Goal: Task Accomplishment & Management: Complete application form

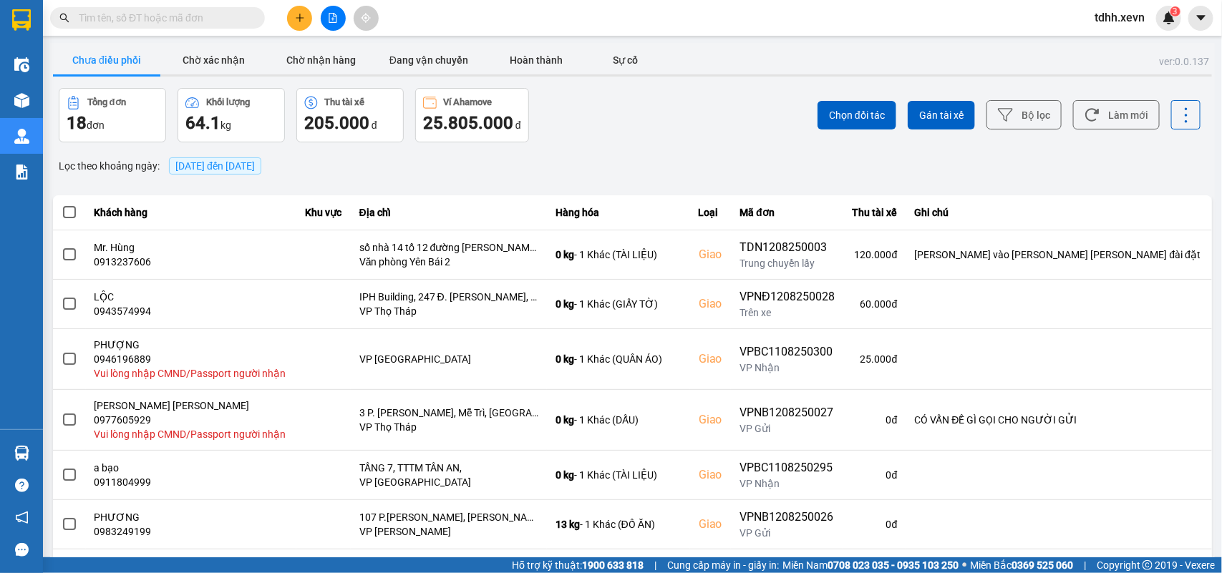
click at [105, 19] on input "text" at bounding box center [163, 18] width 169 height 16
paste input "0862063673"
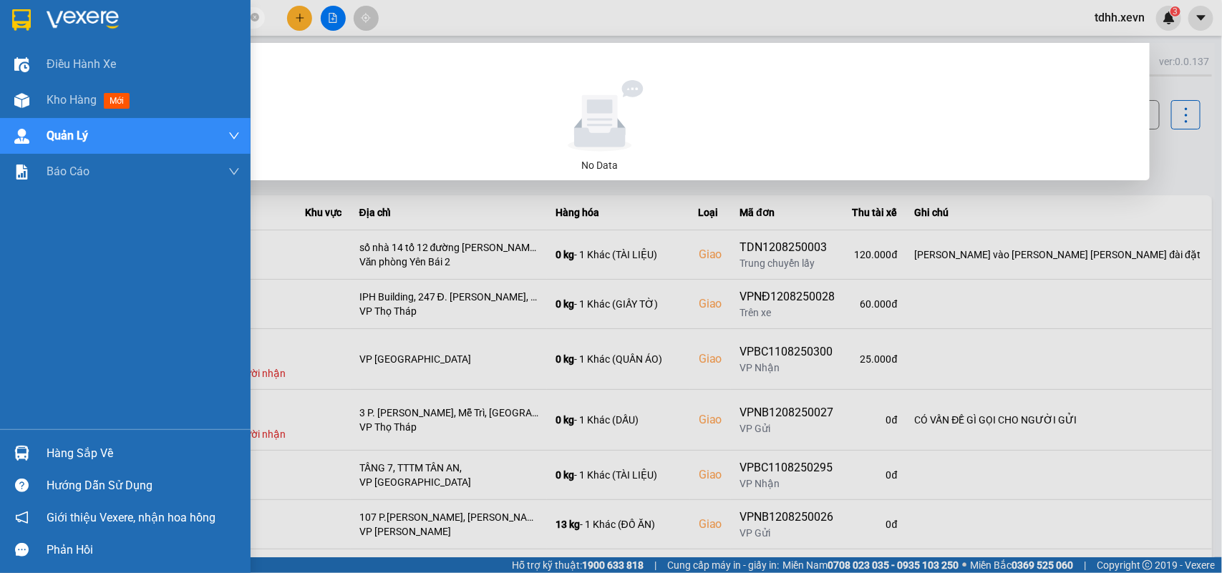
drag, startPoint x: 140, startPoint y: 23, endPoint x: 37, endPoint y: 37, distance: 103.3
click at [37, 37] on section "Kết quả [PERSON_NAME] ( 0 ) Bộ lọc No Data 0862063673 tdhh.xevn 3 Điều [PERSON_…" at bounding box center [611, 286] width 1222 height 573
paste input "5387666"
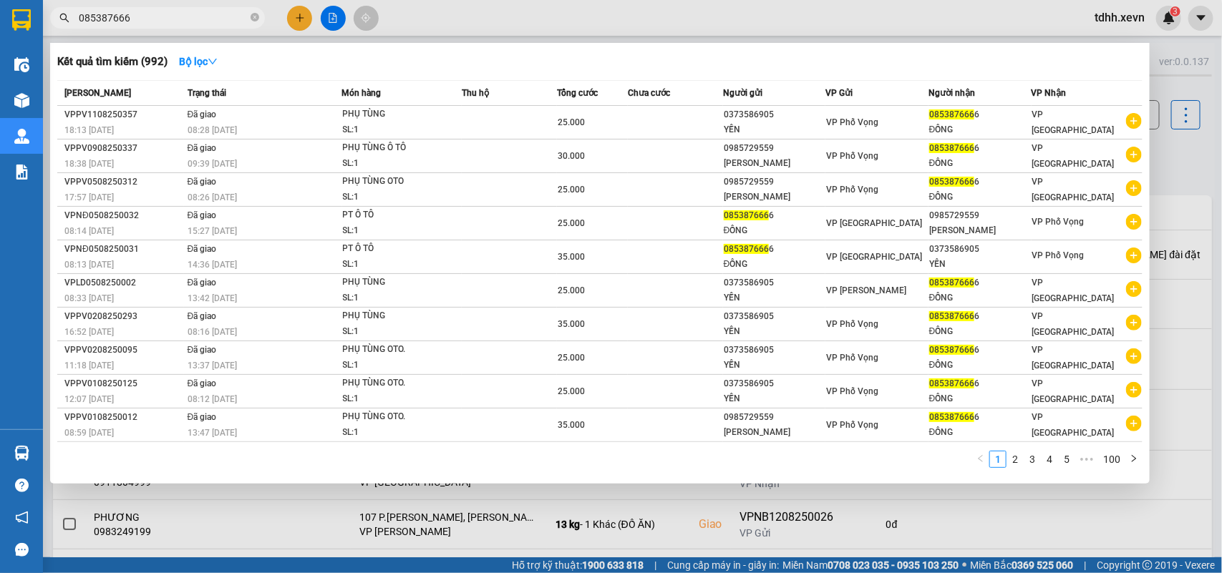
drag, startPoint x: 122, startPoint y: 19, endPoint x: 0, endPoint y: 40, distance: 124.1
click at [0, 40] on section "Kết quả [PERSON_NAME] ( 992 ) Bộ lọc Mã ĐH Trạng thái Món hàng Thu hộ [PERSON_N…" at bounding box center [611, 286] width 1222 height 573
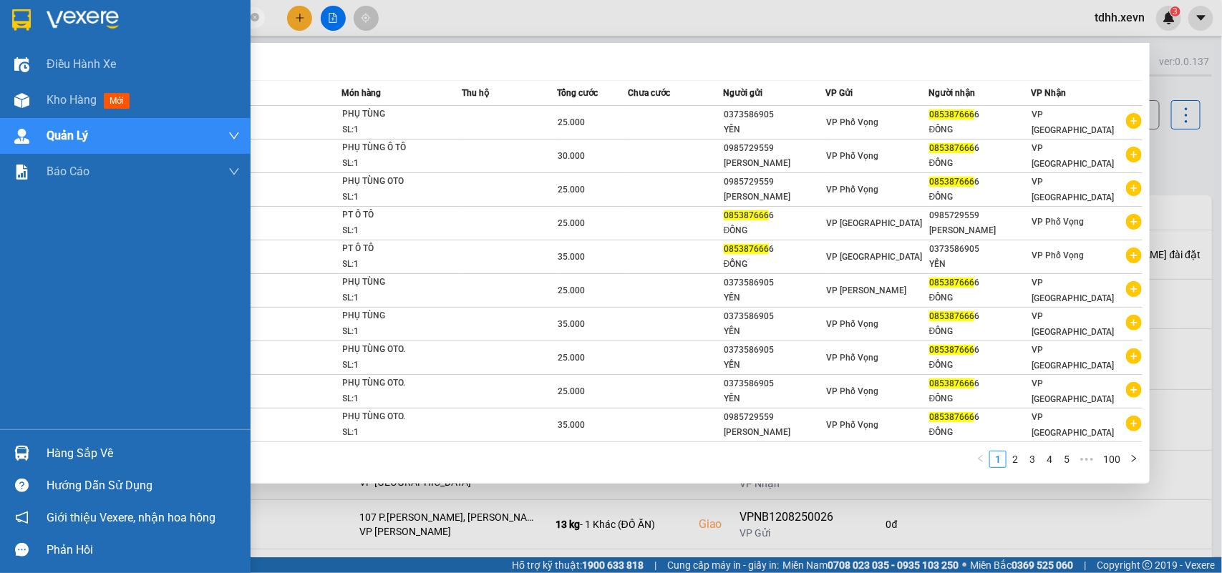
paste input "989433362"
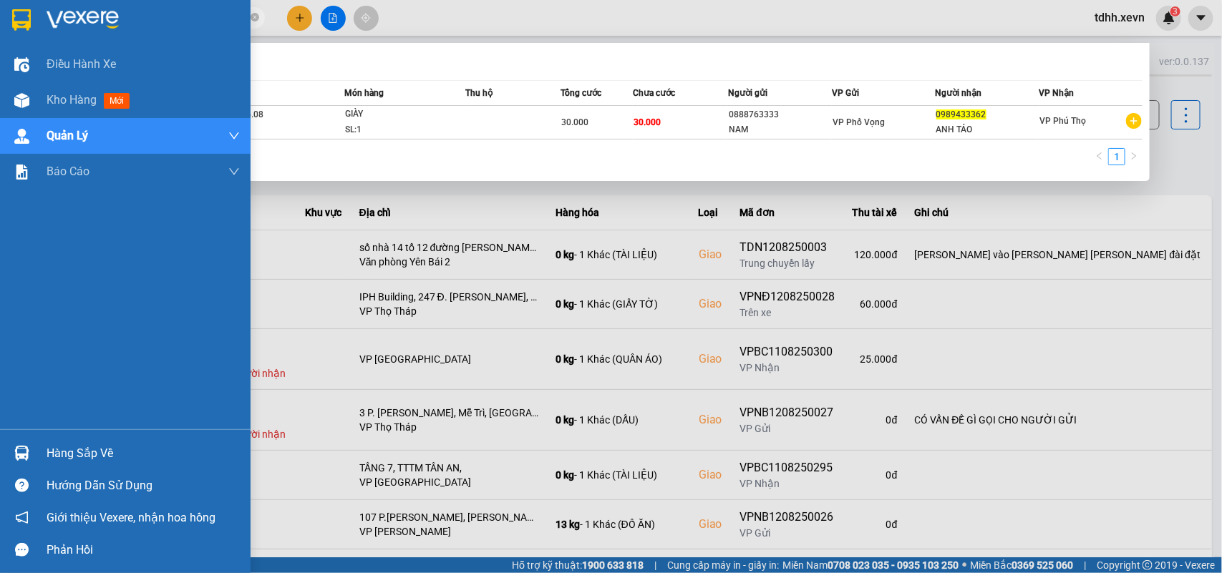
drag, startPoint x: 137, startPoint y: 19, endPoint x: 31, endPoint y: 24, distance: 106.0
click at [31, 24] on section "Kết quả [PERSON_NAME] ( 1 ) Bộ lọc Mã ĐH Trạng thái Món hàng Thu hộ [PERSON_NAM…" at bounding box center [611, 286] width 1222 height 573
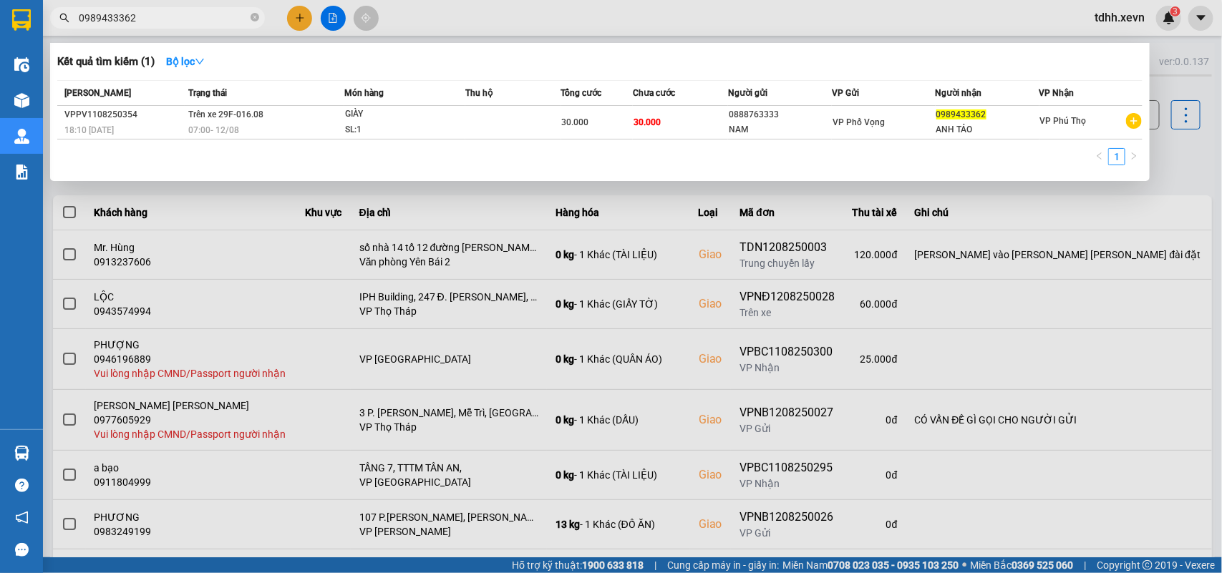
click at [888, 220] on div at bounding box center [611, 286] width 1222 height 573
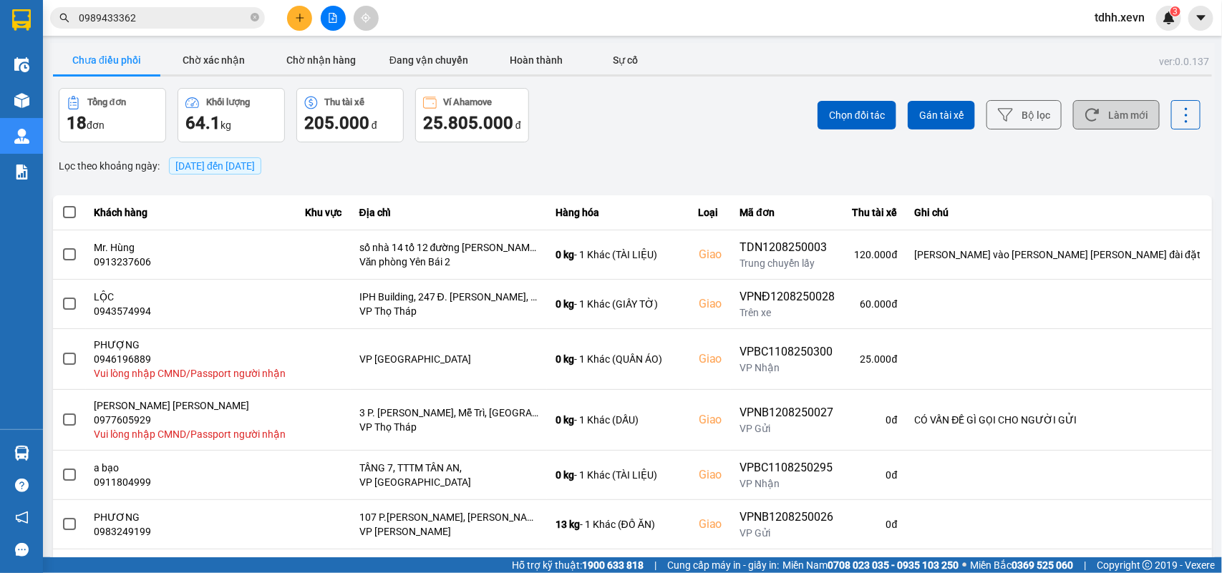
click at [888, 112] on button "Làm mới" at bounding box center [1116, 114] width 87 height 29
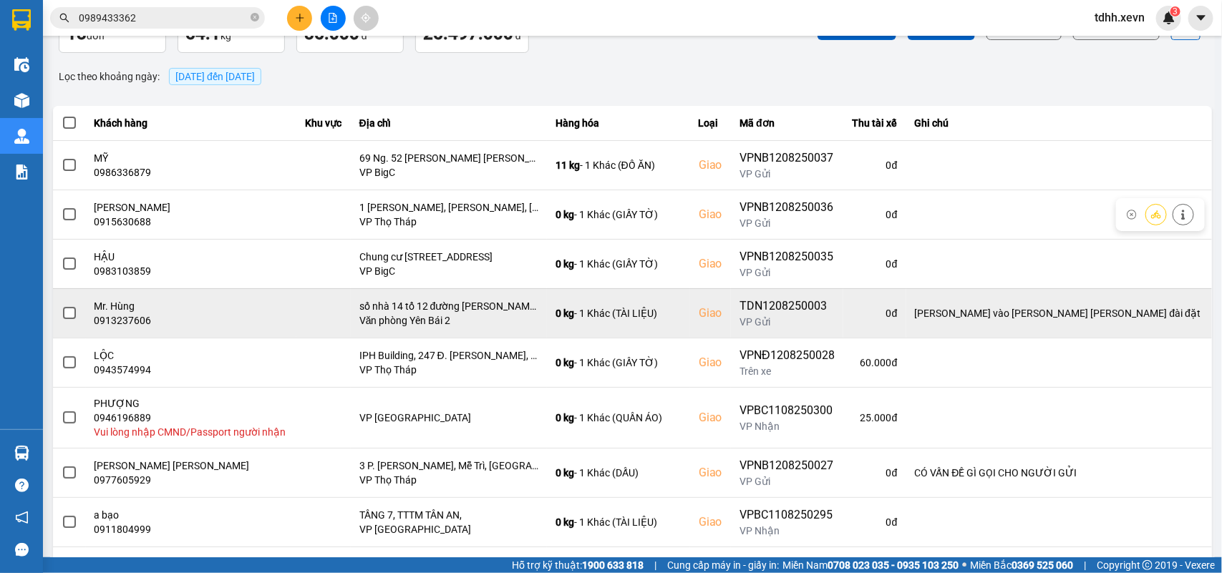
scroll to position [213, 0]
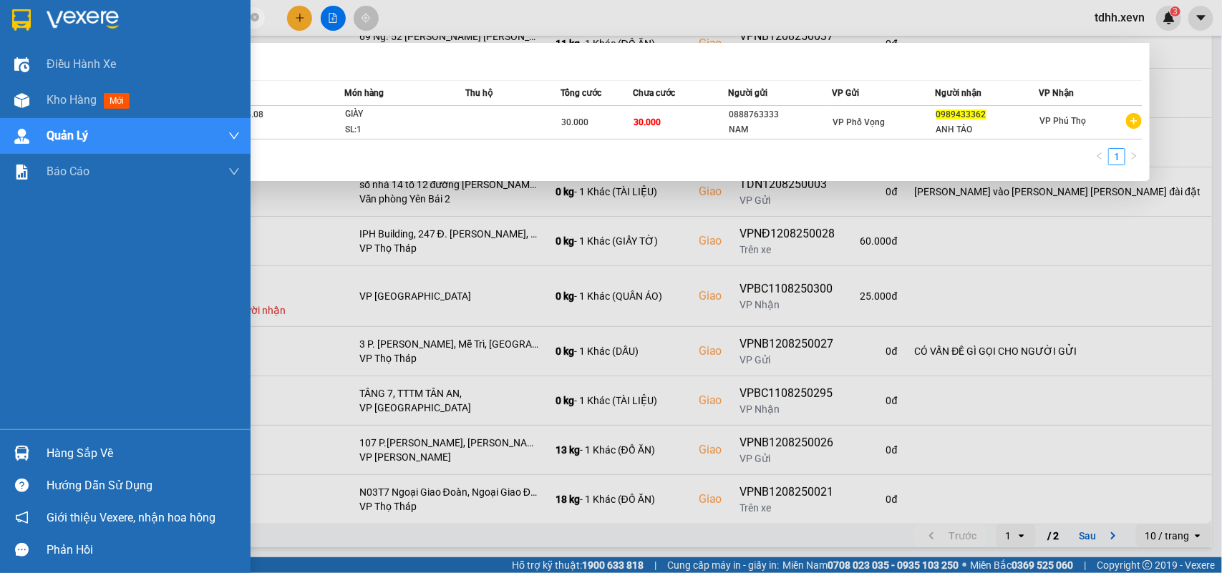
paste input "13256363"
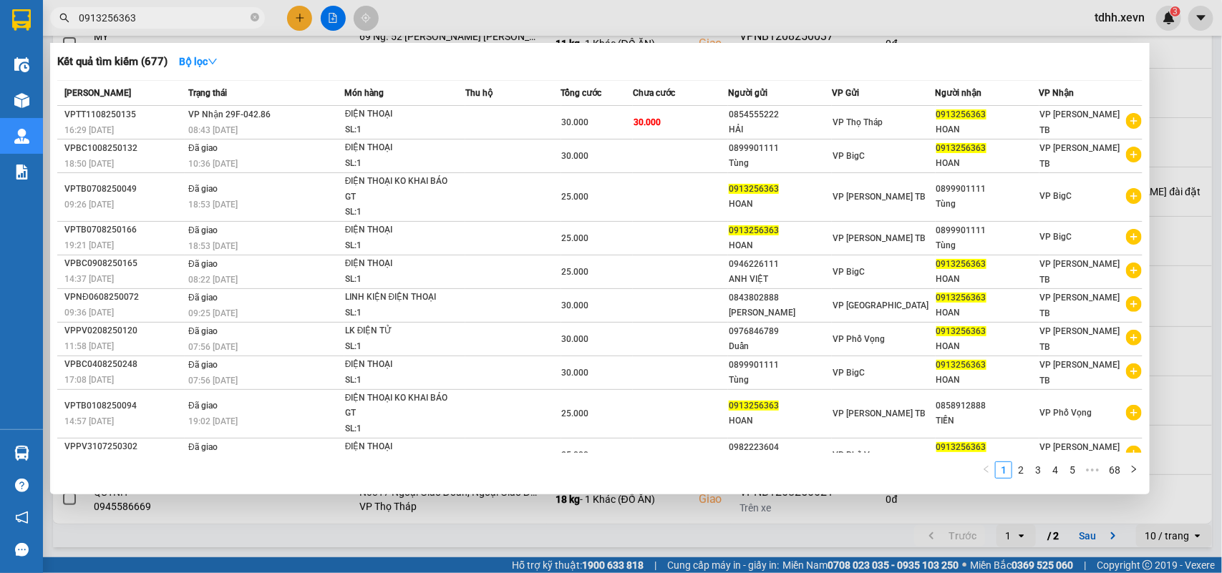
drag, startPoint x: 135, startPoint y: 18, endPoint x: 47, endPoint y: 32, distance: 89.2
click at [47, 31] on div "Kết quả tìm kiếm ( 677 ) Bộ lọc Mã ĐH Trạng thái Món hàng Thu hộ Tổng cước Chưa…" at bounding box center [139, 18] width 279 height 25
paste input "88876333"
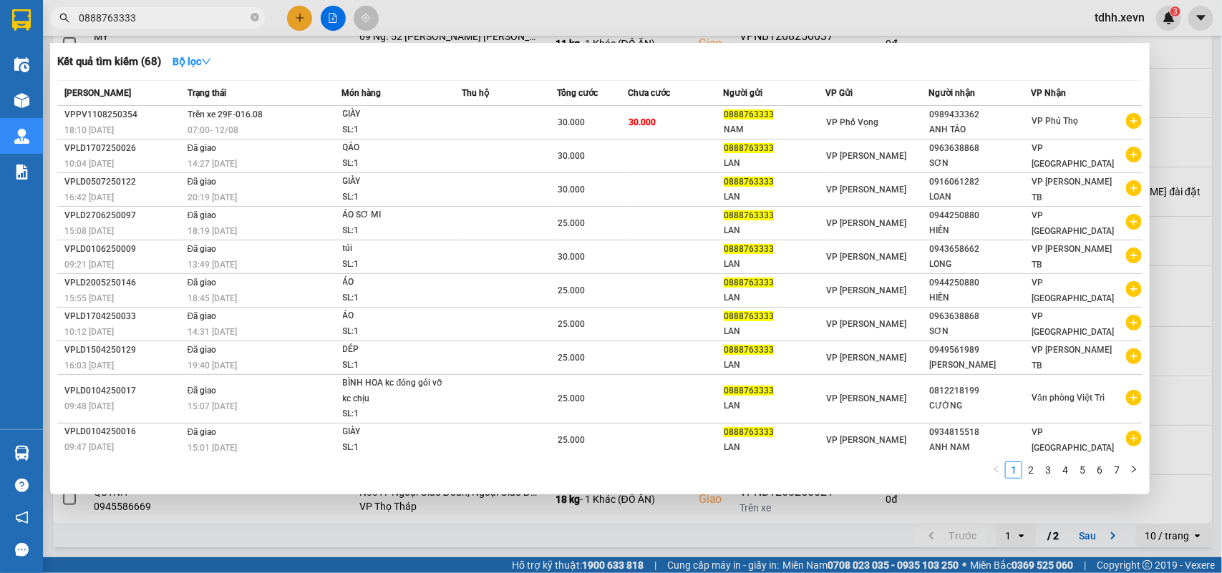
drag, startPoint x: 134, startPoint y: 15, endPoint x: 57, endPoint y: 36, distance: 79.3
click at [57, 31] on div "Kết quả [PERSON_NAME] ( 68 ) Bộ lọc Mã ĐH Trạng thái Món hàng Thu hộ [PERSON_NA…" at bounding box center [139, 18] width 279 height 25
paste input "989652109"
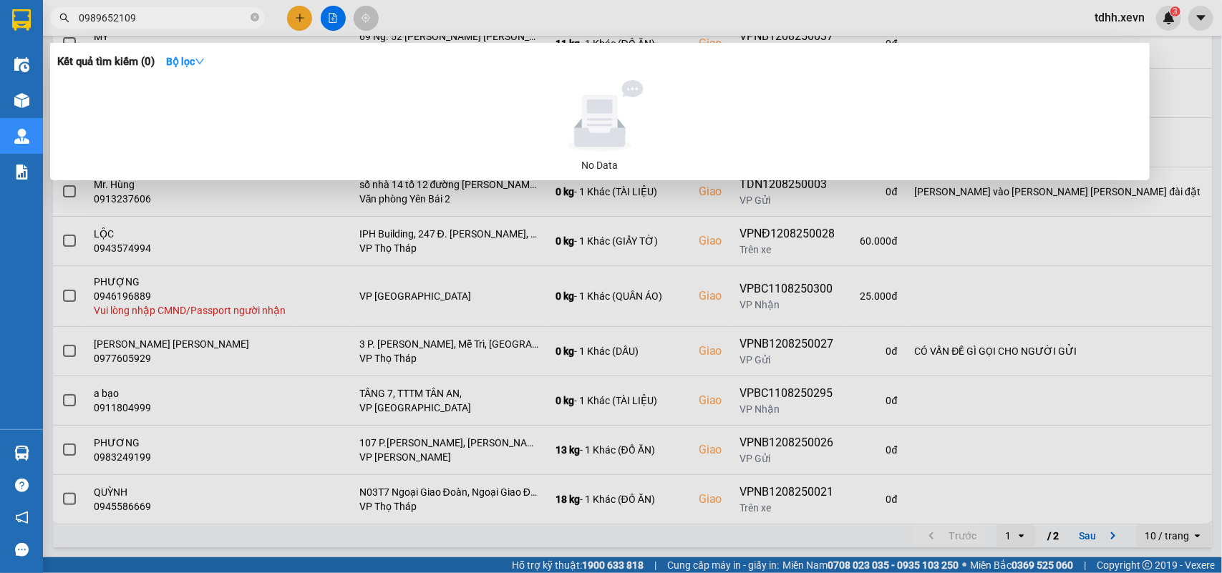
drag, startPoint x: 137, startPoint y: 20, endPoint x: 58, endPoint y: 45, distance: 82.6
click at [58, 31] on div "Kết quả [PERSON_NAME] ( 0 ) Bộ lọc No Data 0989652109" at bounding box center [139, 18] width 279 height 25
click at [112, 15] on input "0989652109" at bounding box center [163, 18] width 169 height 16
paste input "869281661"
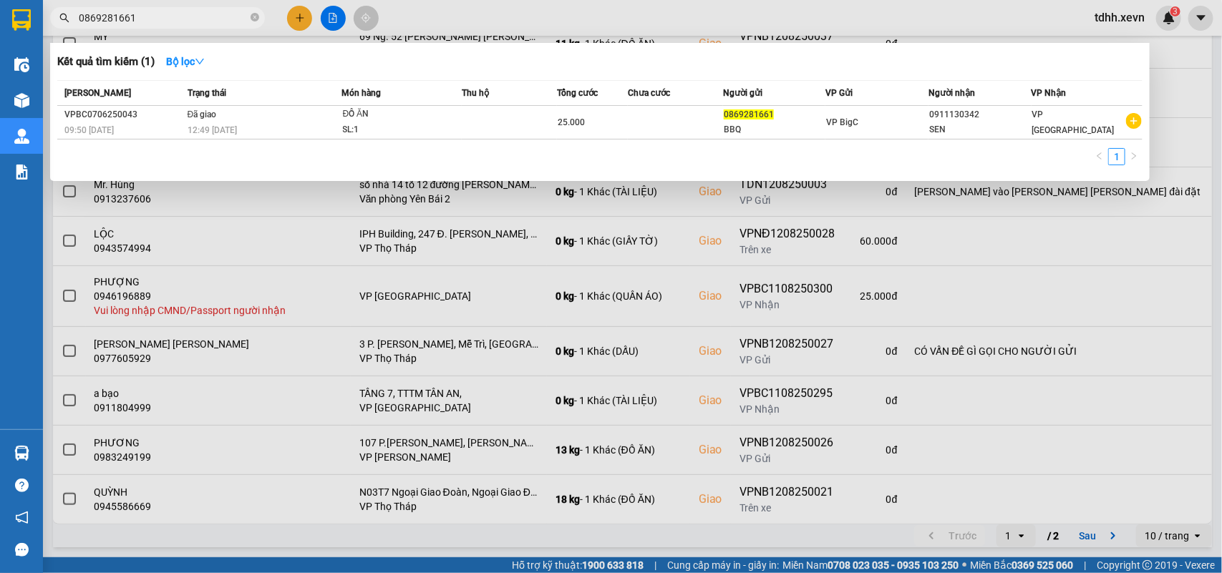
drag, startPoint x: 143, startPoint y: 16, endPoint x: 61, endPoint y: 38, distance: 85.0
click at [61, 31] on div "Kết quả tìm kiếm ( 1 ) Bộ lọc Mã ĐH Trạng thái Món hàng Thu hộ Tổng cước Chưa c…" at bounding box center [139, 18] width 279 height 25
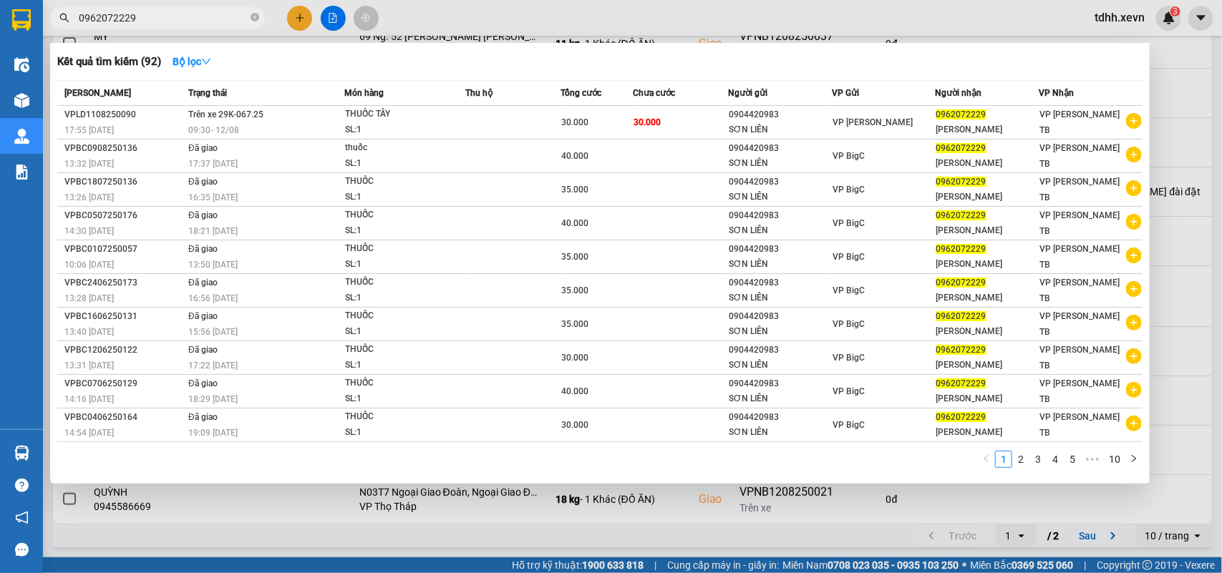
drag, startPoint x: 137, startPoint y: 16, endPoint x: 56, endPoint y: 25, distance: 81.3
click at [56, 25] on span "0962072229" at bounding box center [157, 17] width 215 height 21
paste input "829398386"
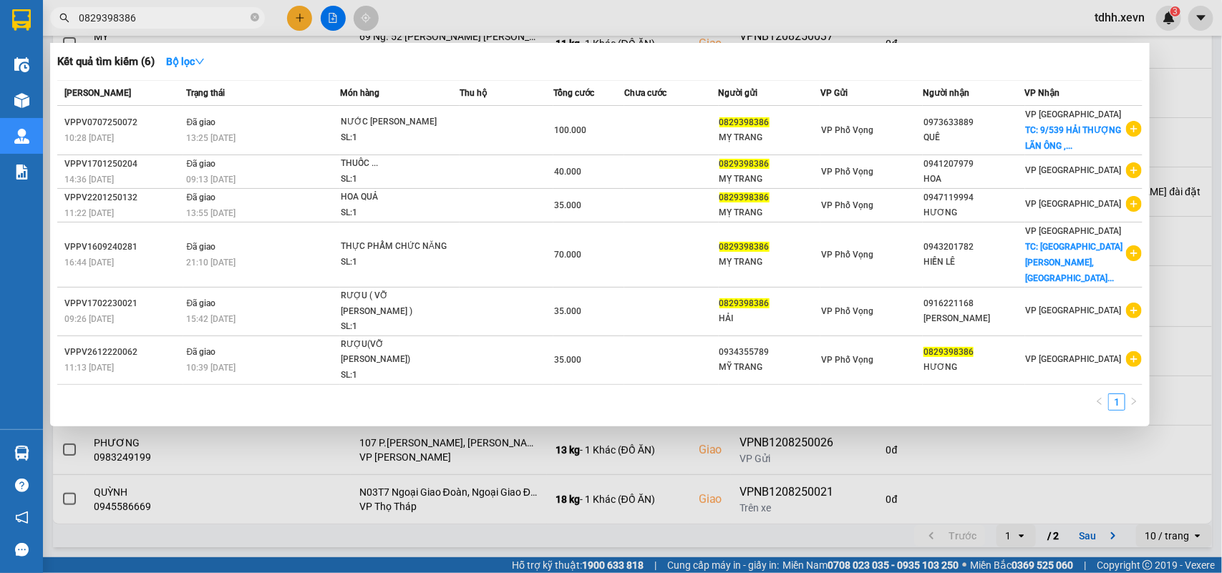
click at [888, 119] on div at bounding box center [611, 286] width 1222 height 573
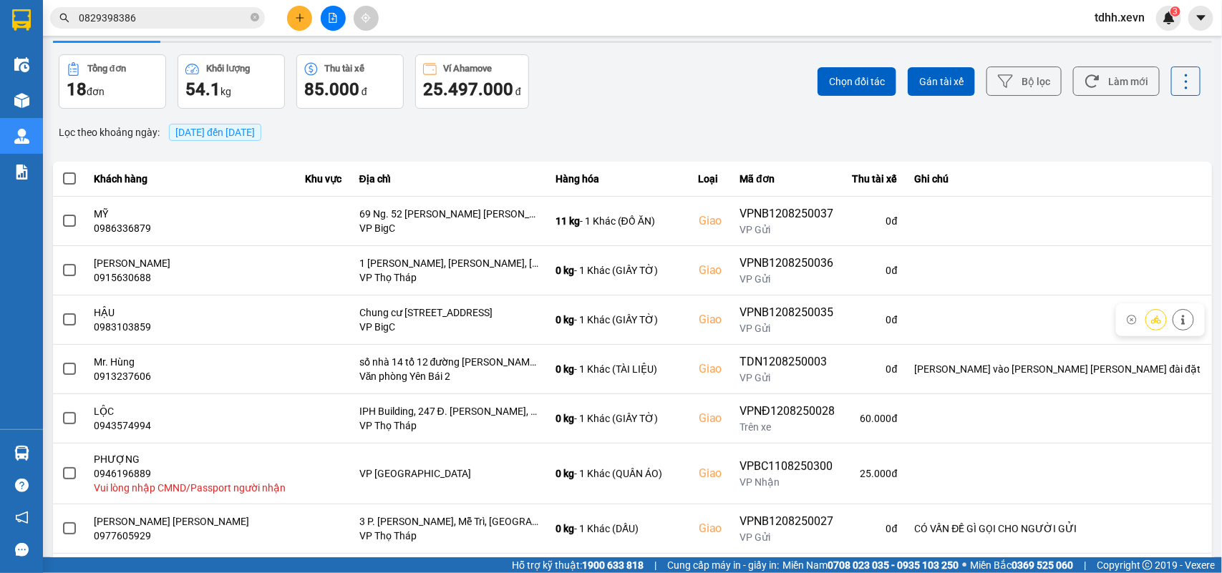
scroll to position [0, 0]
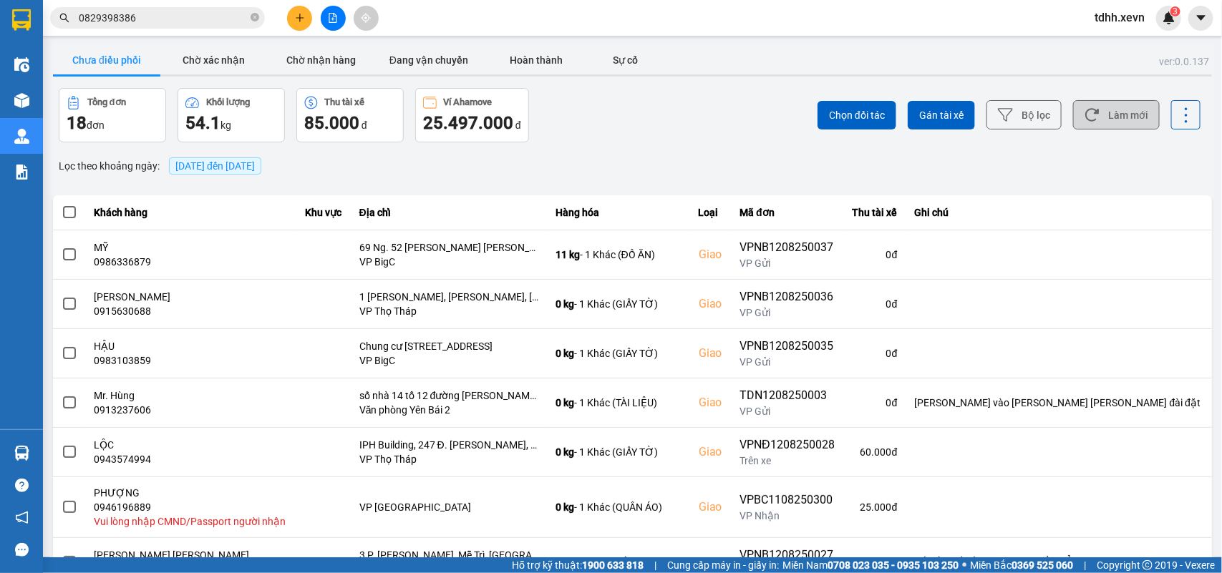
click at [888, 120] on button "Làm mới" at bounding box center [1116, 114] width 87 height 29
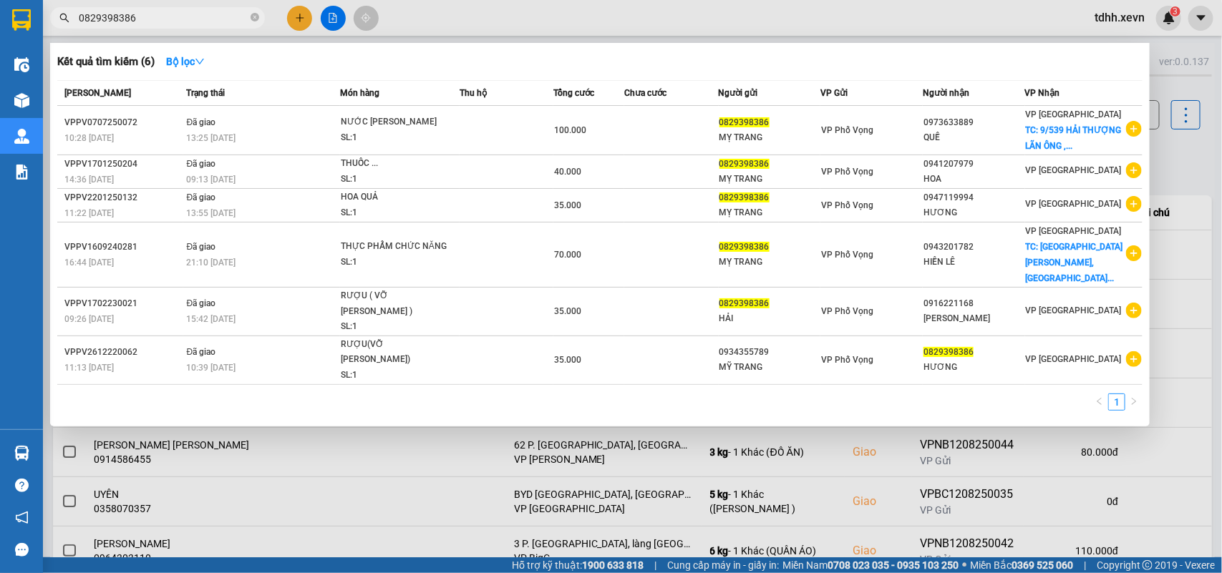
drag, startPoint x: 143, startPoint y: 14, endPoint x: 45, endPoint y: 34, distance: 99.9
click at [45, 31] on div "Kết quả tìm kiếm ( 6 ) Bộ lọc Mã ĐH Trạng thái Món hàng Thu hộ Tổng cước Chưa c…" at bounding box center [139, 18] width 279 height 25
paste input "2152365"
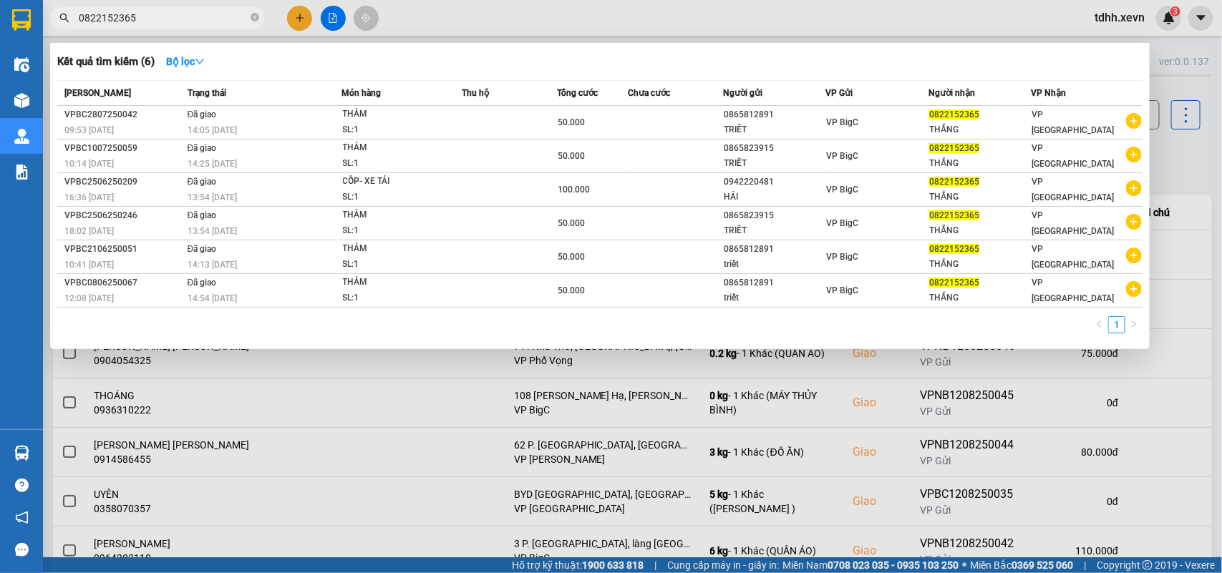
drag, startPoint x: 162, startPoint y: 16, endPoint x: 55, endPoint y: 16, distance: 106.6
click at [55, 16] on span "0822152365" at bounding box center [157, 17] width 215 height 21
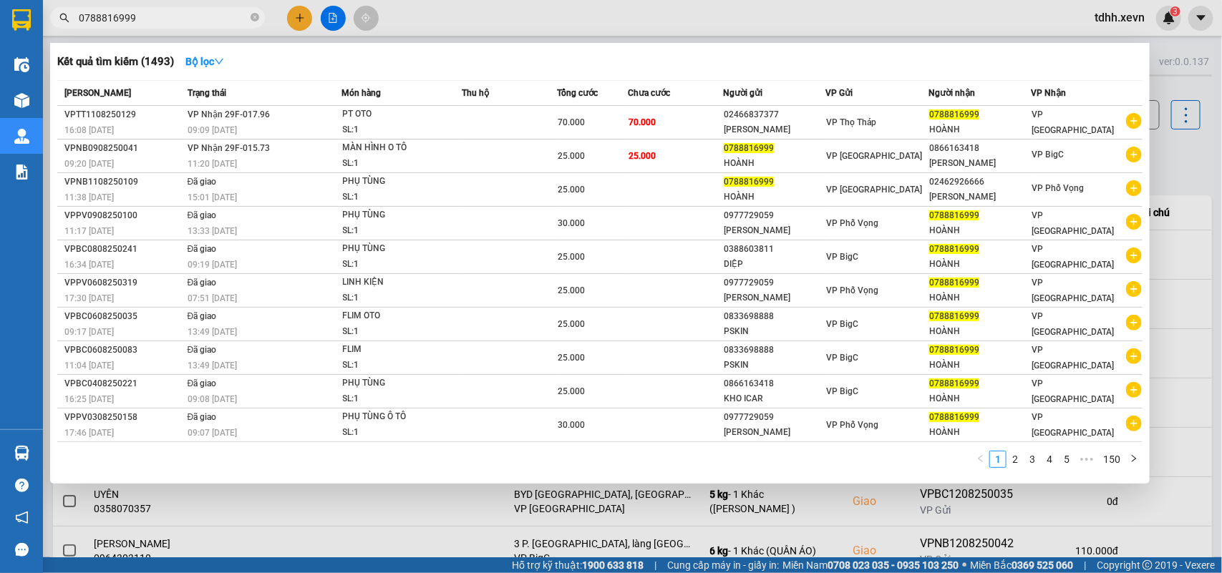
click at [888, 158] on div at bounding box center [611, 286] width 1222 height 573
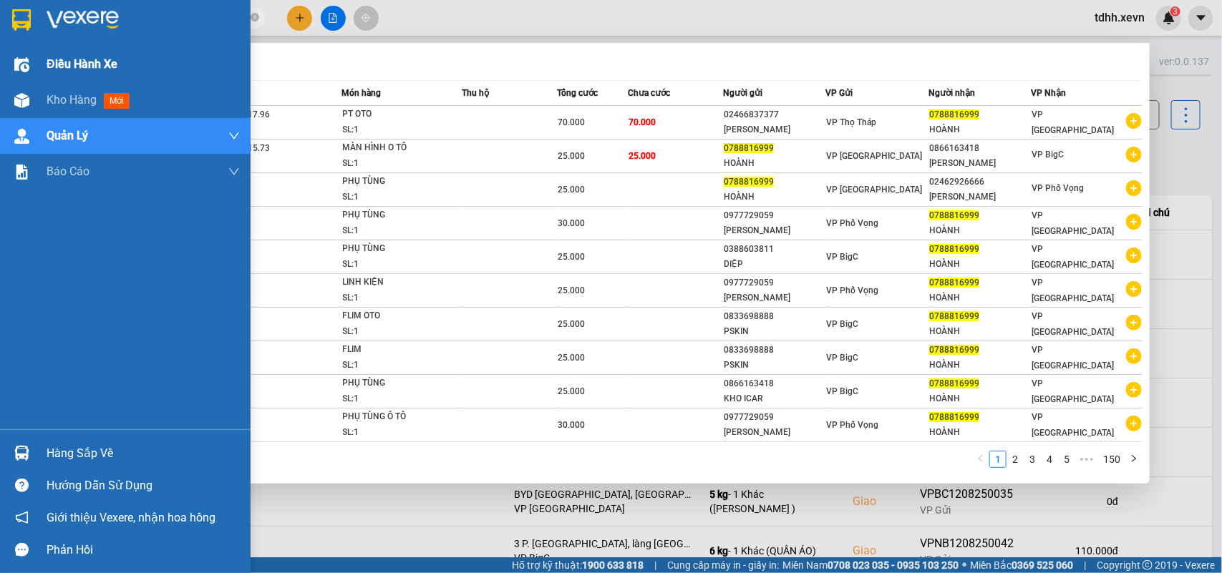
drag, startPoint x: 131, startPoint y: 19, endPoint x: 29, endPoint y: 51, distance: 106.4
click at [29, 51] on section "Kết quả tìm kiếm ( 1493 ) Bộ lọc Mã ĐH Trạng thái Món hàng Thu hộ Tổng cước Chư…" at bounding box center [611, 286] width 1222 height 573
paste input "944533388"
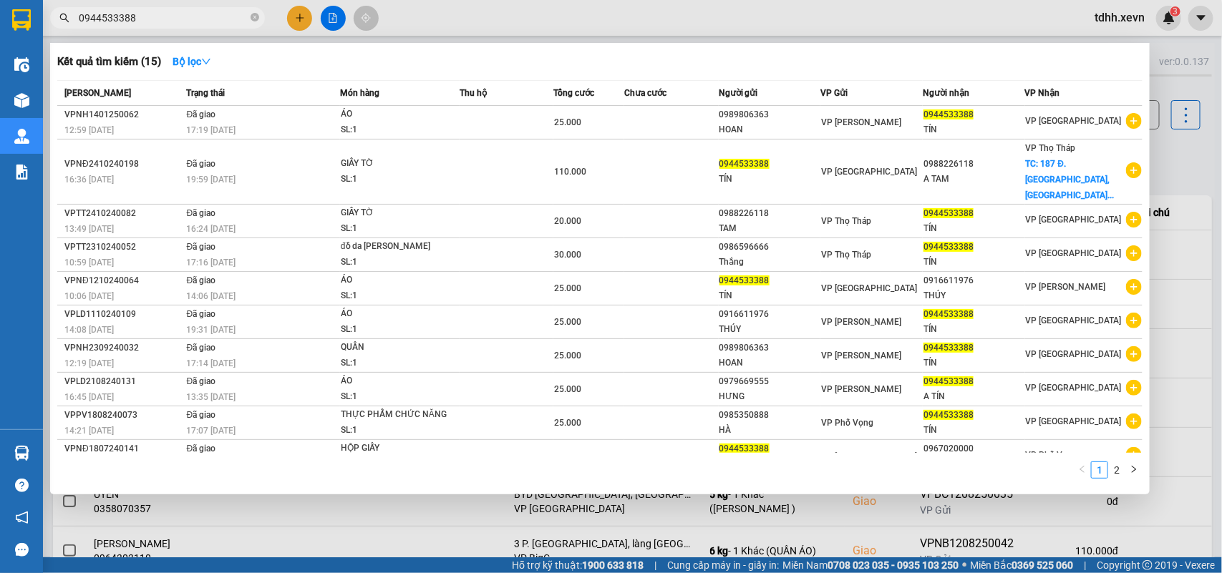
drag, startPoint x: 147, startPoint y: 20, endPoint x: 47, endPoint y: 34, distance: 101.2
click at [47, 31] on div "Kết quả tìm kiếm ( 15 ) Bộ lọc Mã ĐH Trạng thái Món hàng Thu hộ Tổng cước Chưa …" at bounding box center [139, 18] width 279 height 25
click at [129, 16] on input "0944533388" at bounding box center [163, 18] width 169 height 16
paste input "33740355"
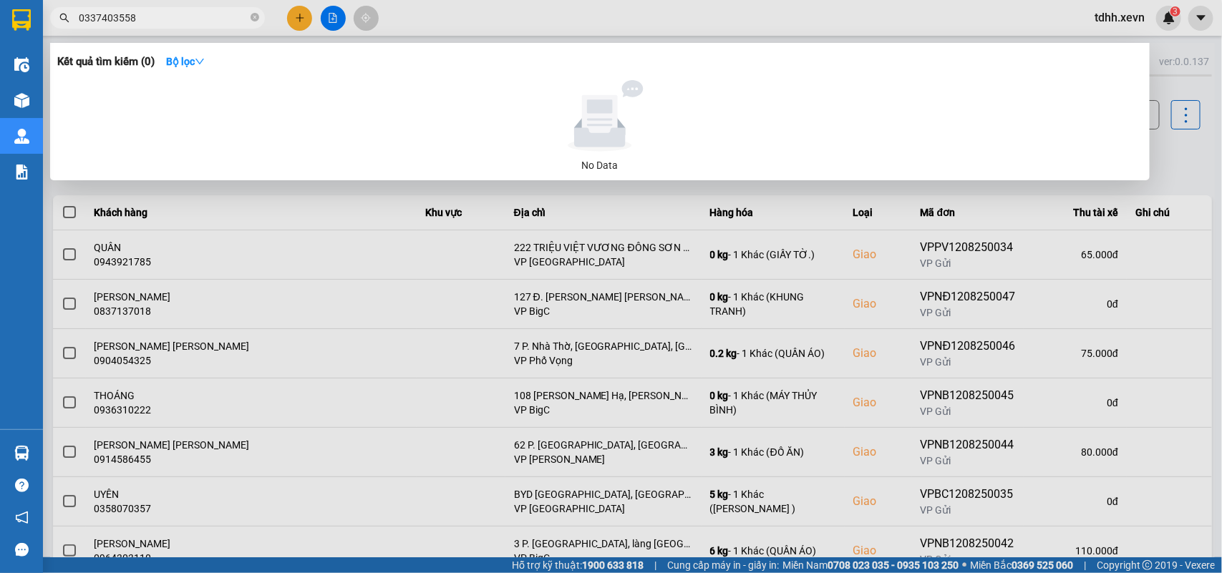
drag, startPoint x: 134, startPoint y: 16, endPoint x: 62, endPoint y: 36, distance: 74.8
click at [62, 31] on div "Kết quả tìm kiếm ( 0 ) Bộ lọc No Data 0337403558" at bounding box center [139, 18] width 279 height 25
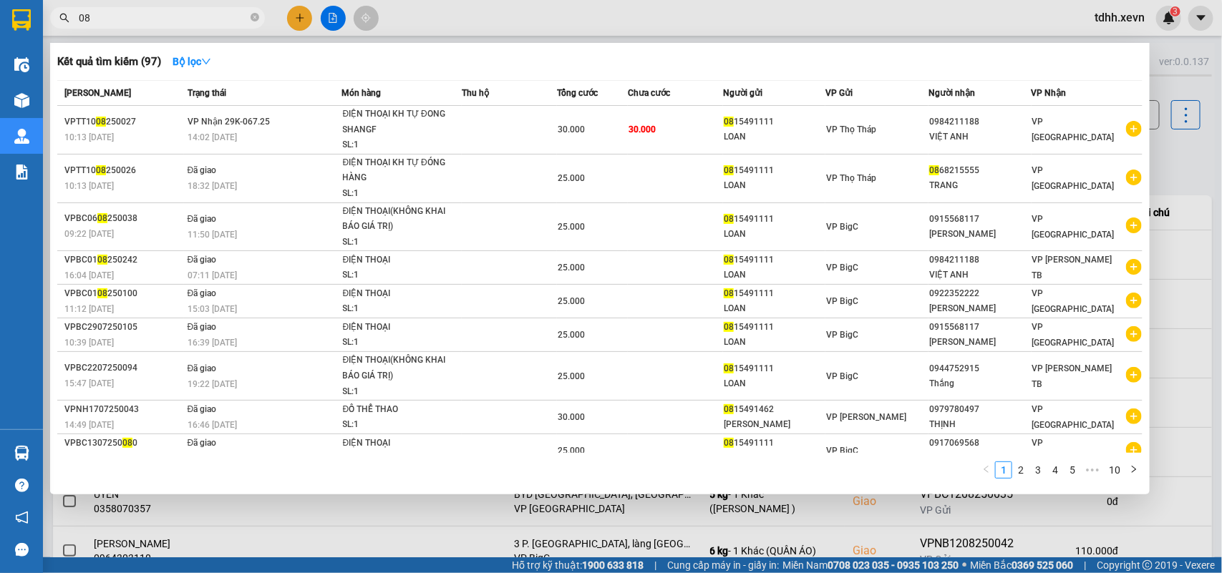
type input "0"
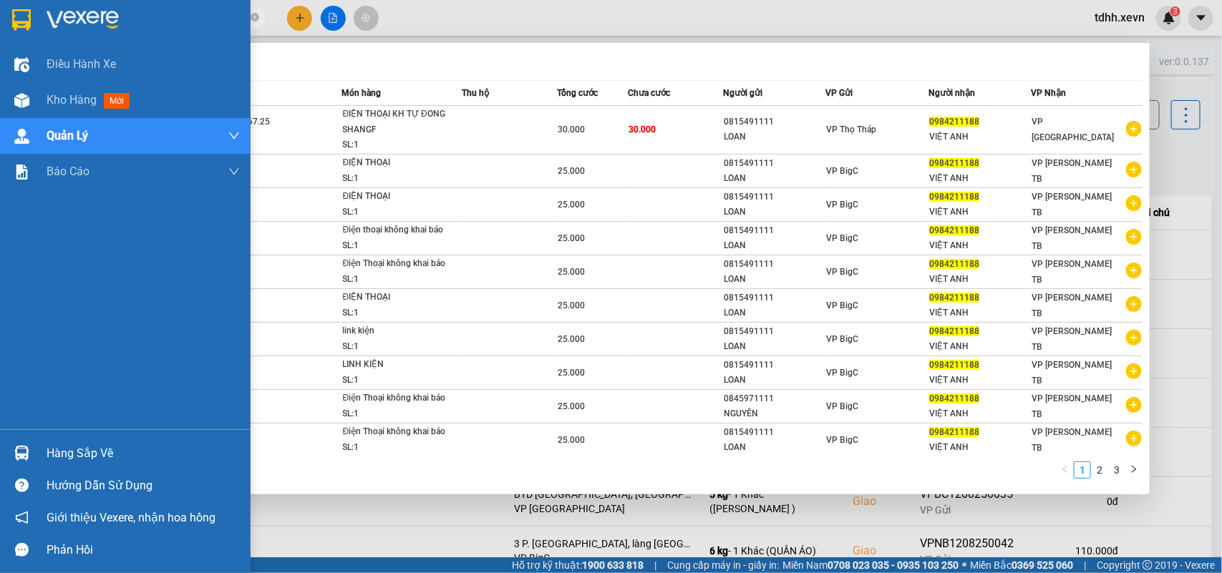
drag, startPoint x: 138, startPoint y: 19, endPoint x: 36, endPoint y: 43, distance: 105.0
click at [36, 43] on section "Kết quả tìm kiếm ( 25 ) Bộ lọc Mã ĐH Trạng thái Món hàng Thu hộ Tổng cước Chưa …" at bounding box center [611, 286] width 1222 height 573
paste input "67331779"
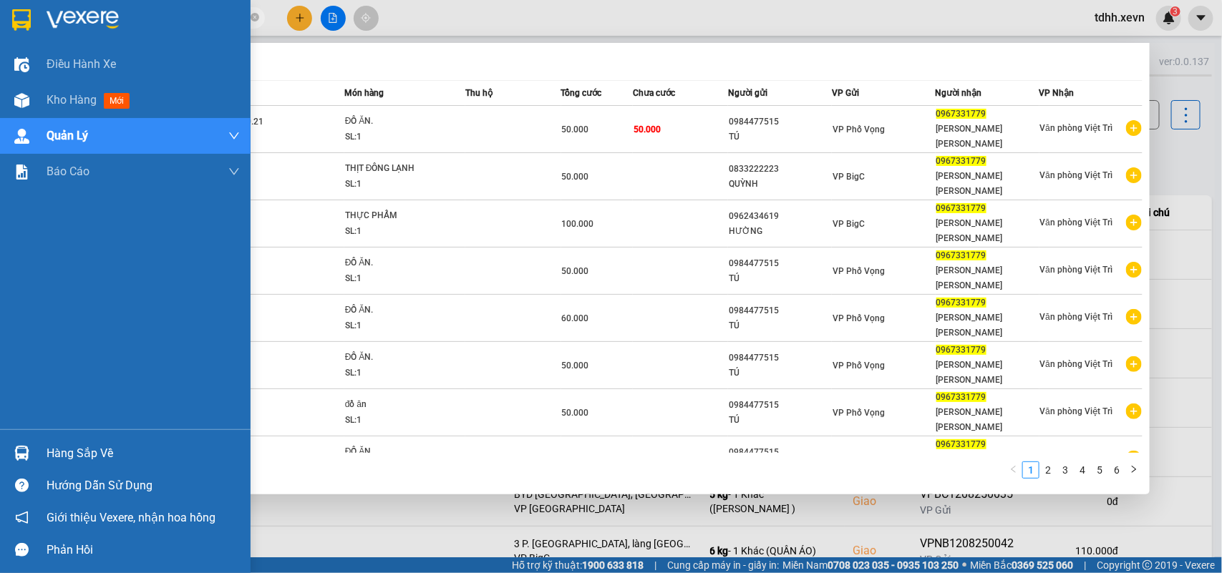
drag, startPoint x: 133, startPoint y: 18, endPoint x: 29, endPoint y: 18, distance: 103.8
click at [29, 18] on section "Kết quả tìm kiếm ( 60 ) Bộ lọc Mã ĐH Trạng thái Món hàng Thu hộ Tổng cước Chưa …" at bounding box center [611, 286] width 1222 height 573
paste input "77999366"
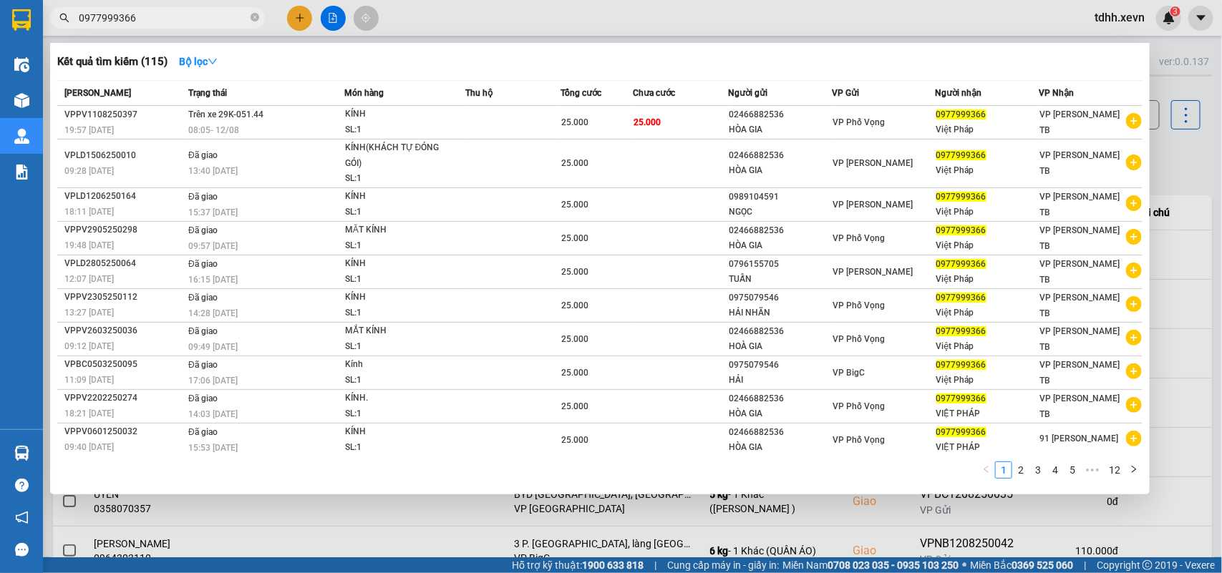
drag, startPoint x: 138, startPoint y: 16, endPoint x: 40, endPoint y: 43, distance: 101.5
click at [40, 43] on section "Kết quả tìm kiếm ( 115 ) Bộ lọc Mã ĐH Trạng thái Món hàng Thu hộ Tổng cước Chưa…" at bounding box center [611, 286] width 1222 height 573
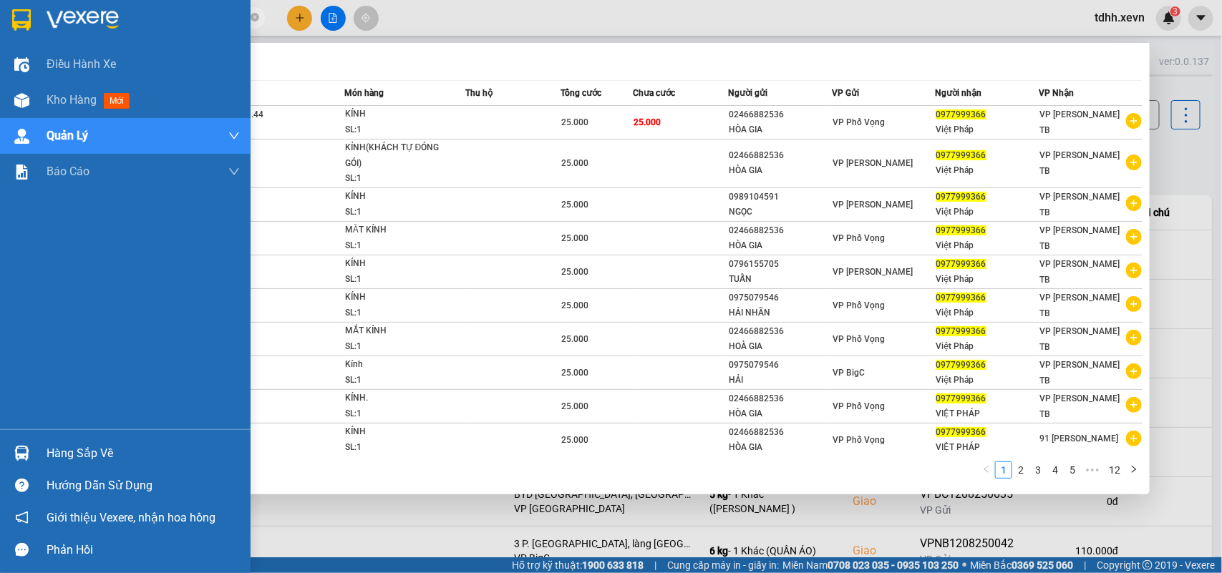
paste input "85938683"
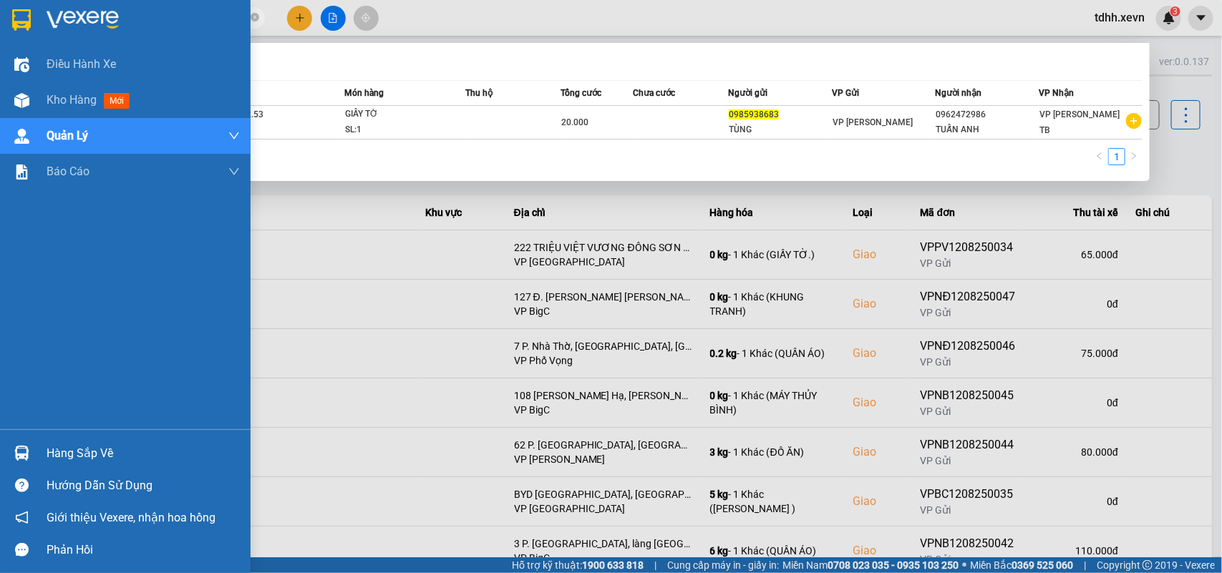
drag, startPoint x: 137, startPoint y: 14, endPoint x: 22, endPoint y: 44, distance: 118.4
click at [22, 44] on section "Kết quả [PERSON_NAME] ( 1 ) Bộ lọc Mã ĐH Trạng thái Món hàng Thu hộ [PERSON_NAM…" at bounding box center [611, 286] width 1222 height 573
paste input "6860195"
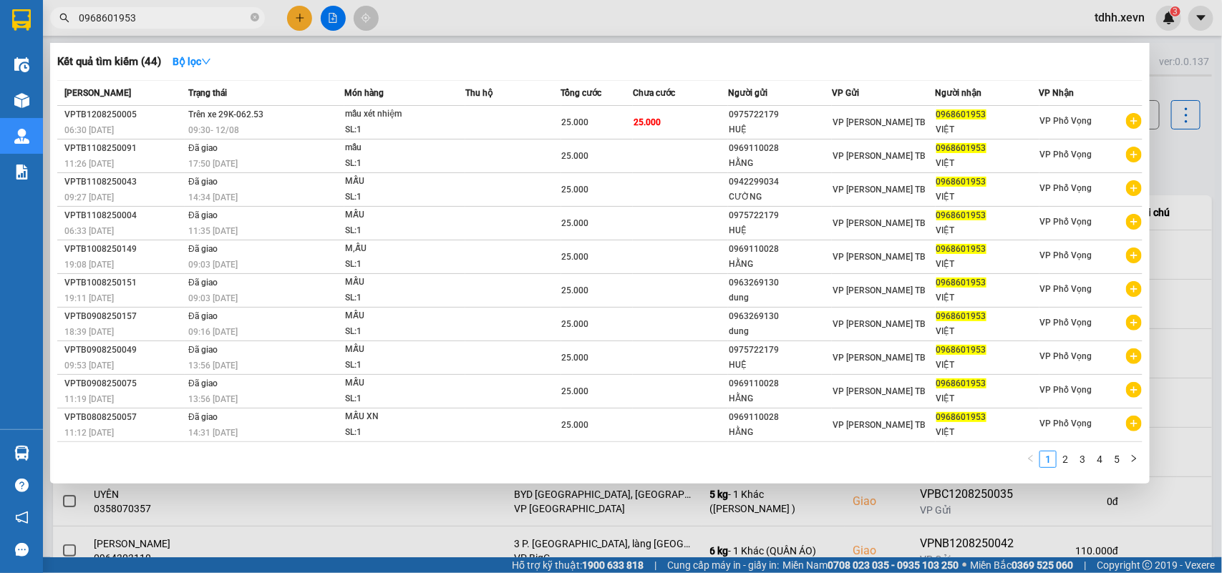
drag, startPoint x: 145, startPoint y: 16, endPoint x: 54, endPoint y: 36, distance: 93.8
click at [54, 31] on div "Kết quả tìm kiếm ( 44 ) Bộ lọc Mã ĐH Trạng thái Món hàng Thu hộ Tổng cước Chưa …" at bounding box center [139, 18] width 279 height 25
paste input "84020206"
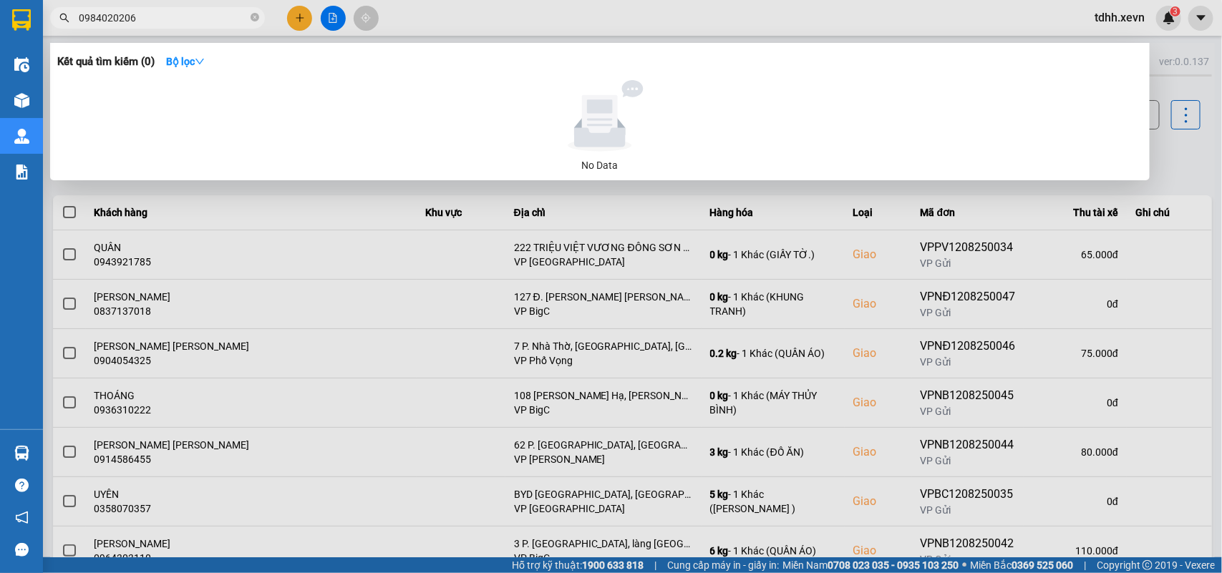
drag, startPoint x: 142, startPoint y: 13, endPoint x: 23, endPoint y: 19, distance: 118.9
click at [23, 19] on section "Kết quả tìm kiếm ( 0 ) Bộ lọc No Data 0984020206 tdhh.xevn 3 Điều hành xe Kho h…" at bounding box center [611, 286] width 1222 height 573
click at [0, 18] on div "Kết quả tìm kiếm ( 0 ) Bộ lọc No Data" at bounding box center [0, 18] width 0 height 0
click at [888, 167] on div at bounding box center [611, 286] width 1222 height 573
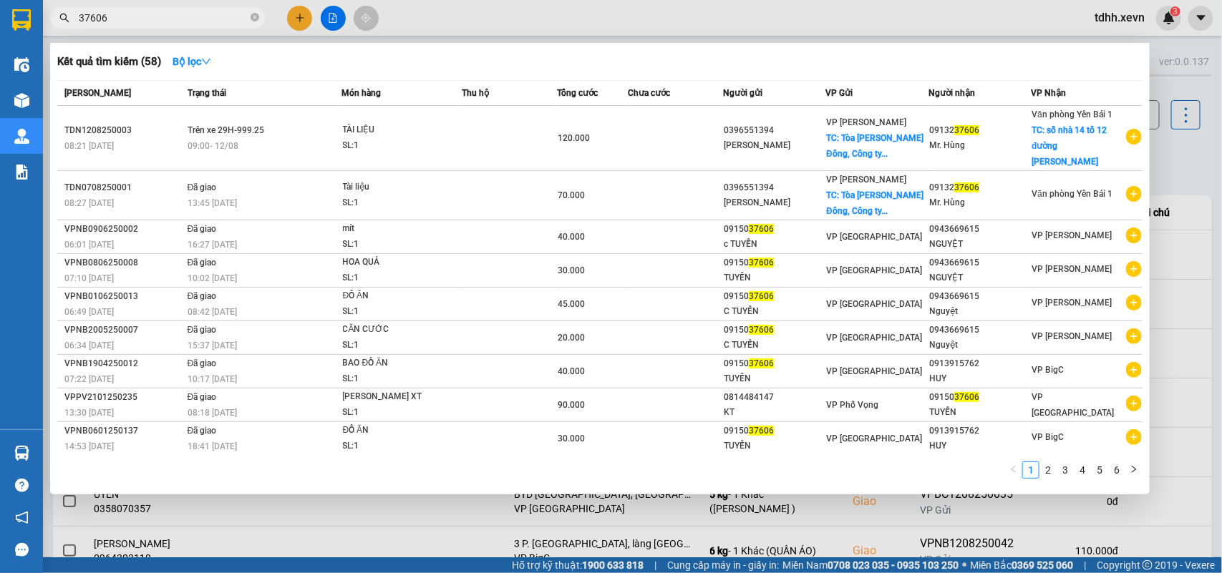
drag, startPoint x: 113, startPoint y: 9, endPoint x: 54, endPoint y: 13, distance: 58.8
click at [54, 13] on span "37606" at bounding box center [157, 17] width 215 height 21
click at [97, 16] on input "37606" at bounding box center [163, 18] width 169 height 16
click at [97, 15] on input "37606" at bounding box center [163, 18] width 169 height 16
paste input "0916128088"
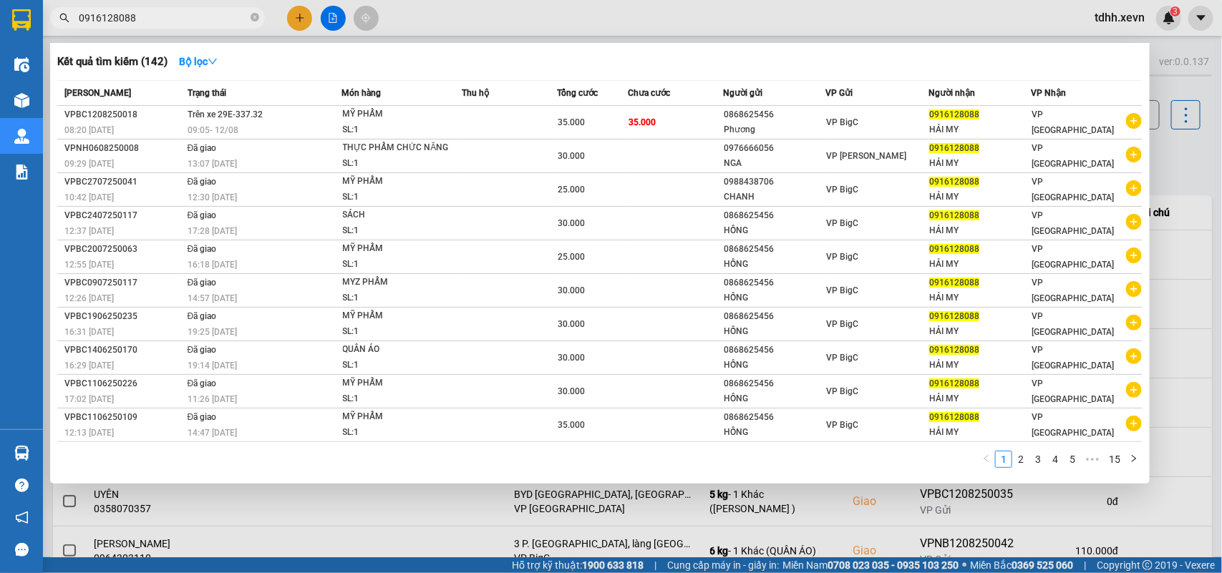
drag, startPoint x: 144, startPoint y: 18, endPoint x: 69, endPoint y: 26, distance: 75.5
click at [69, 26] on span "0916128088" at bounding box center [157, 17] width 215 height 21
paste input "3512882"
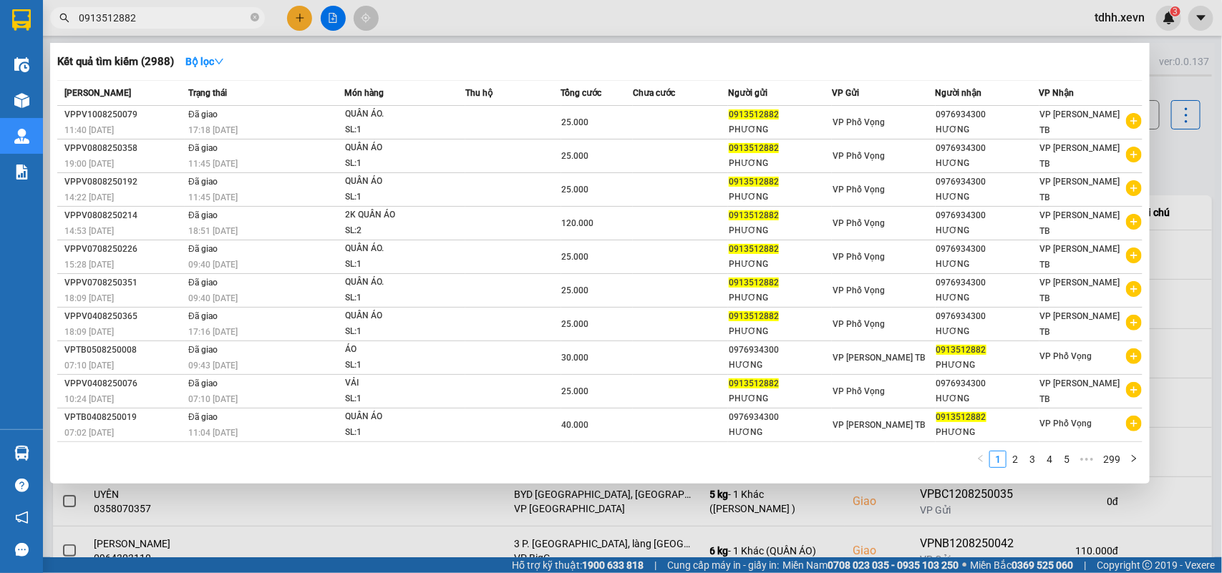
drag, startPoint x: 143, startPoint y: 19, endPoint x: 75, endPoint y: 40, distance: 71.3
click at [75, 31] on div "Kết quả [PERSON_NAME] ( 2988 ) Bộ lọc Mã ĐH Trạng thái Món hàng Thu hộ [PERSON_…" at bounding box center [139, 18] width 279 height 25
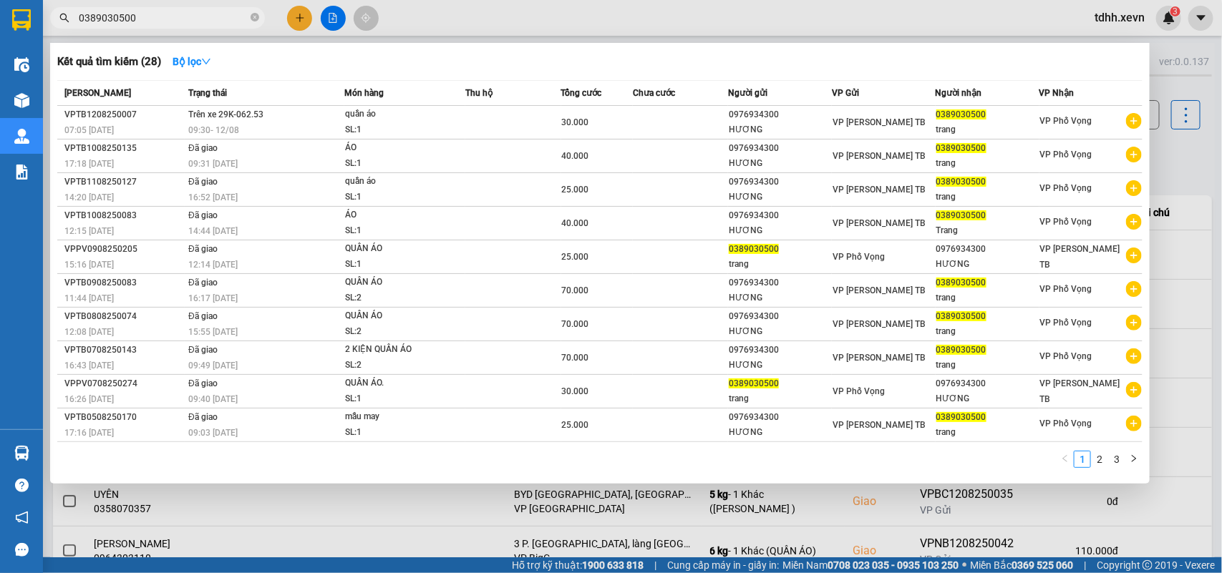
click at [888, 143] on div at bounding box center [611, 286] width 1222 height 573
drag, startPoint x: 137, startPoint y: 19, endPoint x: 54, endPoint y: 38, distance: 84.5
click at [54, 31] on div "Kết quả [PERSON_NAME] ( 28 ) Bộ lọc Mã ĐH Trạng thái Món hàng Thu hộ [PERSON_NA…" at bounding box center [139, 18] width 279 height 25
paste input "962311622"
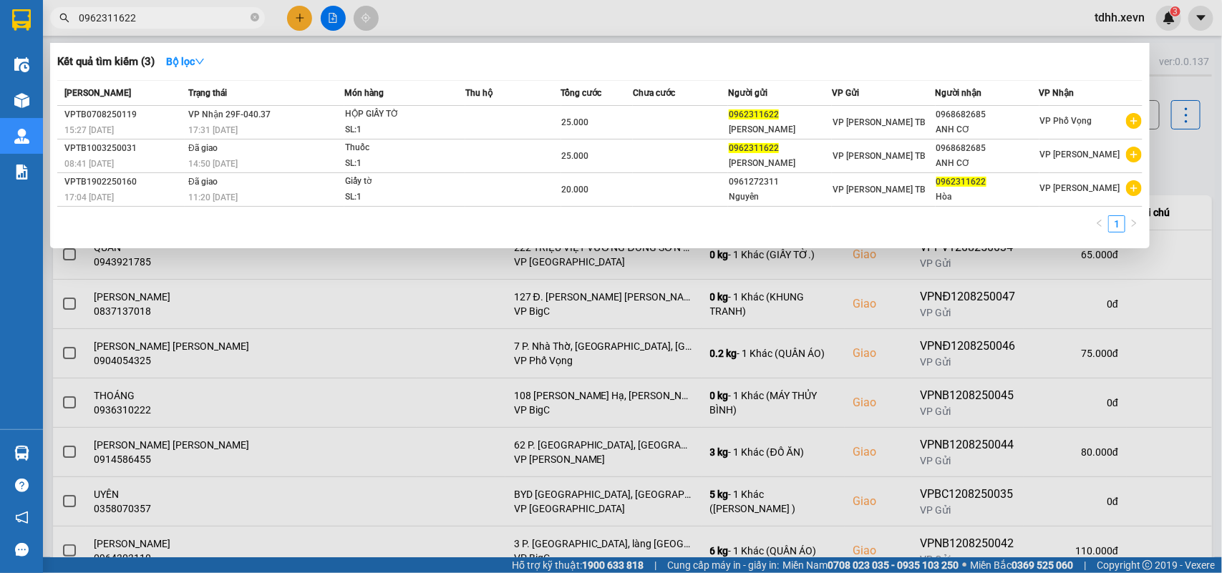
drag, startPoint x: 136, startPoint y: 16, endPoint x: 69, endPoint y: 22, distance: 67.5
click at [69, 22] on div "0962311622" at bounding box center [139, 17] width 279 height 21
paste input "7579027"
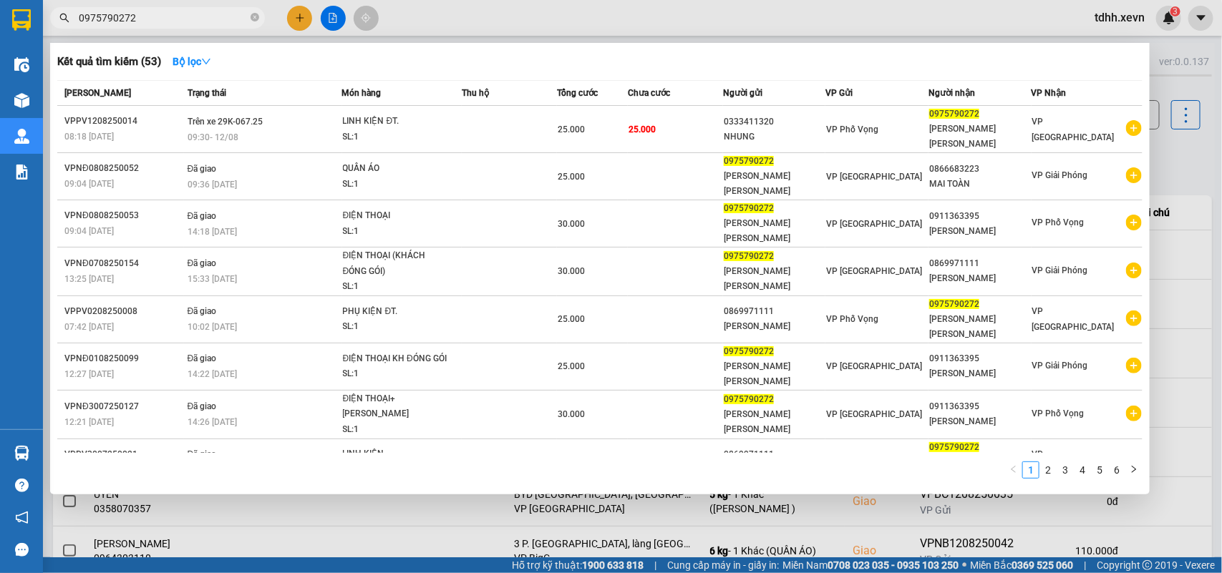
drag, startPoint x: 140, startPoint y: 19, endPoint x: 0, endPoint y: 36, distance: 140.5
click at [0, 36] on section "Kết quả [PERSON_NAME] ( 53 ) Bộ lọc Mã ĐH Trạng thái Món hàng Thu hộ [PERSON_NA…" at bounding box center [611, 286] width 1222 height 573
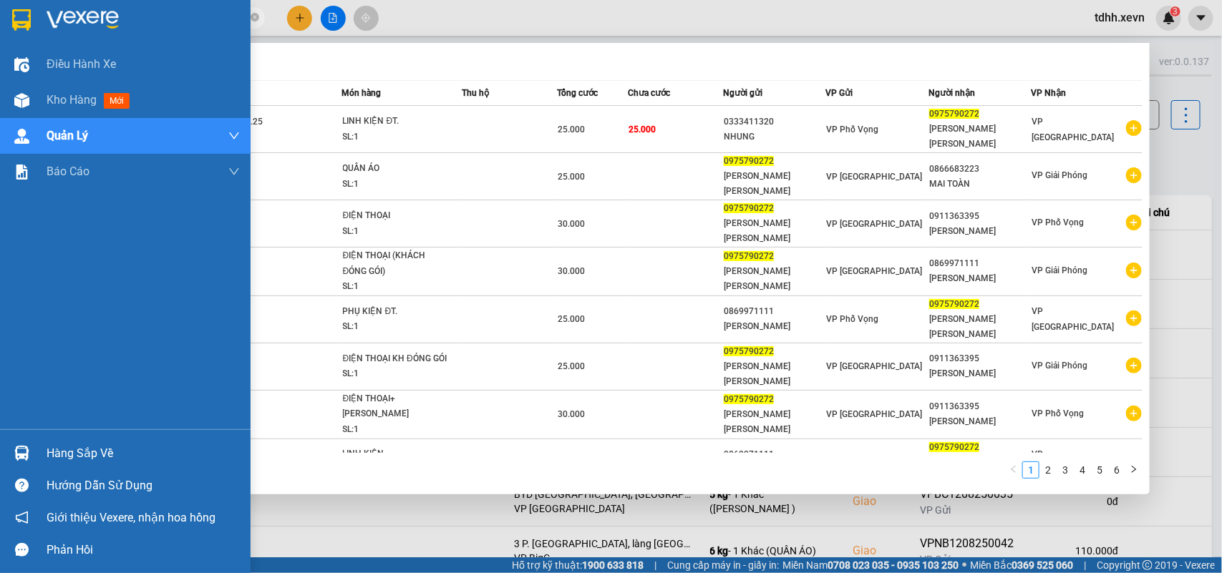
paste input "447215"
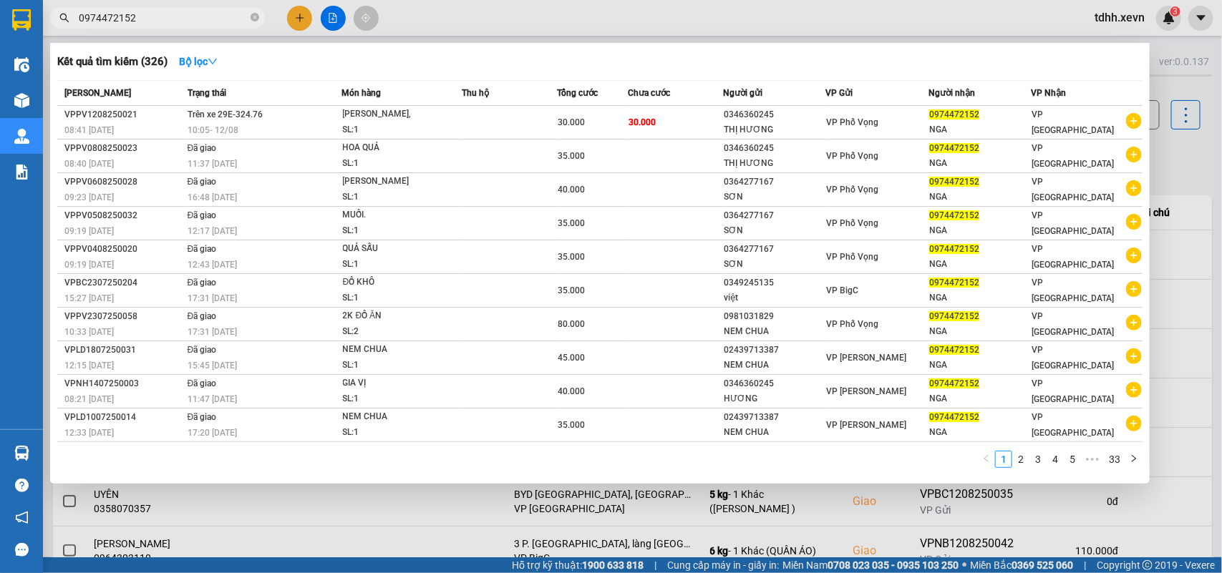
drag, startPoint x: 145, startPoint y: 14, endPoint x: 62, endPoint y: 34, distance: 85.4
click at [62, 31] on div "Kết quả [PERSON_NAME] ( 326 ) Bộ lọc Mã ĐH Trạng thái Món hàng Thu hộ [PERSON_N…" at bounding box center [139, 18] width 279 height 25
paste input "48269145"
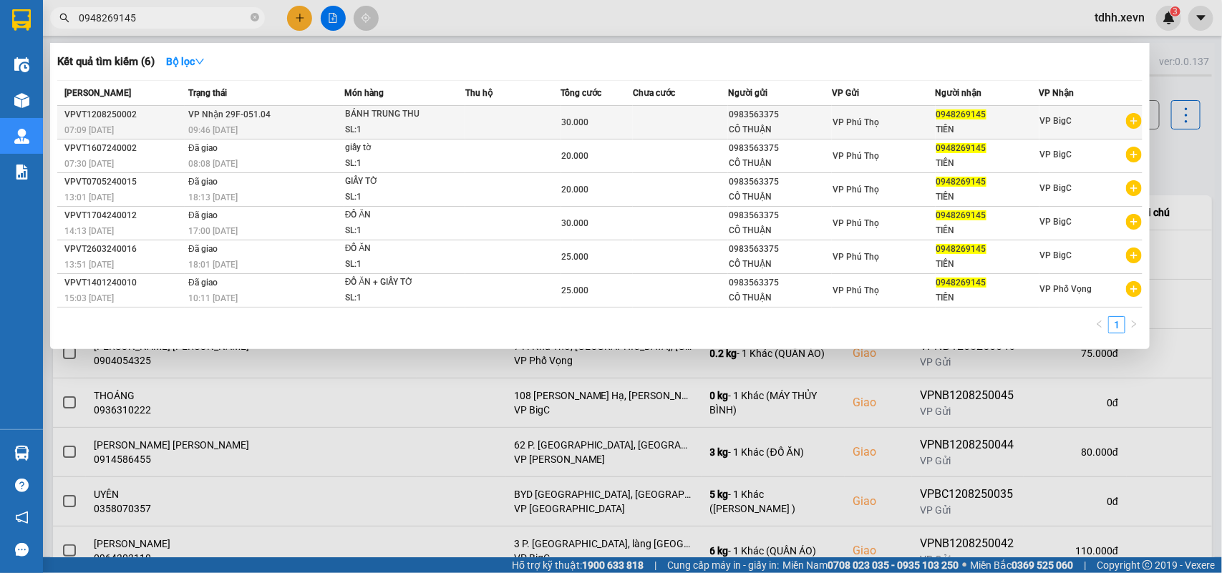
click at [423, 123] on div "SL: 1" at bounding box center [398, 130] width 107 height 16
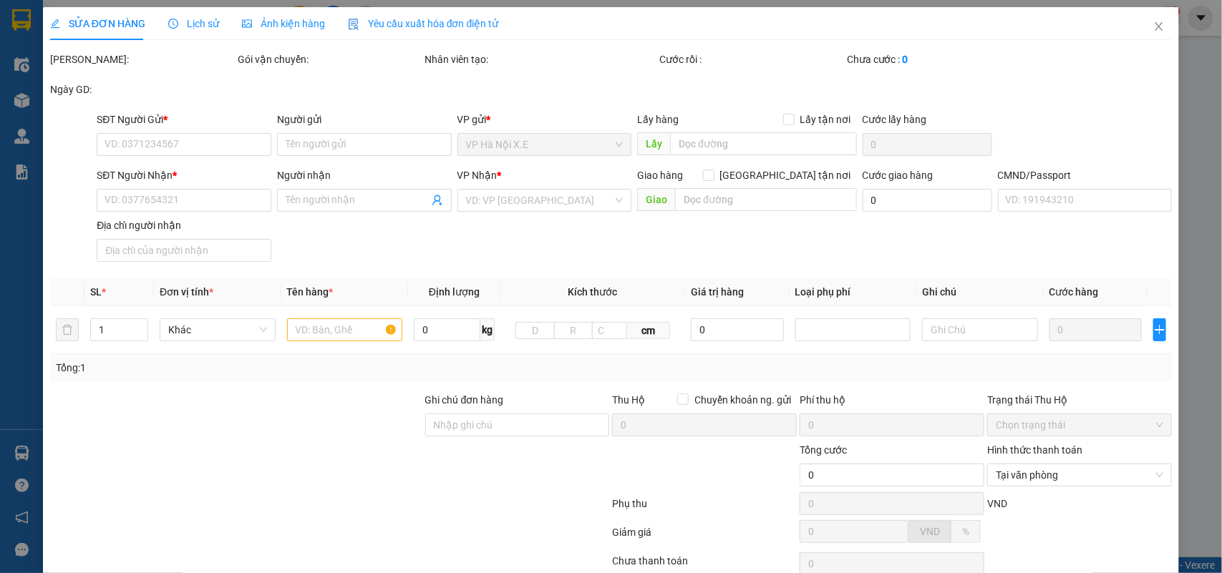
click at [194, 25] on span "Lịch sử" at bounding box center [193, 23] width 51 height 11
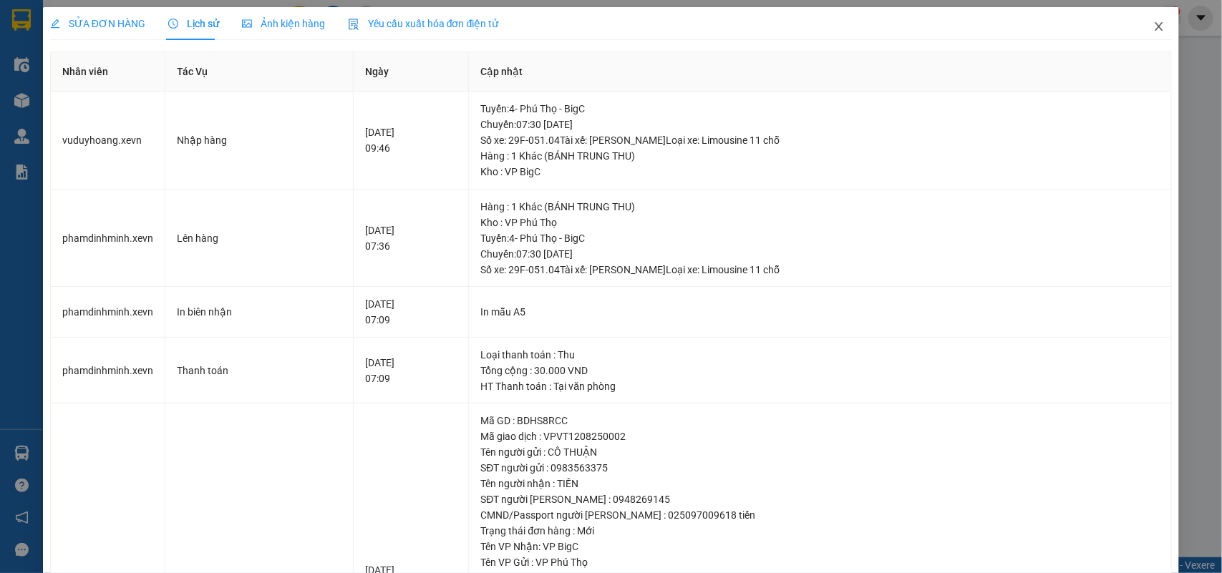
click at [888, 29] on icon "close" at bounding box center [1159, 26] width 8 height 9
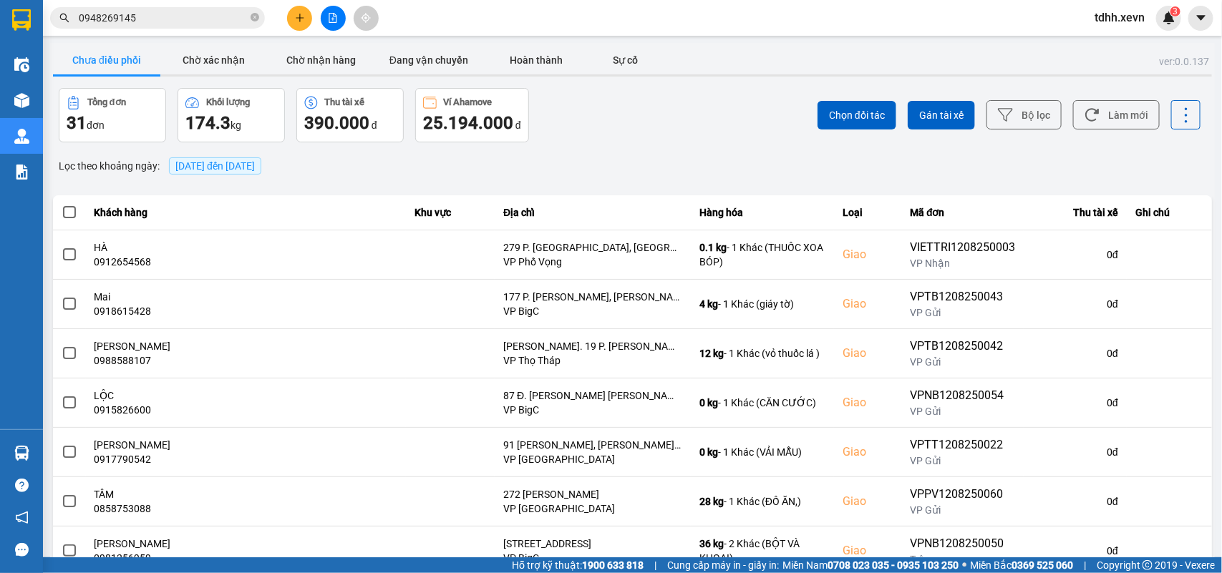
click at [122, 23] on input "0948269145" at bounding box center [163, 18] width 169 height 16
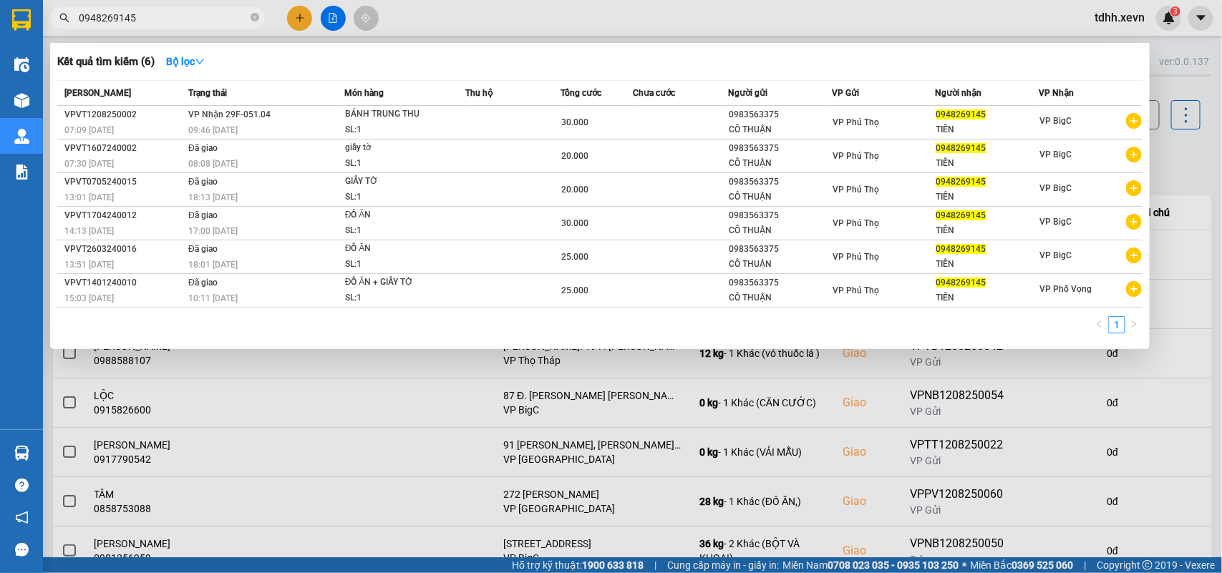
click at [122, 23] on input "0948269145" at bounding box center [163, 18] width 169 height 16
paste input "67331779"
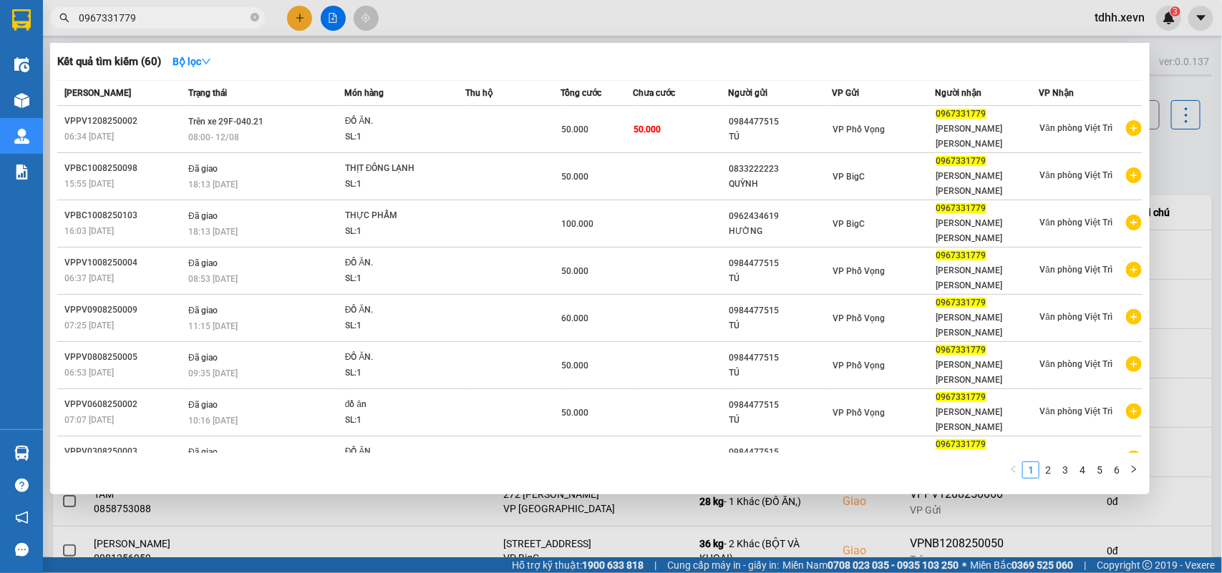
type input "0967331779"
click at [888, 80] on div at bounding box center [611, 286] width 1222 height 573
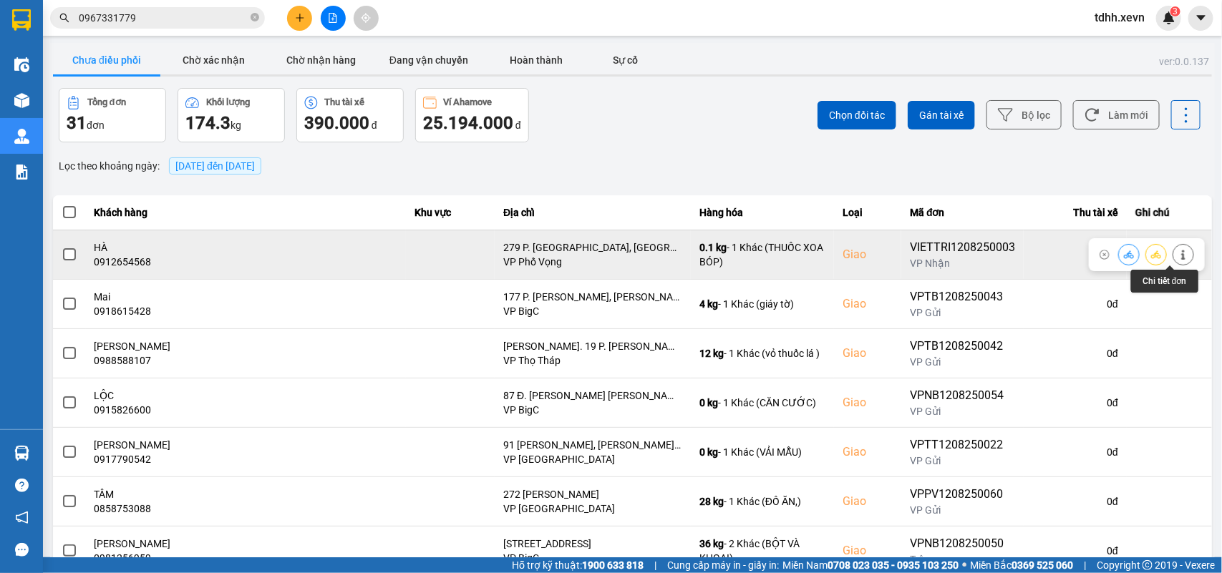
click at [888, 250] on icon at bounding box center [1183, 255] width 10 height 10
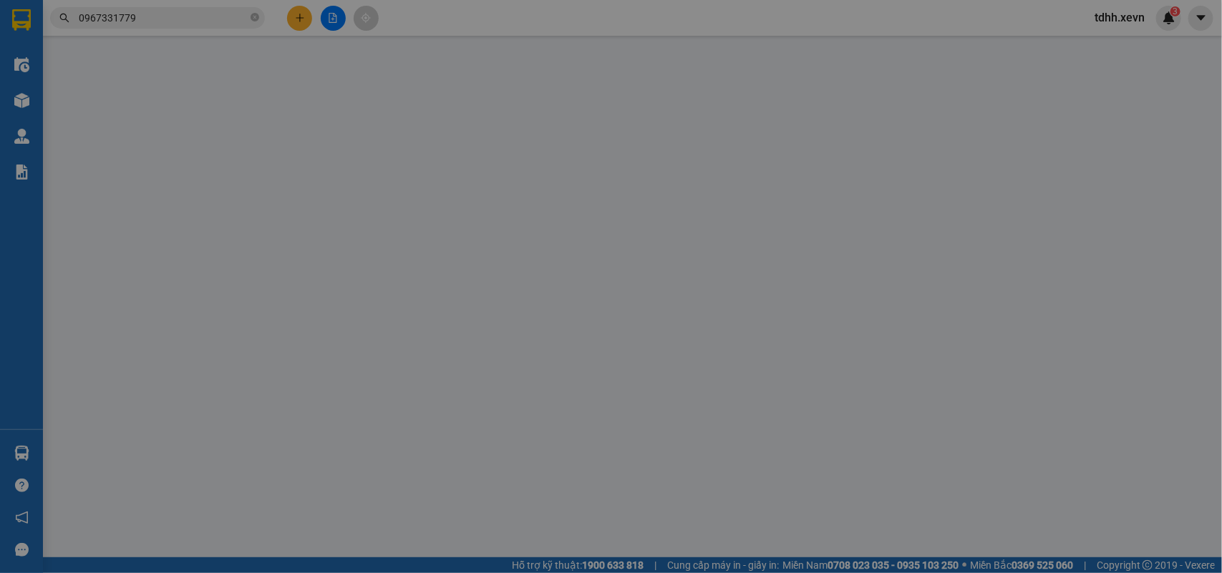
type input "0964127989"
type input "CÔ NHÀN"
type input "0912654568"
type input "HÀ"
checkbox input "true"
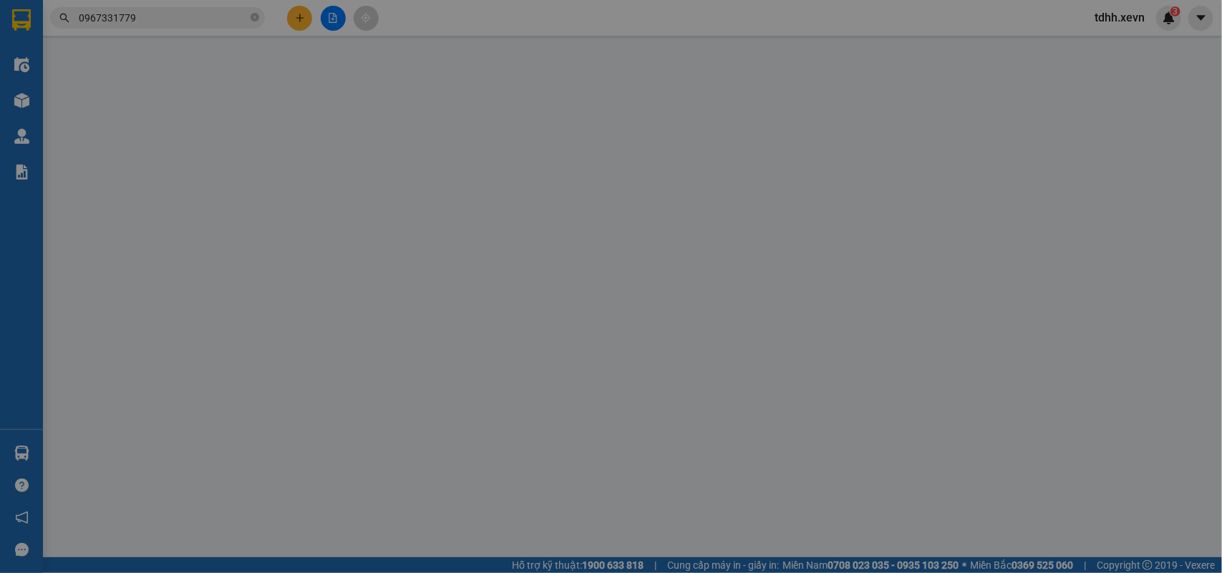
type input "279 P. [GEOGRAPHIC_DATA], [GEOGRAPHIC_DATA], [GEOGRAPHIC_DATA], [GEOGRAPHIC_DAT…"
type input "123"
type input "65.000"
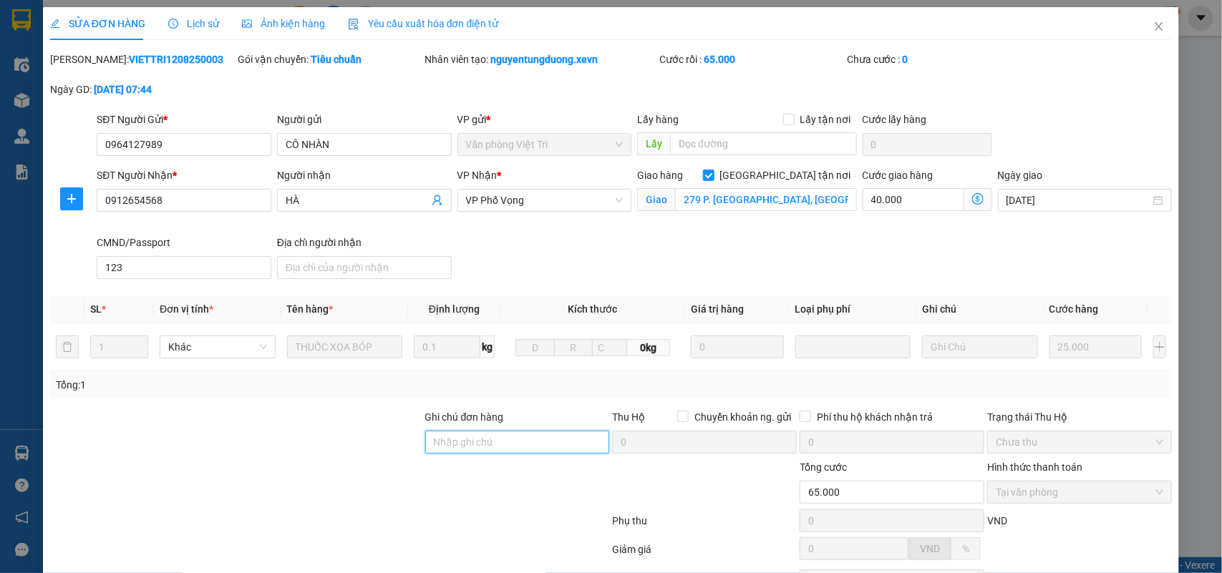
drag, startPoint x: 426, startPoint y: 438, endPoint x: 416, endPoint y: 416, distance: 24.0
click at [427, 415] on input "Ghi chú đơn hàng" at bounding box center [517, 442] width 185 height 23
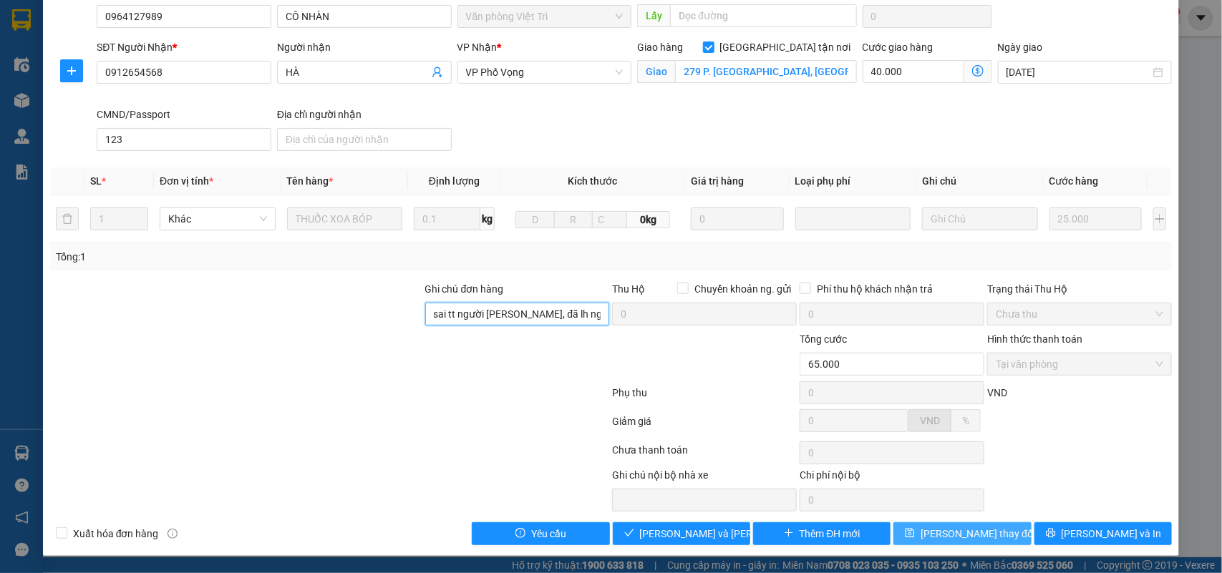
type input "sai tt người [PERSON_NAME], đã lh người gửi"
click at [888, 415] on button "[PERSON_NAME] thay đổi" at bounding box center [961, 533] width 137 height 23
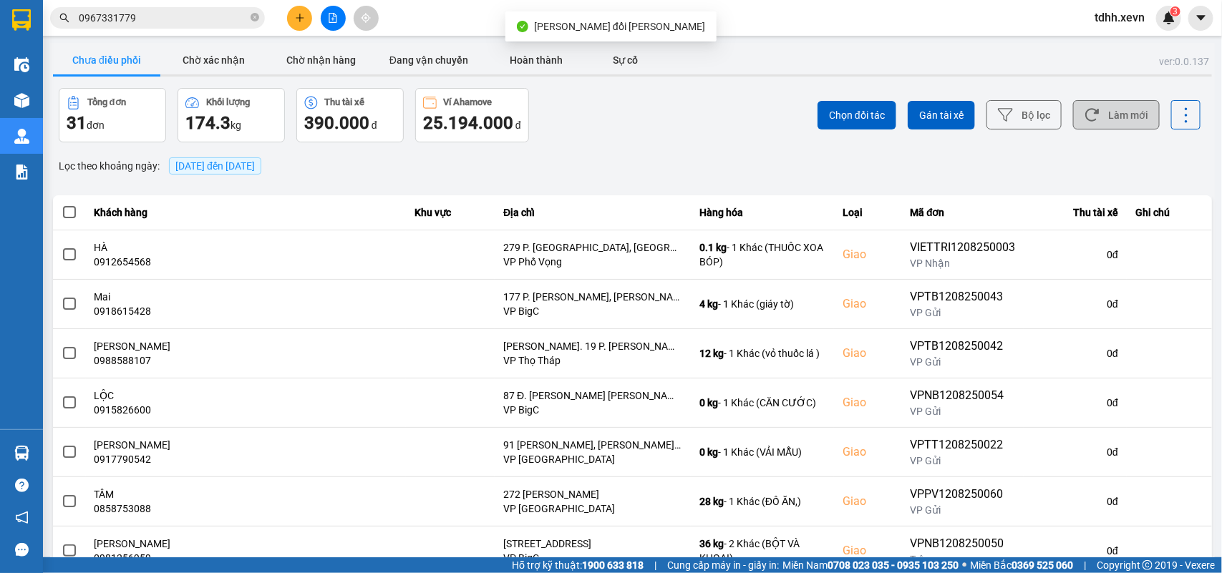
click at [888, 120] on button "Làm mới" at bounding box center [1116, 114] width 87 height 29
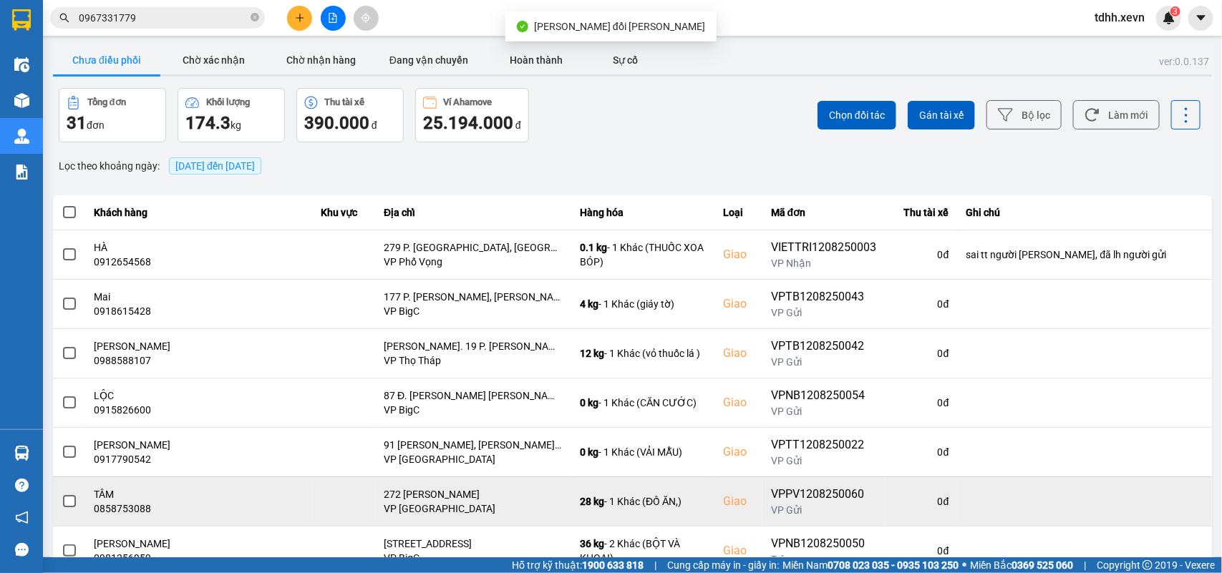
scroll to position [202, 0]
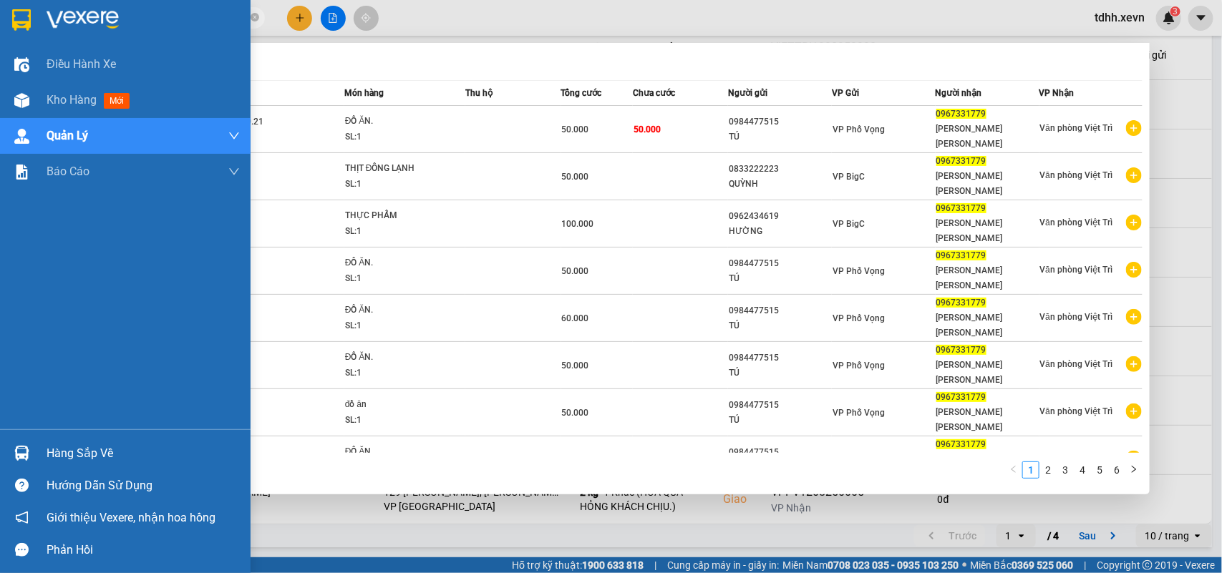
drag, startPoint x: 134, startPoint y: 16, endPoint x: 29, endPoint y: 44, distance: 108.0
click at [29, 44] on section "Kết quả tìm kiếm ( 60 ) Bộ lọc Mã ĐH Trạng thái Món hàng Thu hộ Tổng cước Chưa …" at bounding box center [611, 286] width 1222 height 573
paste input "89960733"
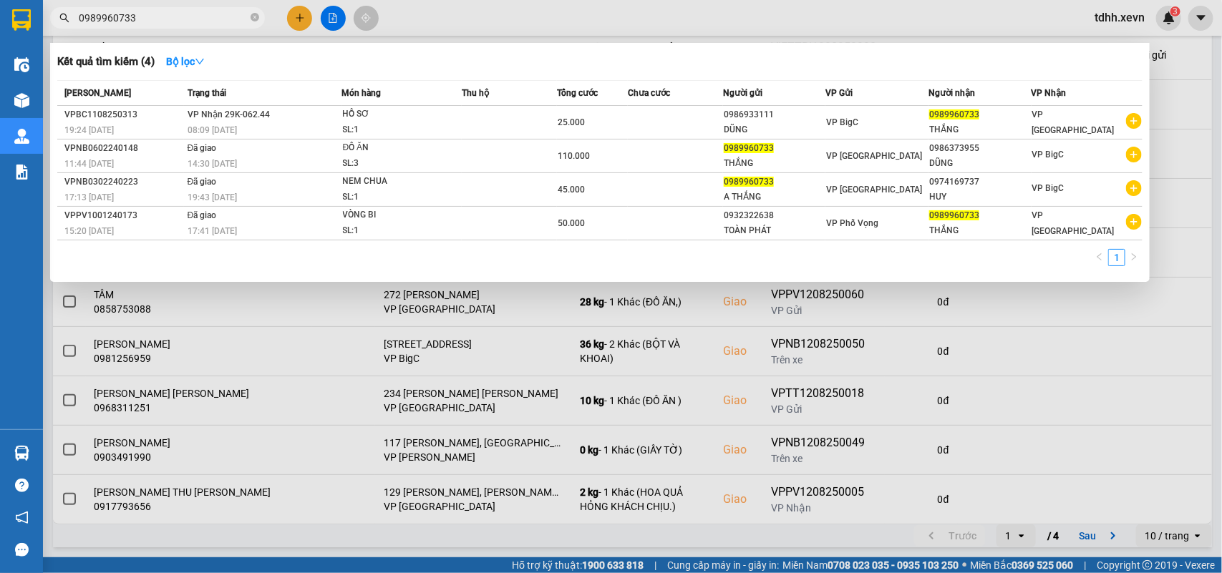
drag, startPoint x: 140, startPoint y: 16, endPoint x: 44, endPoint y: 29, distance: 97.6
click at [44, 29] on div "Kết quả tìm kiếm ( 4 ) Bộ lọc Mã ĐH Trạng thái Món hàng Thu hộ Tổng cước Chưa c…" at bounding box center [139, 18] width 279 height 25
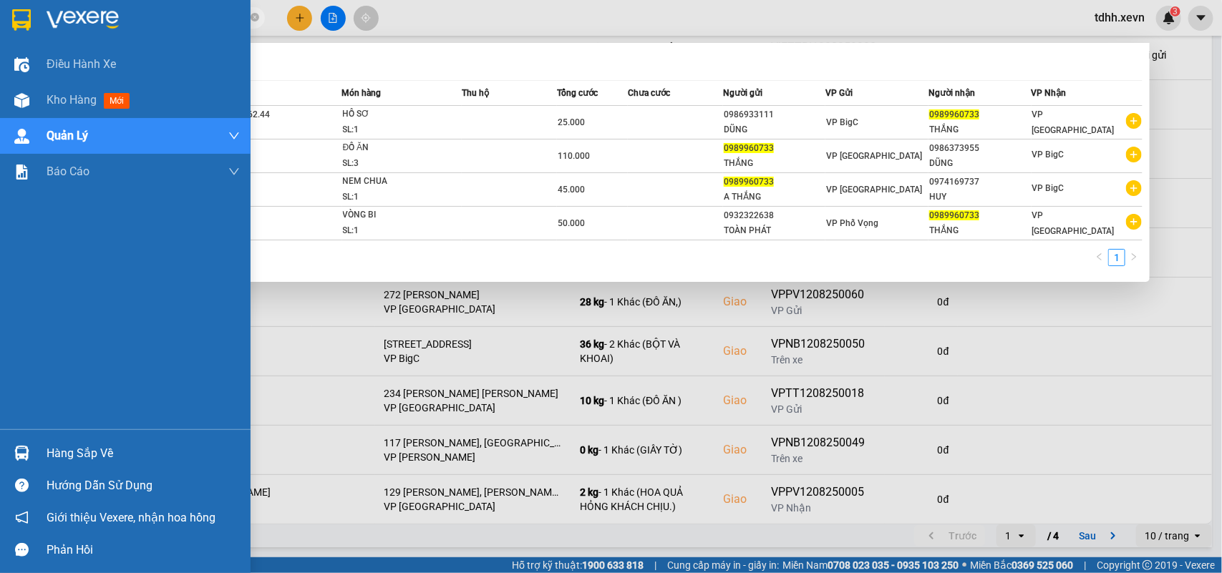
paste input "822294930"
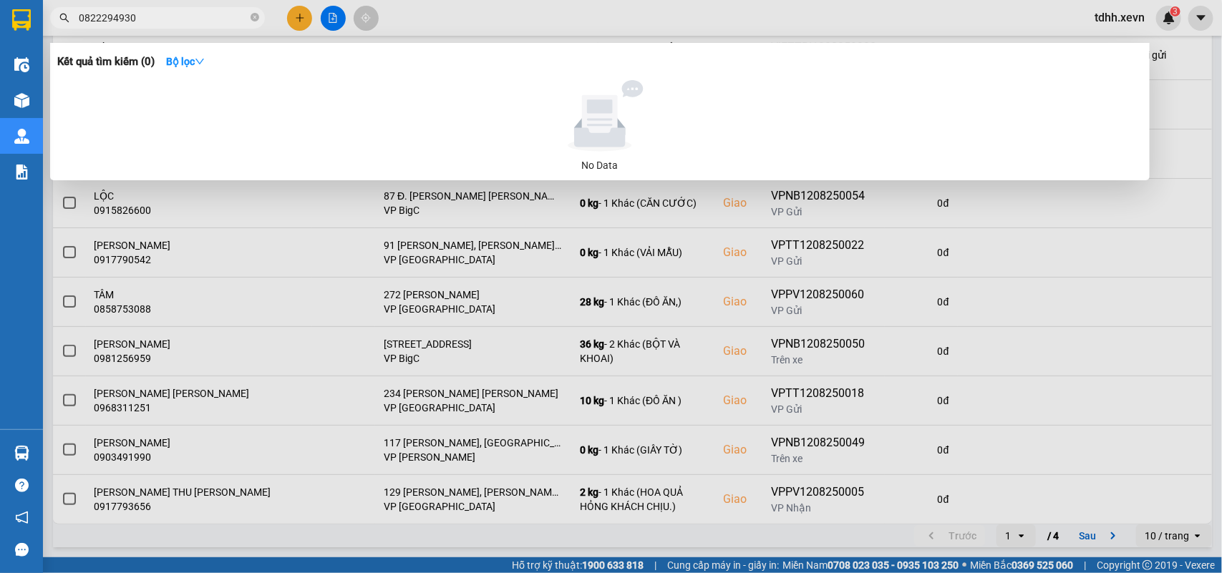
drag, startPoint x: 135, startPoint y: 16, endPoint x: 64, endPoint y: 36, distance: 72.9
click at [65, 31] on div "Kết quả [PERSON_NAME] ( 0 ) Bộ lọc No Data 0822294930" at bounding box center [139, 18] width 279 height 25
paste input "964127989"
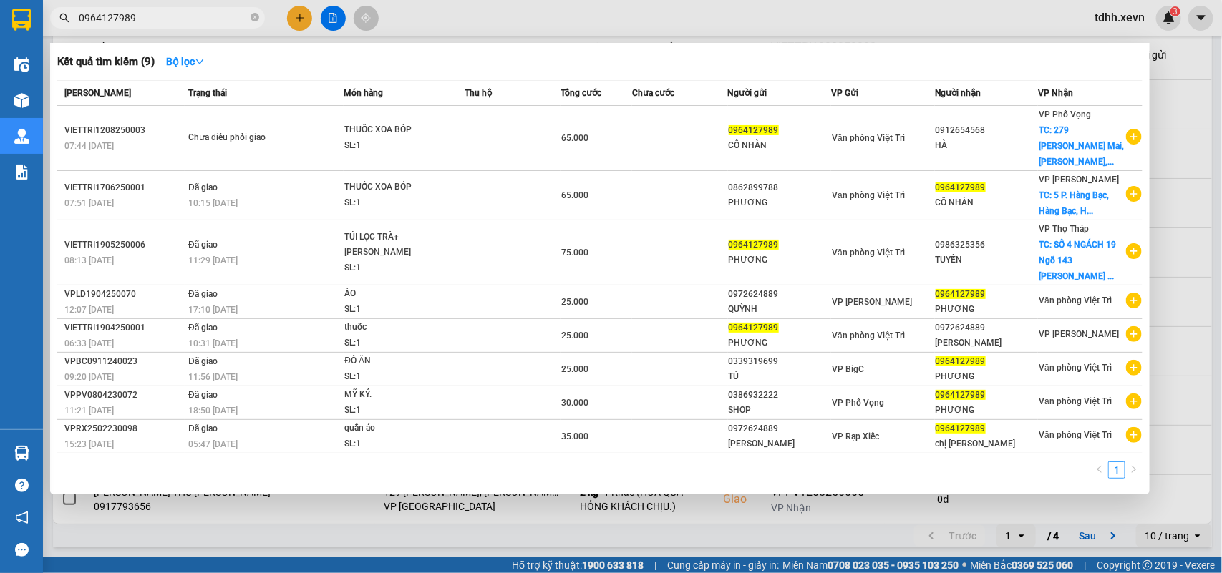
type input "0964127989"
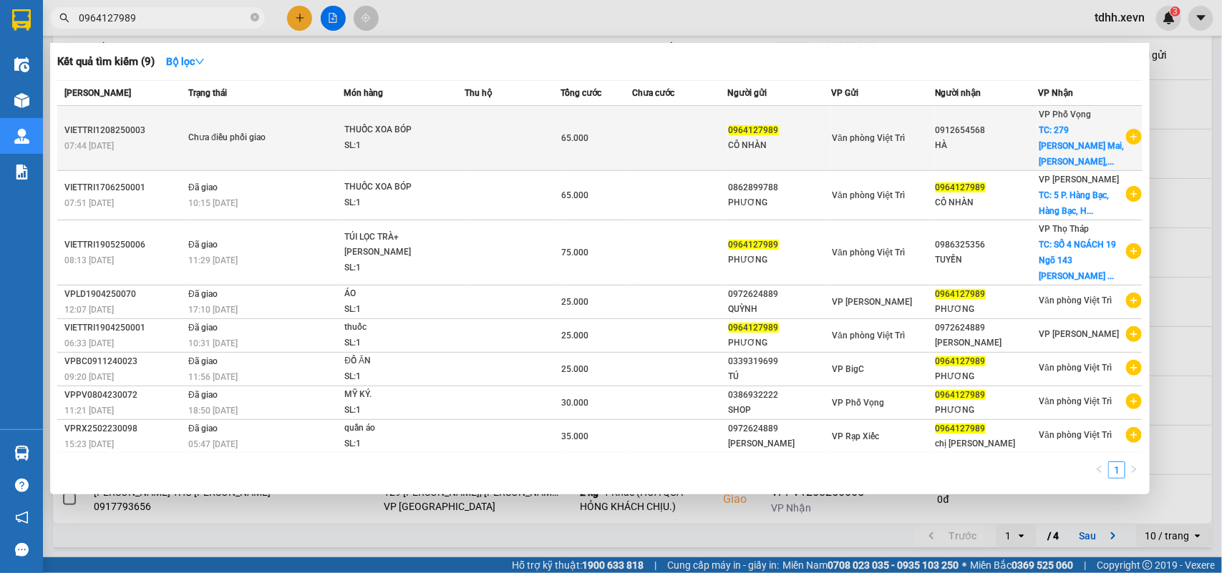
click at [888, 136] on div "Văn phòng Việt Trì" at bounding box center [883, 138] width 102 height 16
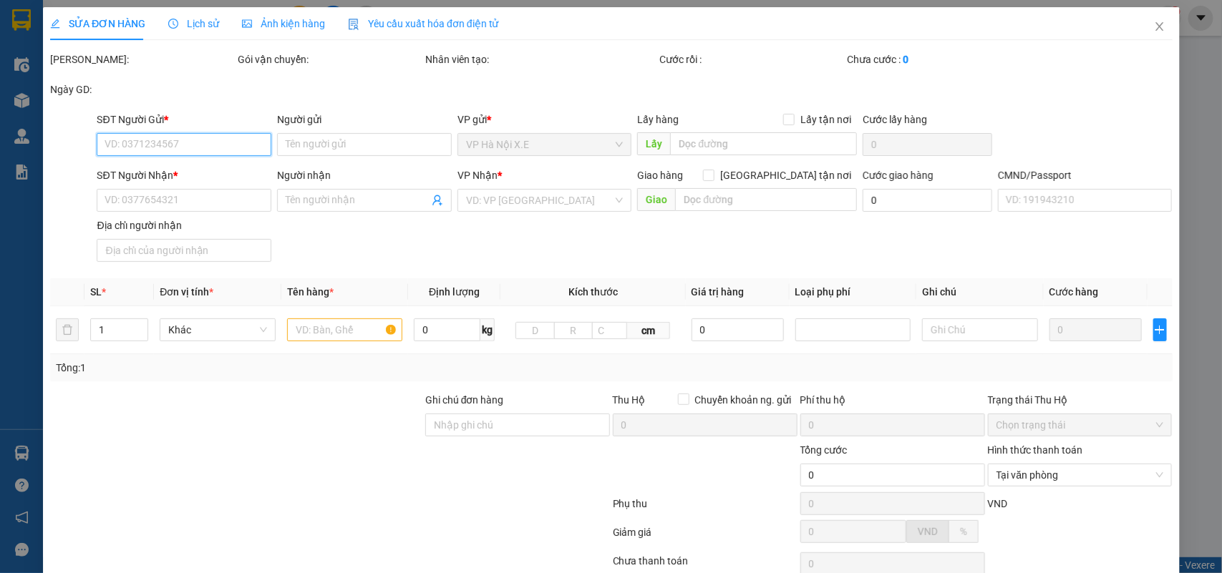
type input "0964127989"
type input "CÔ NHÀN"
type input "0912654568"
type input "HÀ"
checkbox input "true"
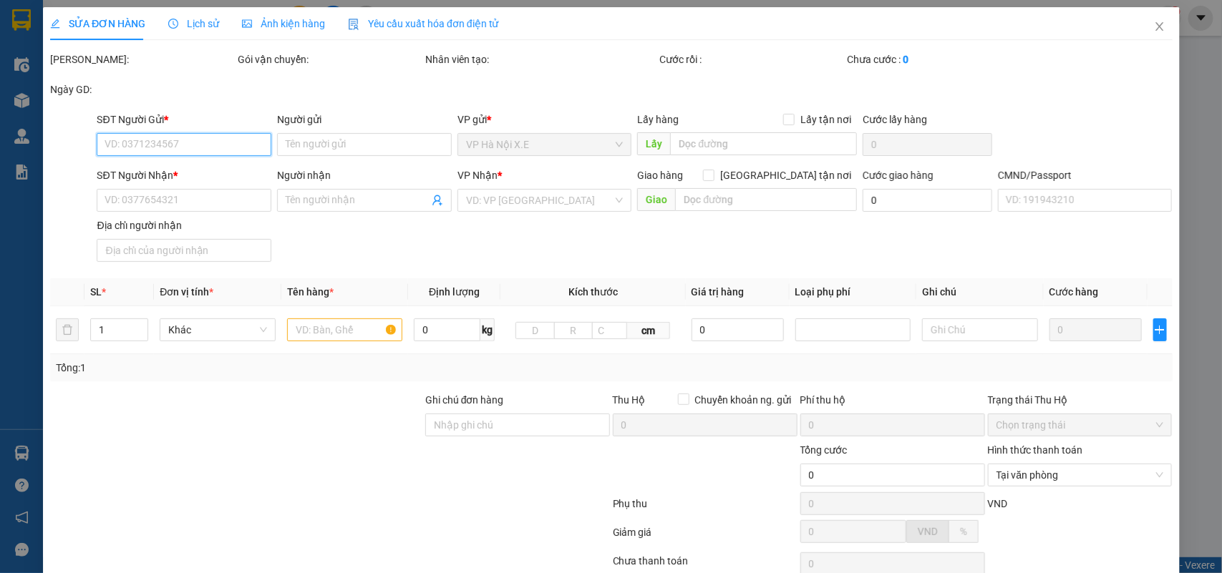
type input "279 P. [GEOGRAPHIC_DATA], [GEOGRAPHIC_DATA], [GEOGRAPHIC_DATA], [GEOGRAPHIC_DAT…"
type input "123"
type input "sai tt người [PERSON_NAME], đã lh người gửi"
type input "65.000"
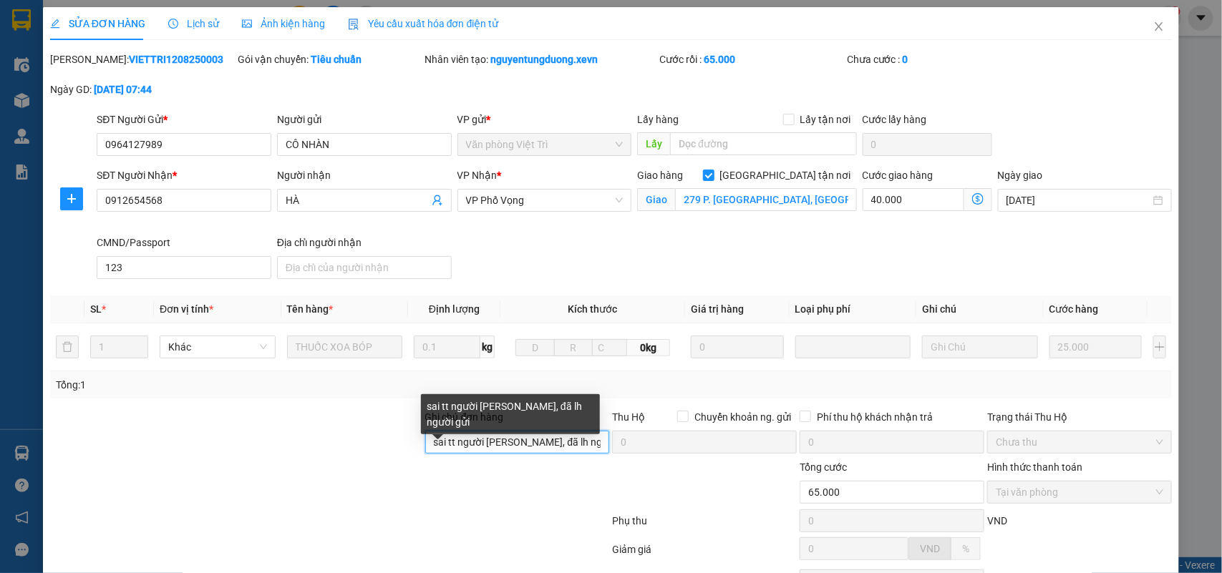
click at [474, 415] on input "sai tt người [PERSON_NAME], đã lh người gửi" at bounding box center [517, 442] width 185 height 23
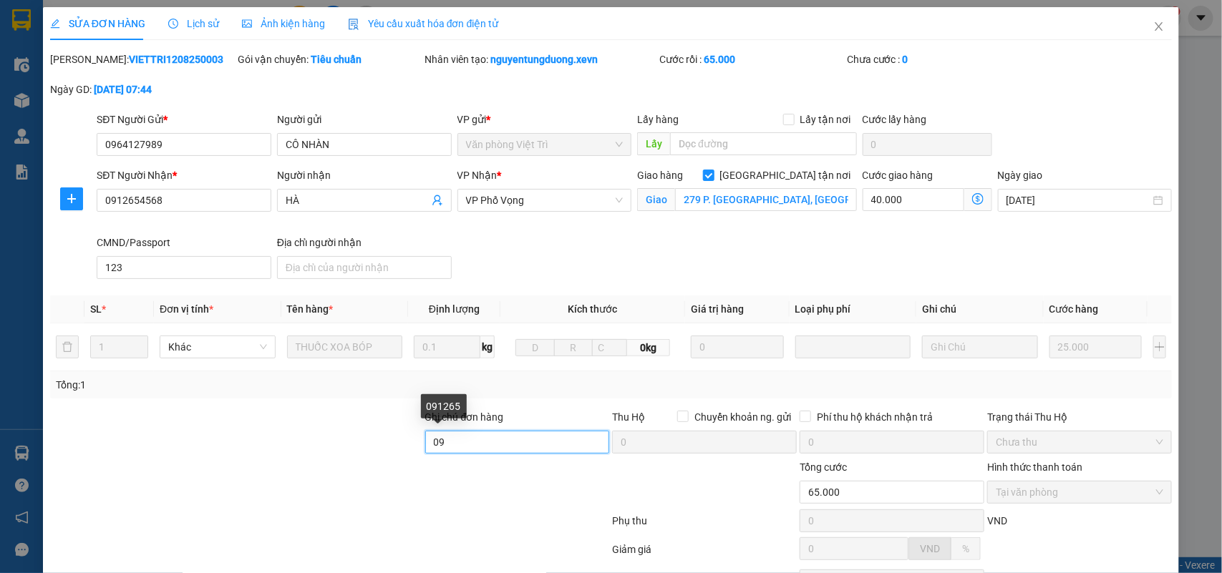
type input "0"
drag, startPoint x: 482, startPoint y: 452, endPoint x: 423, endPoint y: 452, distance: 58.7
click at [425, 415] on input "0946671981" at bounding box center [517, 442] width 185 height 23
click at [488, 415] on input "0946671981" at bounding box center [517, 442] width 185 height 23
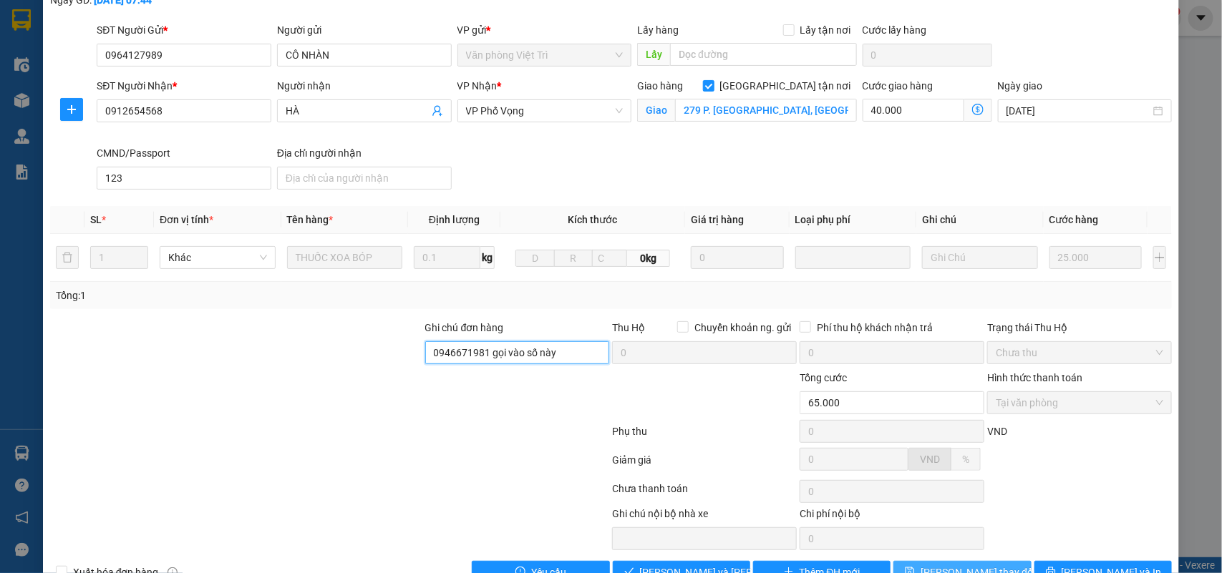
scroll to position [130, 0]
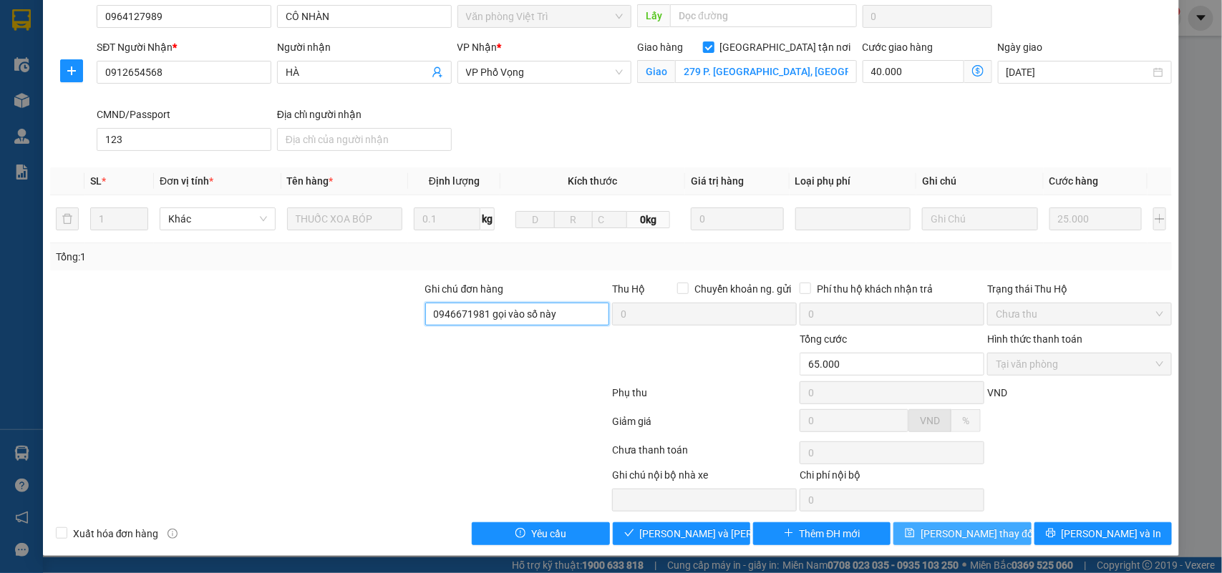
type input "0946671981 gọi vào số này"
click at [888, 415] on button "[PERSON_NAME] thay đổi" at bounding box center [961, 533] width 137 height 23
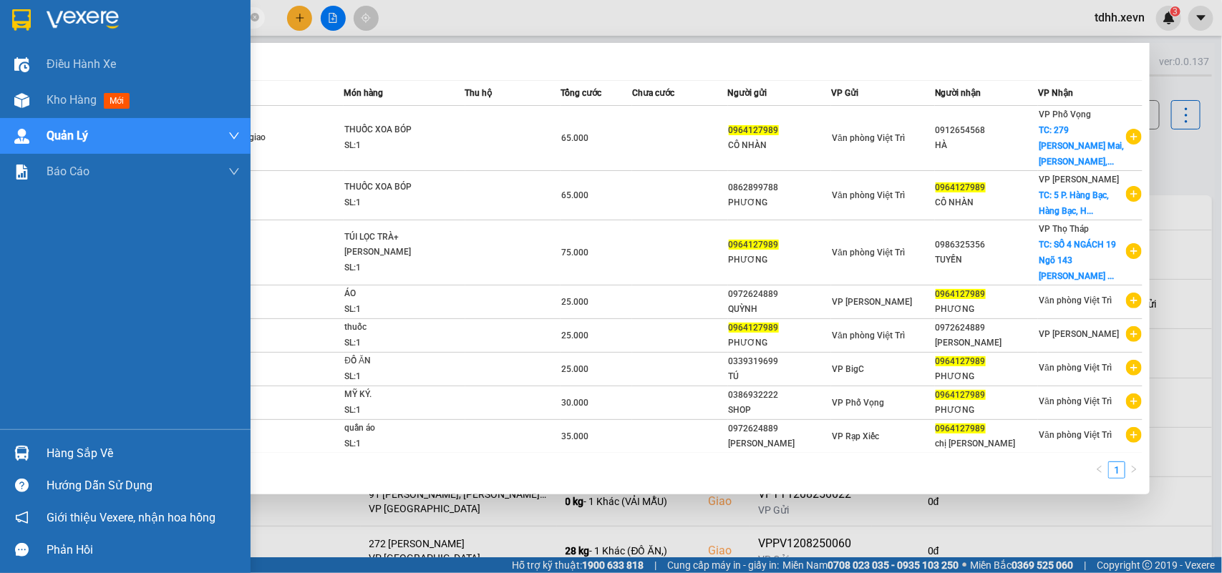
drag, startPoint x: 145, startPoint y: 16, endPoint x: 41, endPoint y: 32, distance: 105.7
click at [41, 32] on section "Kết quả [PERSON_NAME] ( 9 ) Bộ lọc Mã ĐH Trạng thái Món hàng Thu hộ [PERSON_NAM…" at bounding box center [611, 286] width 1222 height 573
paste input "868896882"
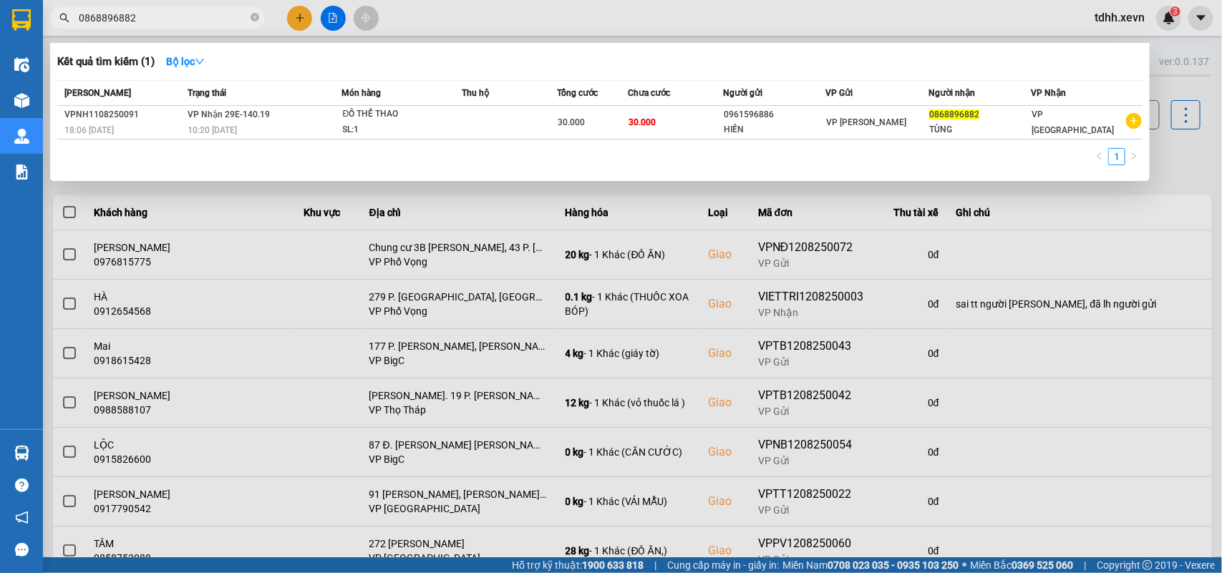
click at [888, 223] on div at bounding box center [611, 286] width 1222 height 573
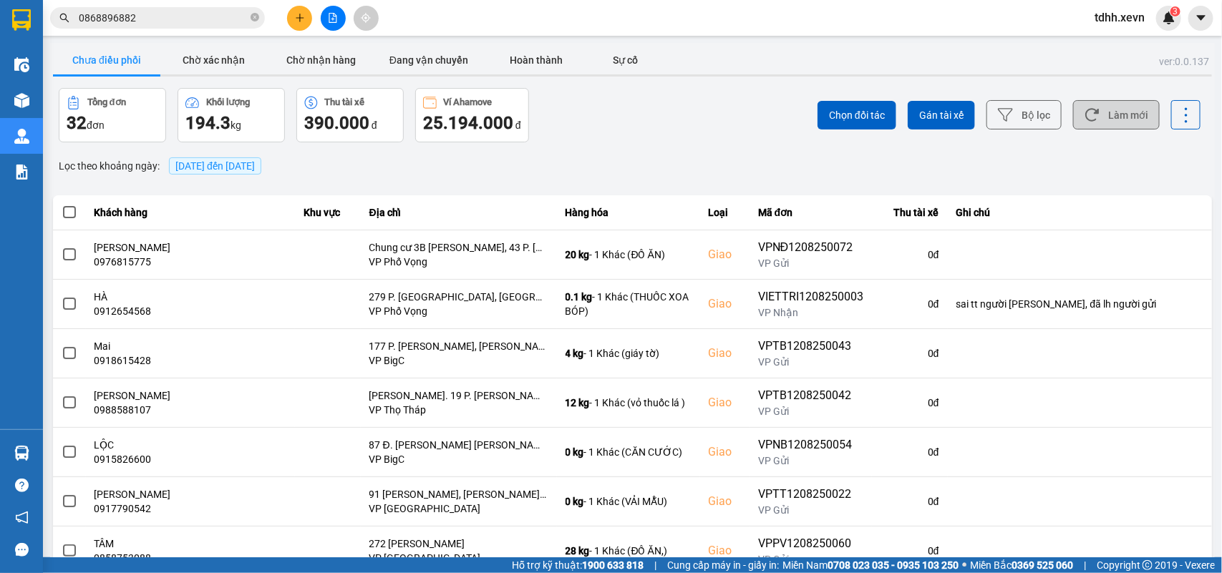
click at [888, 122] on icon at bounding box center [1091, 114] width 15 height 15
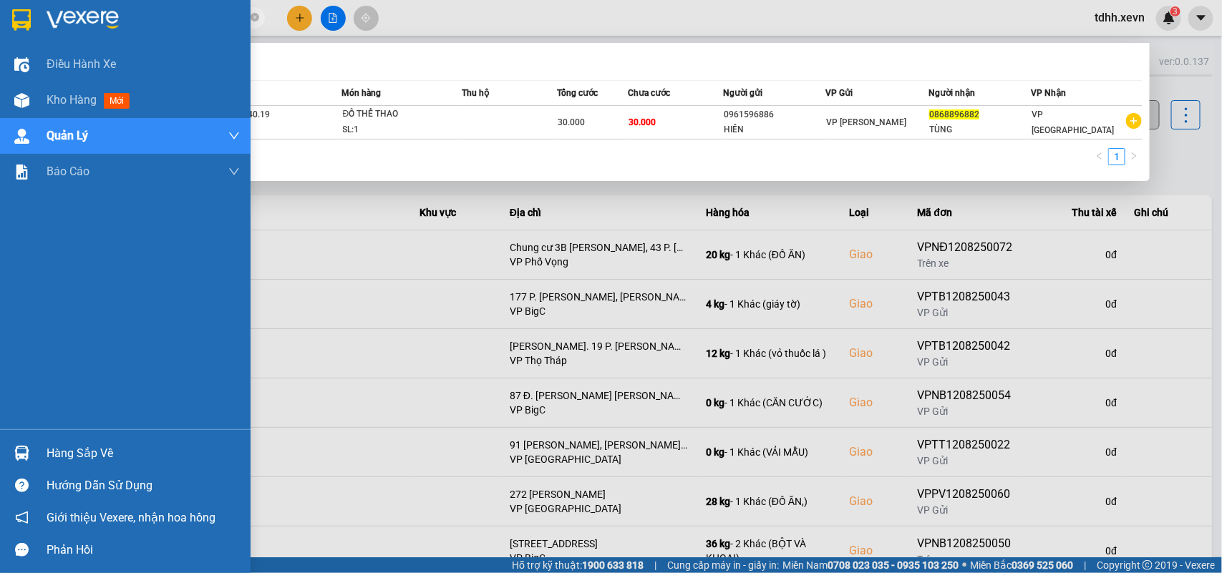
drag, startPoint x: 140, startPoint y: 15, endPoint x: 34, endPoint y: 34, distance: 107.5
click at [34, 34] on section "Kết quả [PERSON_NAME] ( 1 ) Bộ lọc Mã ĐH Trạng thái Món hàng Thu hộ [PERSON_NAM…" at bounding box center [611, 286] width 1222 height 573
paste input "979259555"
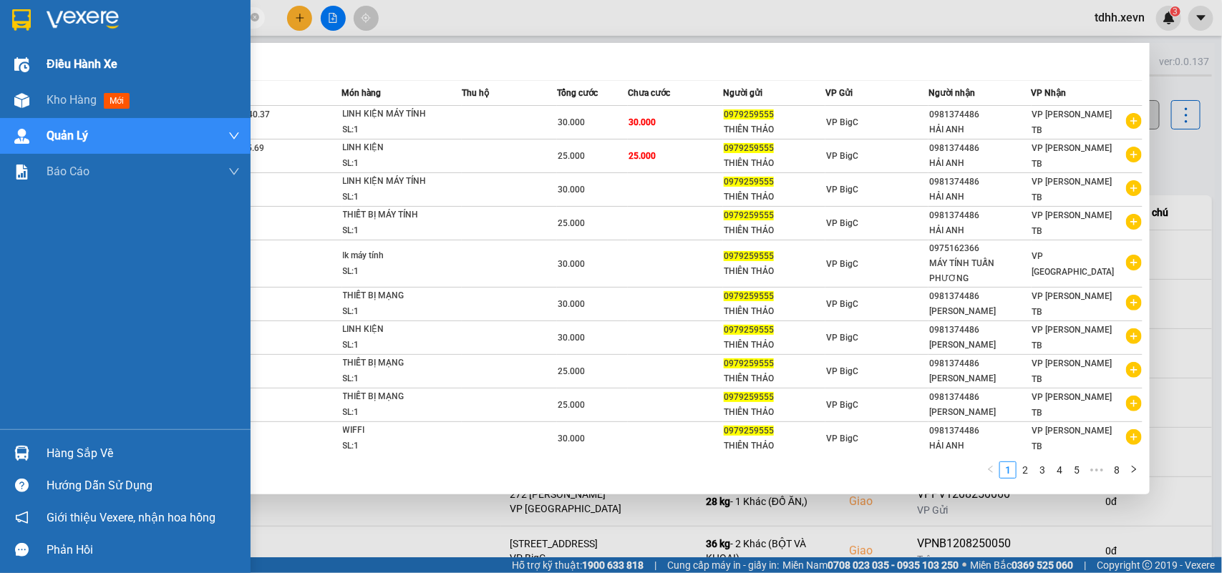
drag, startPoint x: 151, startPoint y: 22, endPoint x: 42, endPoint y: 48, distance: 112.5
click at [42, 48] on section "Kết quả [PERSON_NAME] ( 75 ) Bộ lọc Mã ĐH Trạng thái Món hàng Thu hộ [PERSON_NA…" at bounding box center [611, 286] width 1222 height 573
paste input "826543000"
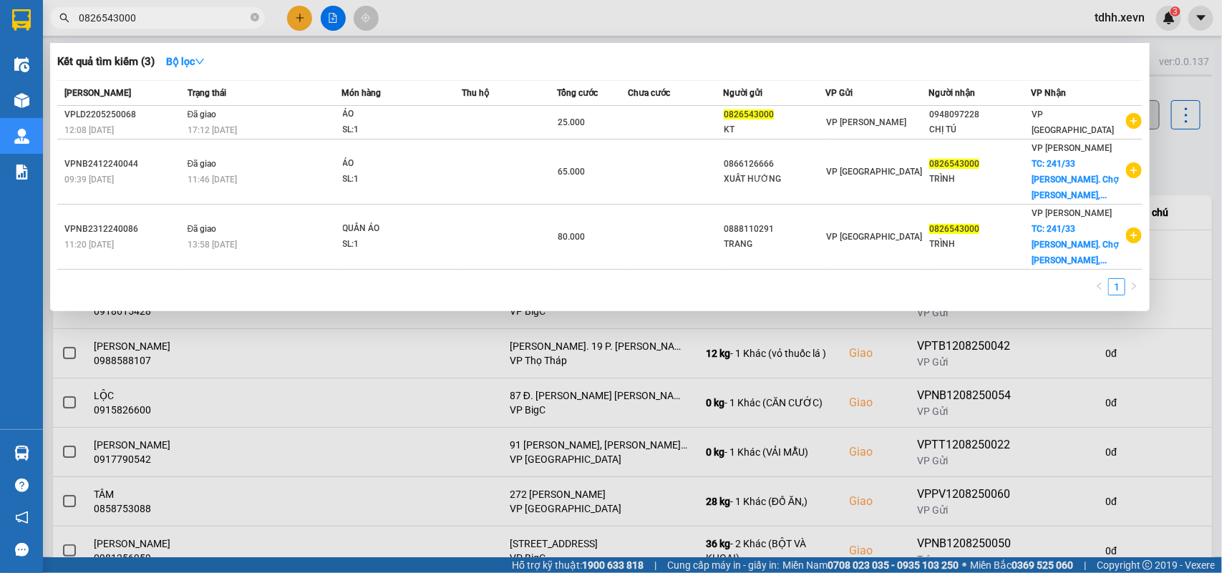
drag, startPoint x: 147, startPoint y: 24, endPoint x: 77, endPoint y: 27, distance: 70.2
click at [77, 27] on span "0826543000" at bounding box center [157, 17] width 215 height 21
paste input "915630688"
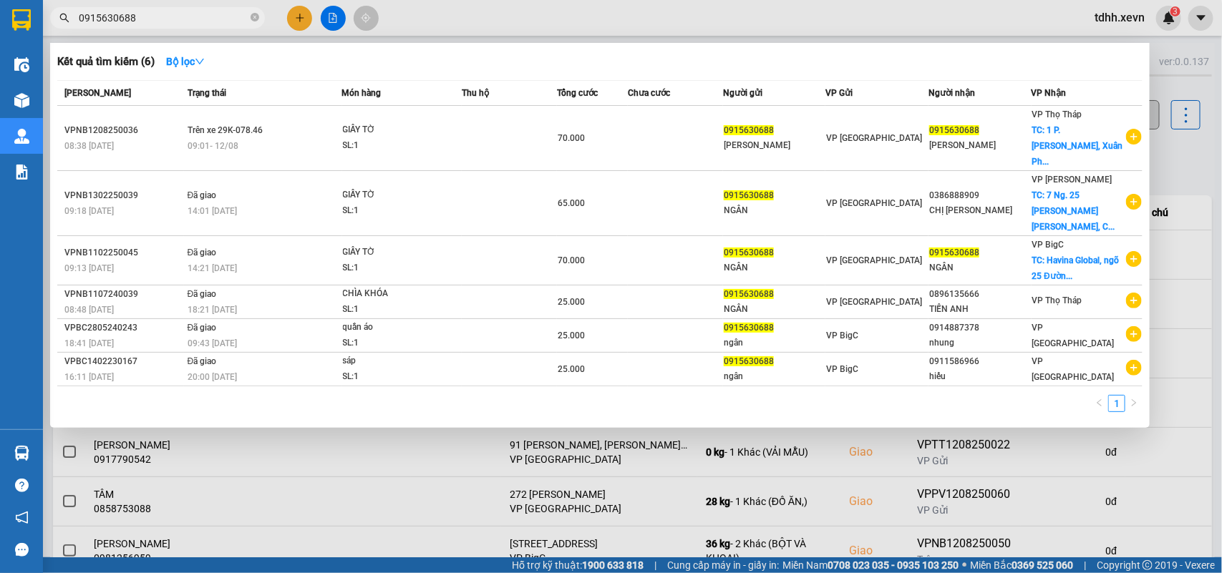
drag, startPoint x: 94, startPoint y: 16, endPoint x: 44, endPoint y: 33, distance: 53.6
click at [44, 31] on div "Kết quả [PERSON_NAME] ( 6 ) Bộ lọc Mã ĐH Trạng thái Món hàng Thu hộ [PERSON_NAM…" at bounding box center [139, 18] width 279 height 25
paste input "77085"
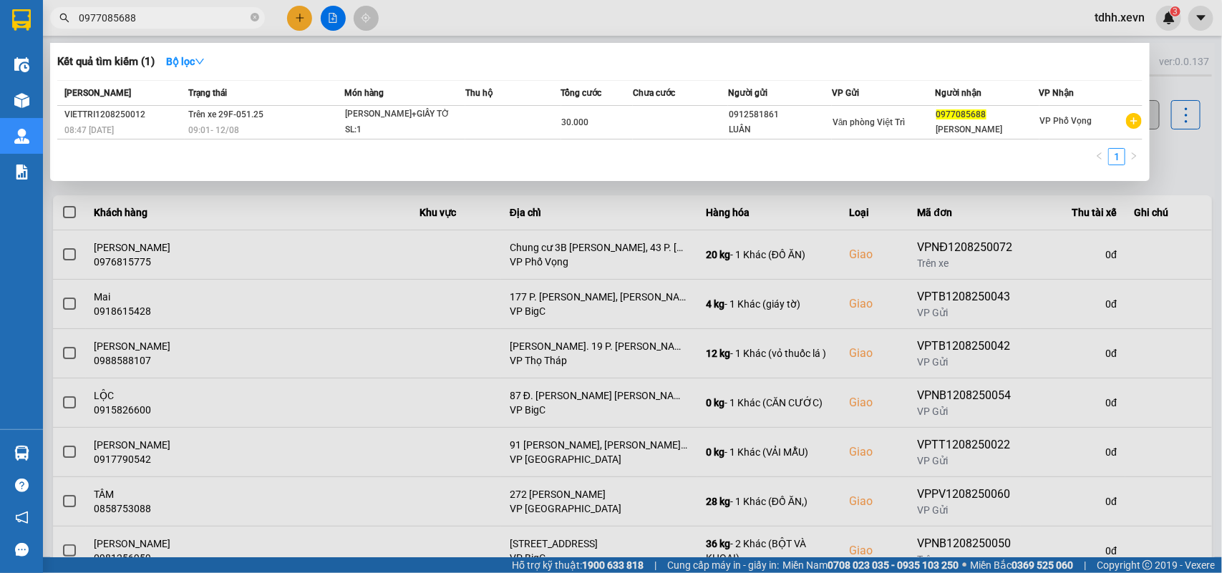
drag, startPoint x: 138, startPoint y: 12, endPoint x: 47, endPoint y: 34, distance: 93.5
click at [47, 31] on div "Kết quả tìm kiếm ( 1 ) Bộ lọc Mã ĐH Trạng thái Món hàng Thu hộ Tổng cước Chưa c…" at bounding box center [139, 18] width 279 height 25
paste input "34393696"
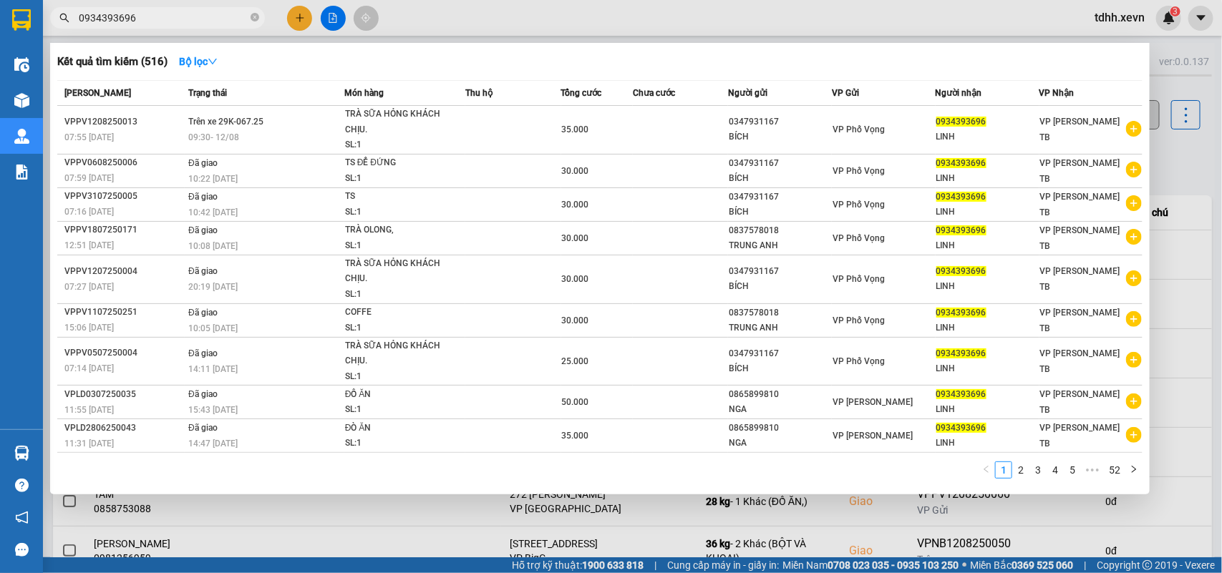
type input "0934393696"
click at [296, 13] on div at bounding box center [611, 286] width 1222 height 573
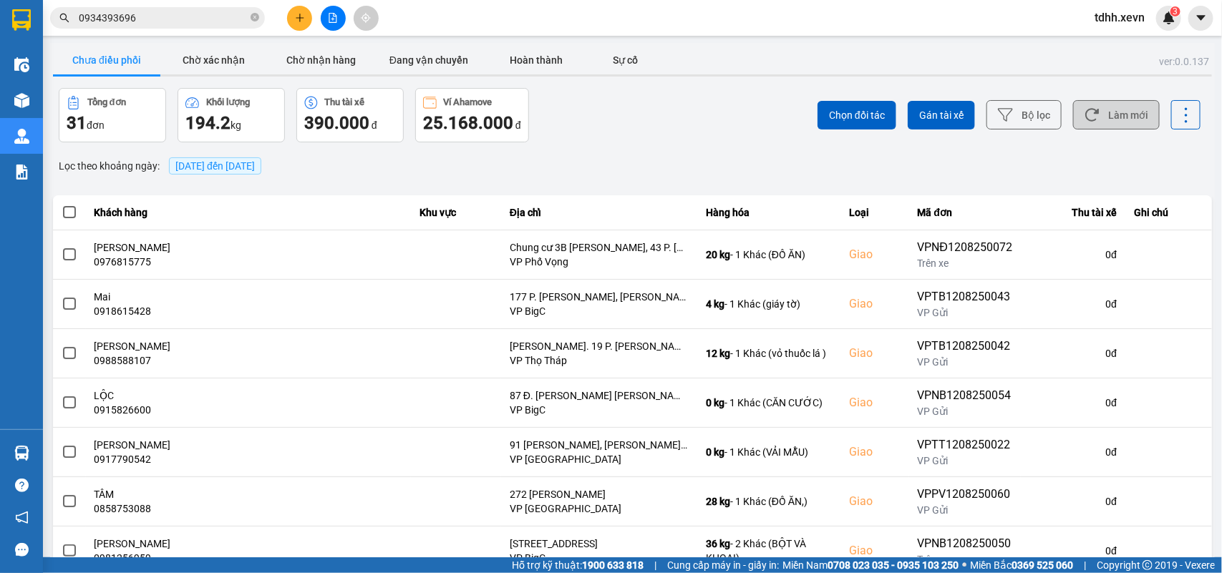
click at [302, 16] on icon "plus" at bounding box center [300, 18] width 10 height 10
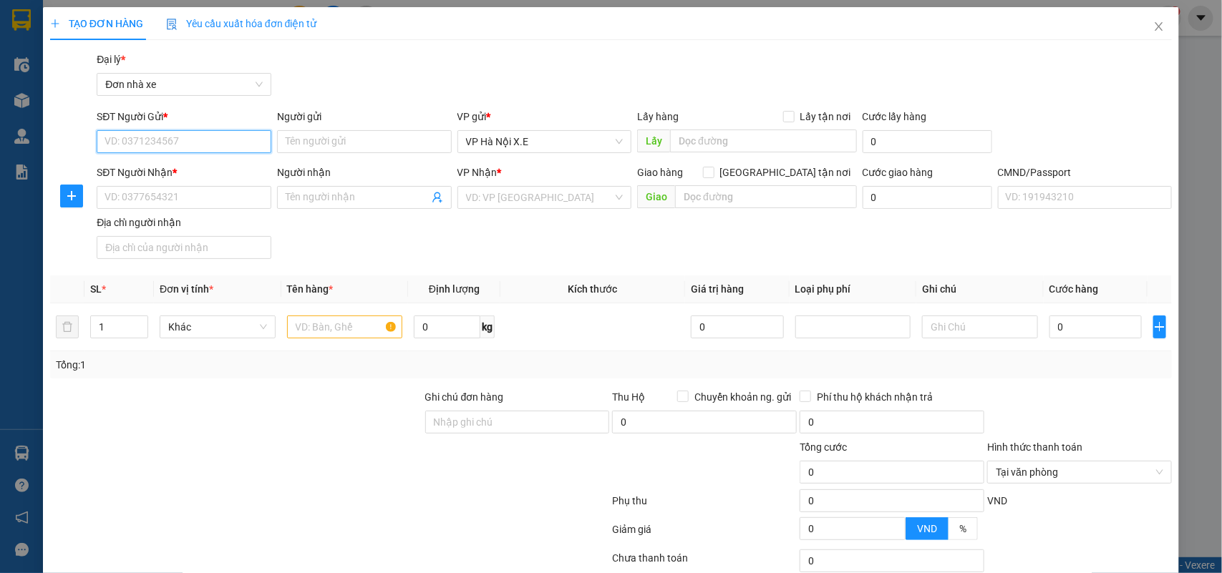
click at [203, 151] on input "SĐT Người Gửi *" at bounding box center [184, 141] width 175 height 23
paste input "0826543000"
type input "0826543000"
click at [317, 147] on input "Người gửi" at bounding box center [364, 141] width 175 height 23
paste input "Trình"
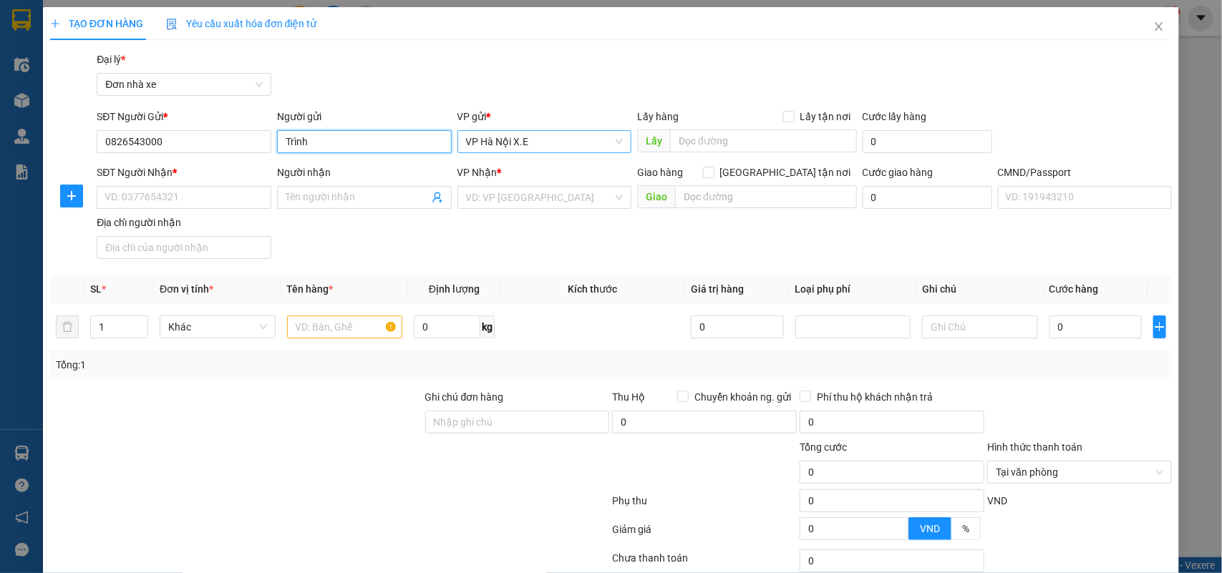
drag, startPoint x: 596, startPoint y: 138, endPoint x: 582, endPoint y: 138, distance: 14.3
click at [593, 138] on span "VP Hà Nội X.E" at bounding box center [544, 141] width 157 height 21
type input "Trình"
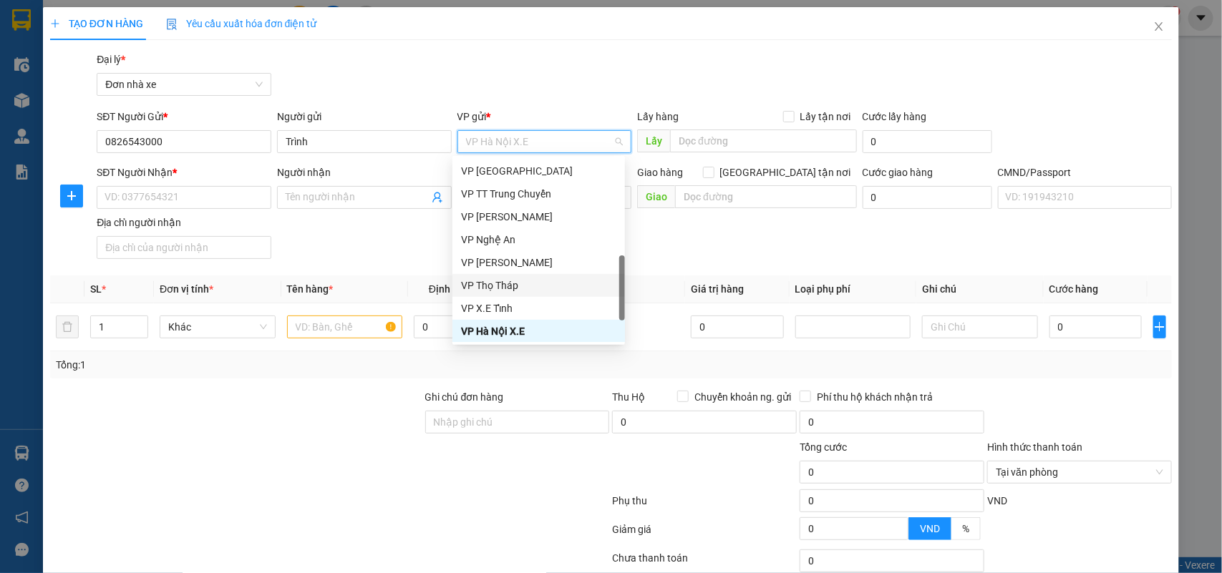
scroll to position [441, 0]
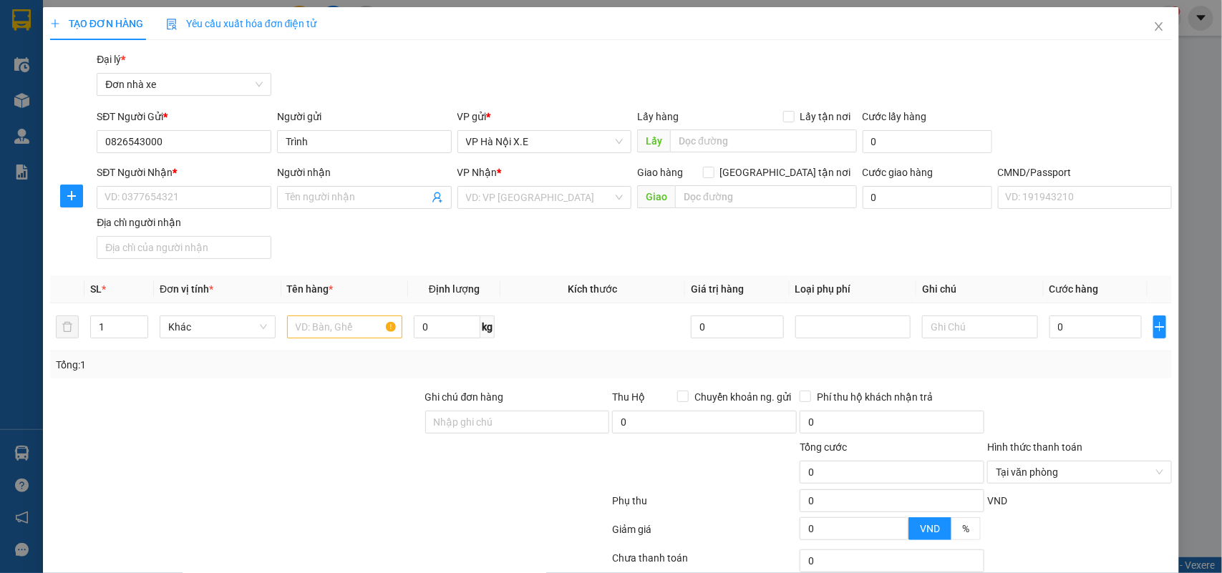
click at [826, 82] on div "Gói vận chuyển * Tiêu chuẩn Đại lý * Đơn nhà xe" at bounding box center [634, 77] width 1081 height 50
click at [603, 142] on span "VP Hà Nội X.E" at bounding box center [544, 141] width 157 height 21
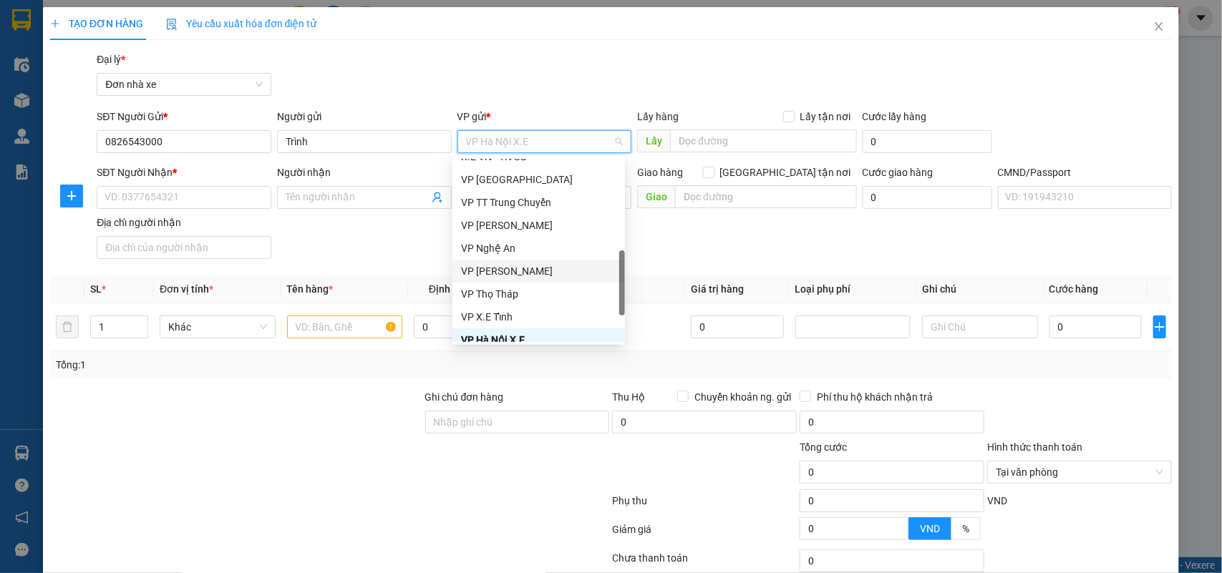
scroll to position [262, 0]
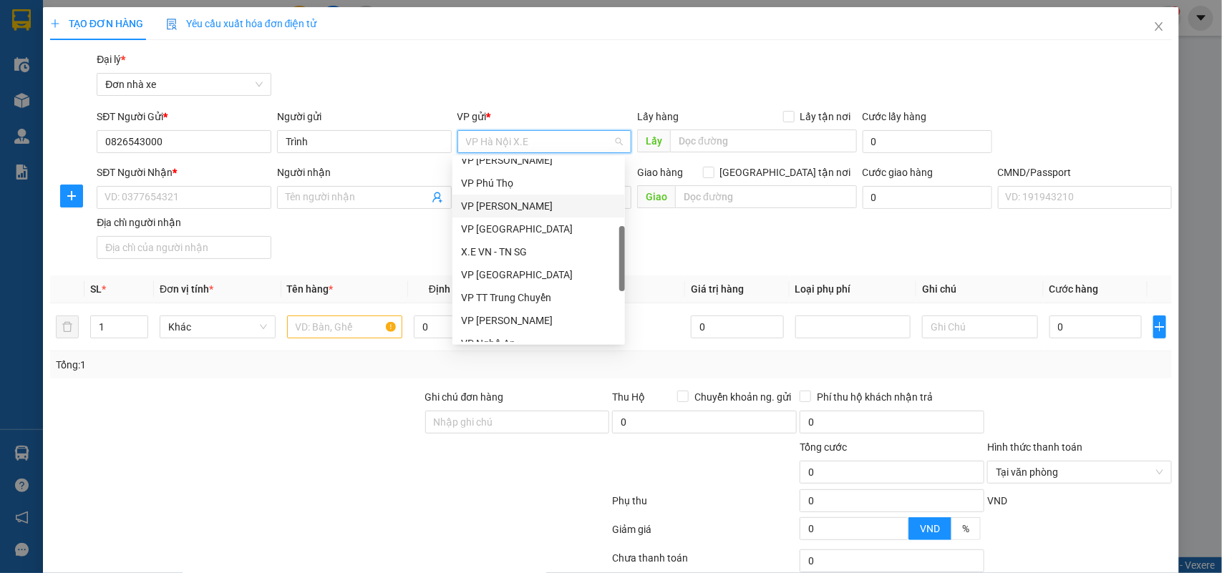
click at [524, 203] on div "VP [PERSON_NAME]" at bounding box center [538, 206] width 155 height 16
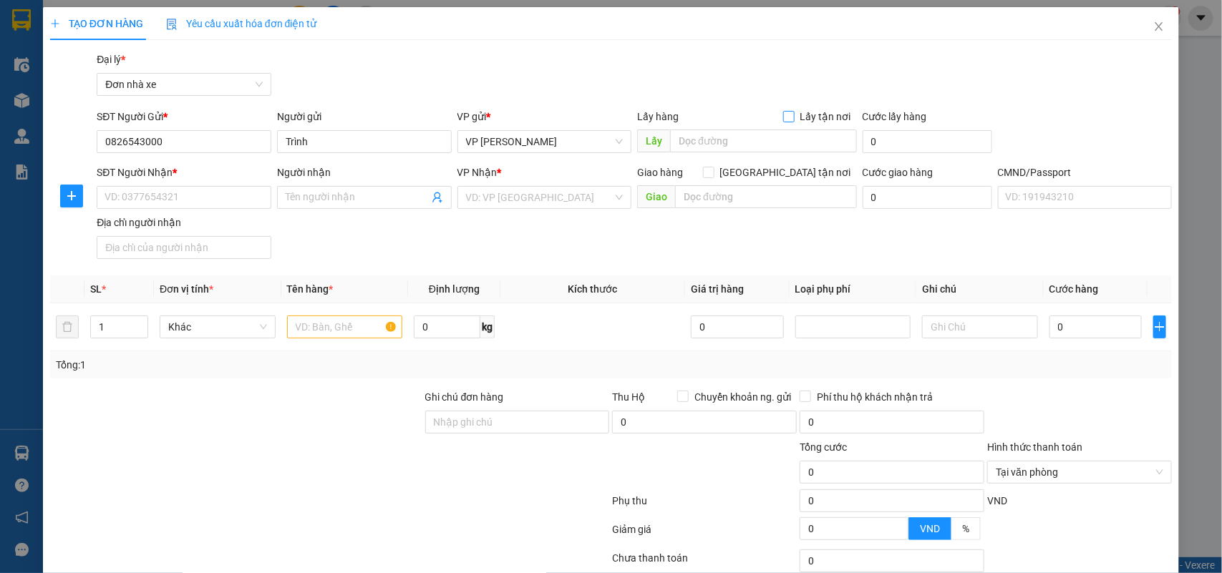
click at [783, 113] on input "Lấy tận nơi" at bounding box center [788, 116] width 10 height 10
checkbox input "true"
click at [698, 143] on input "text" at bounding box center [763, 141] width 187 height 23
paste input "33 ngõ 241 [PERSON_NAME],[GEOGRAPHIC_DATA],[GEOGRAPHIC_DATA]"
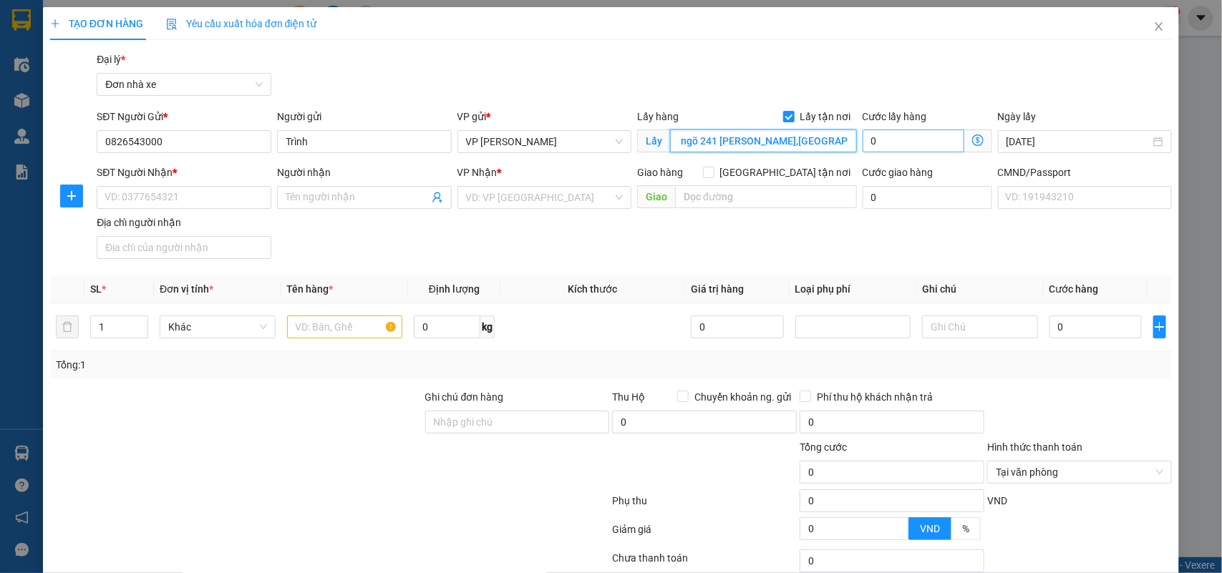
type input "33 ngõ 241 [PERSON_NAME],[GEOGRAPHIC_DATA],[GEOGRAPHIC_DATA]"
click at [873, 147] on input "0" at bounding box center [913, 141] width 102 height 23
type input "8"
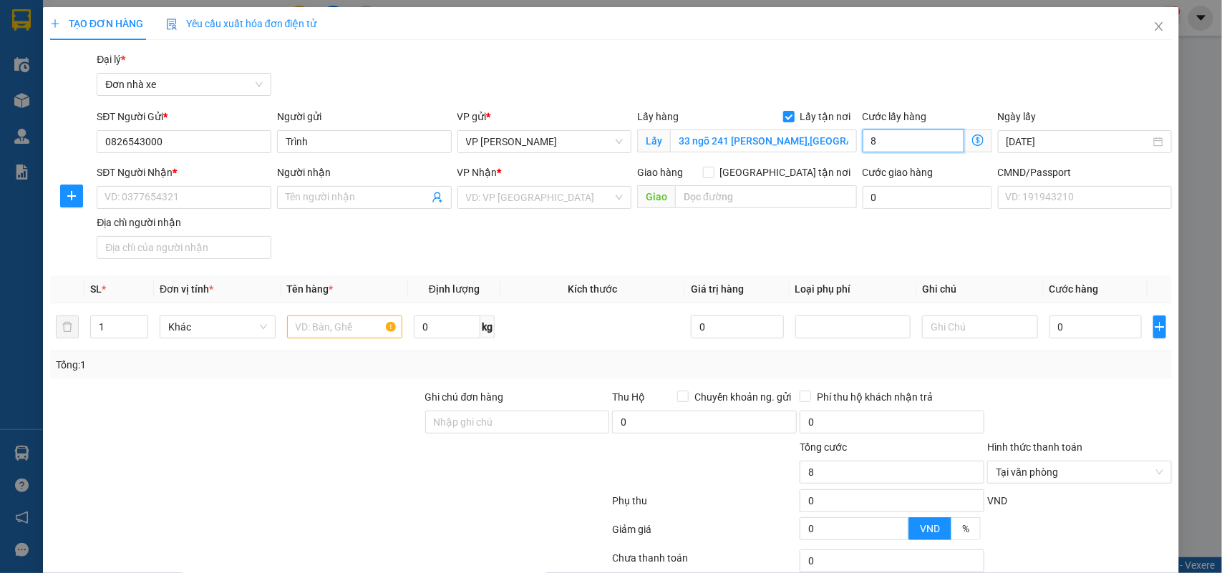
type input "80"
type input "800"
type input "8.000"
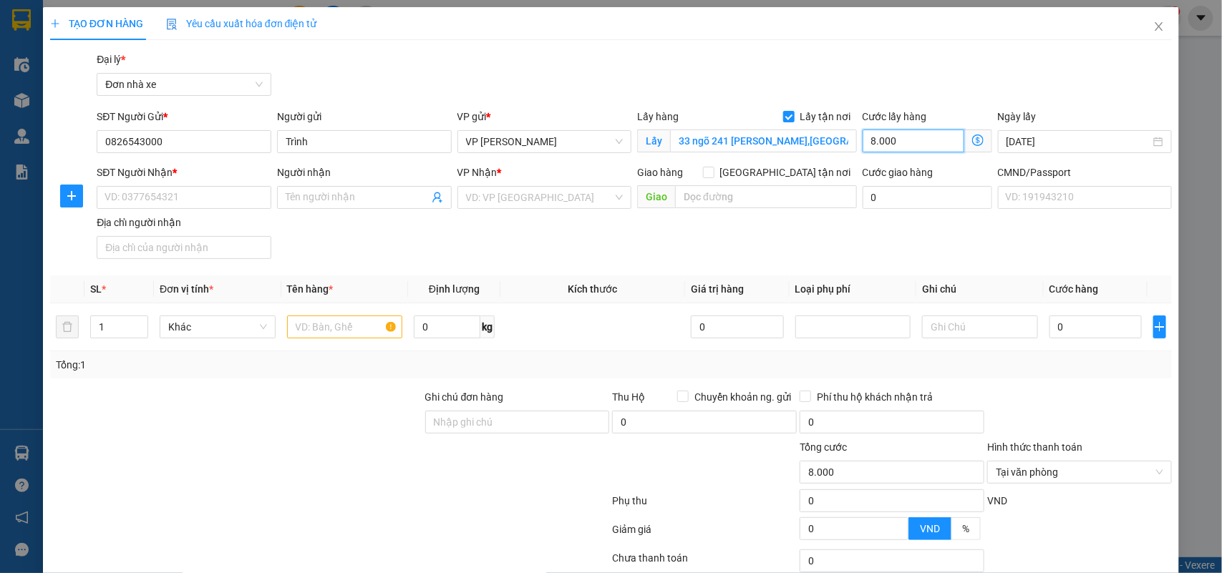
type input "80.000"
click at [185, 192] on input "SĐT Người Nhận *" at bounding box center [184, 197] width 175 height 23
paste input "0888110291"
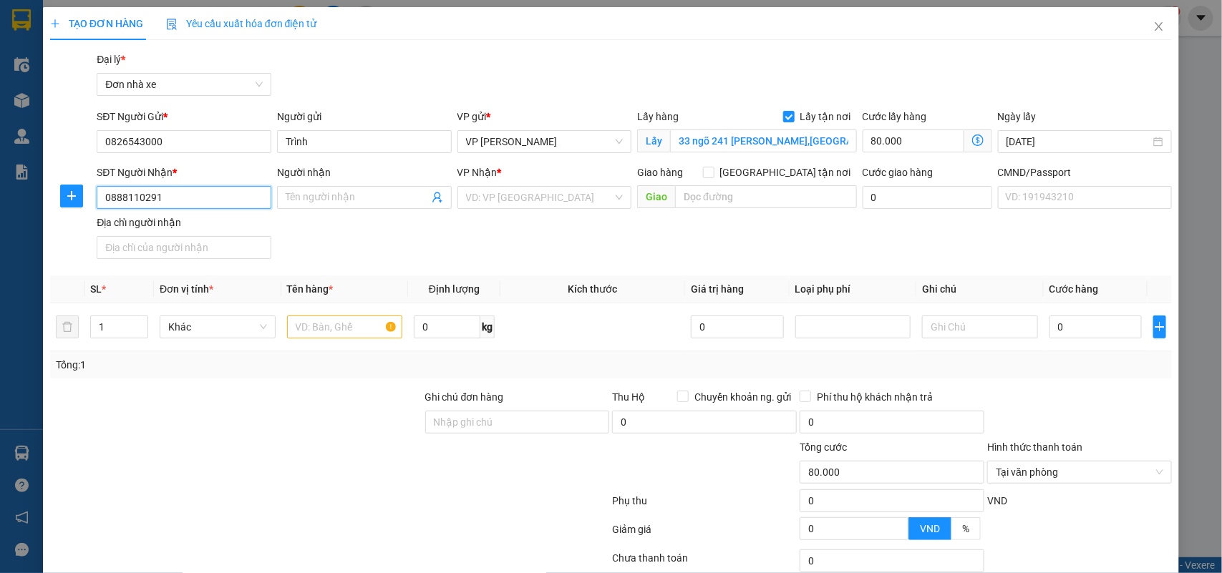
type input "0888110291"
click at [346, 198] on input "Người nhận" at bounding box center [357, 198] width 143 height 16
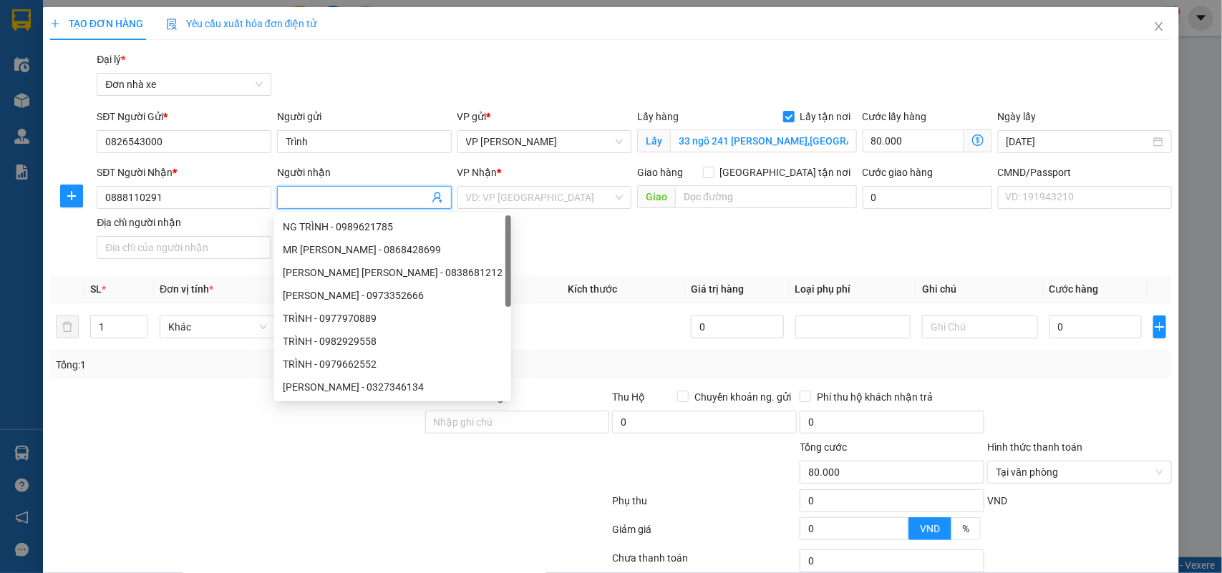
paste input "Trang"
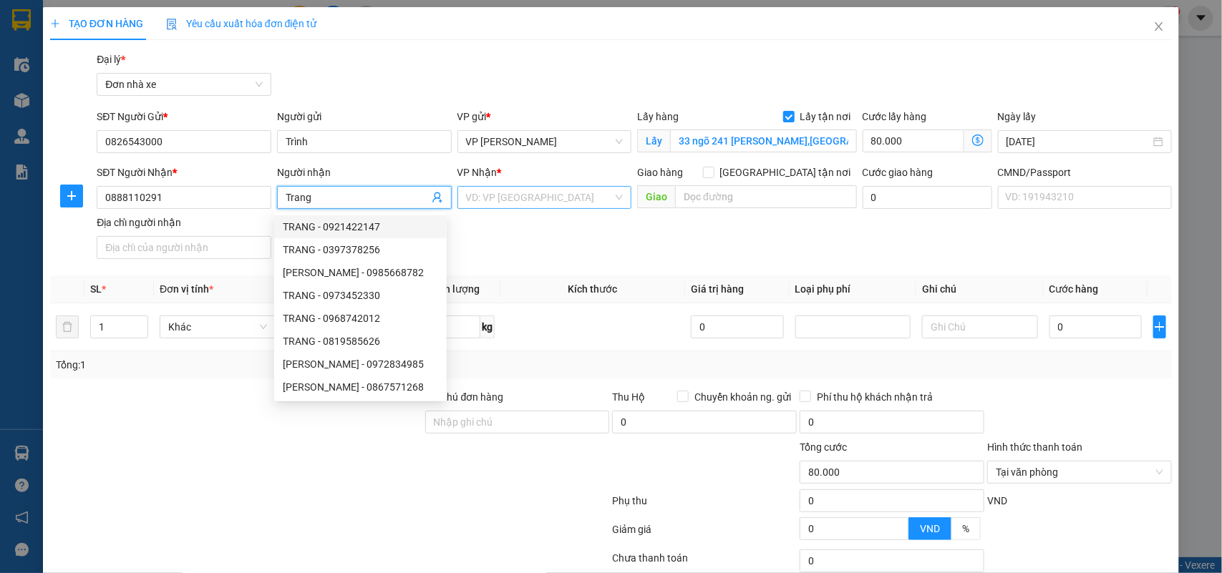
type input "Trang"
click at [600, 190] on input "search" at bounding box center [539, 197] width 147 height 21
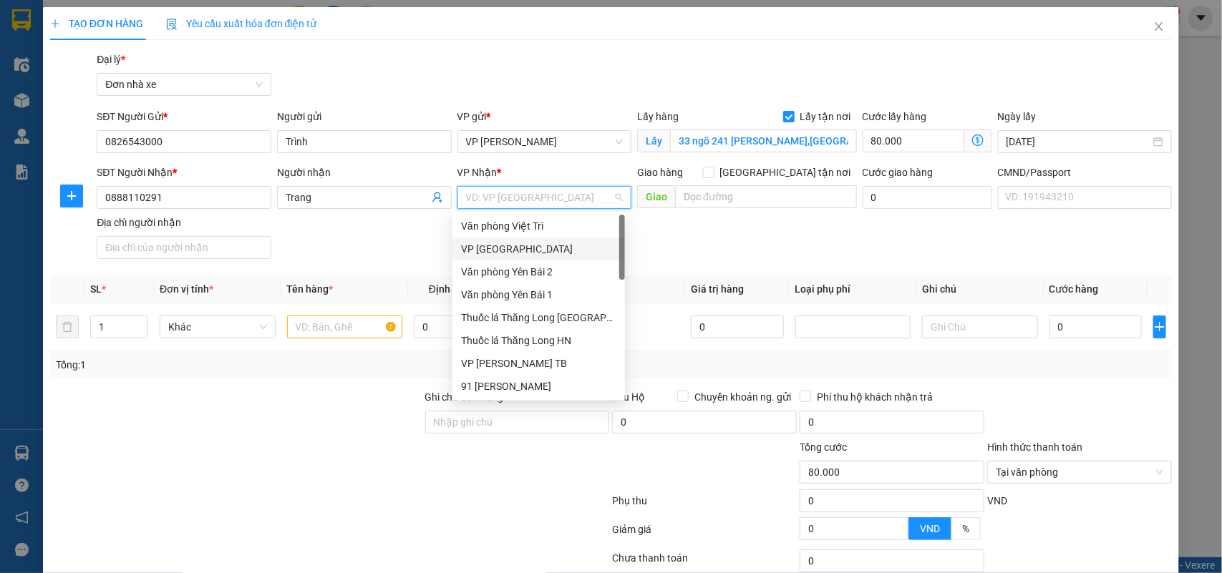
click at [512, 248] on div "VP [GEOGRAPHIC_DATA]" at bounding box center [538, 249] width 155 height 16
click at [181, 245] on input "Địa chỉ người nhận" at bounding box center [184, 247] width 175 height 23
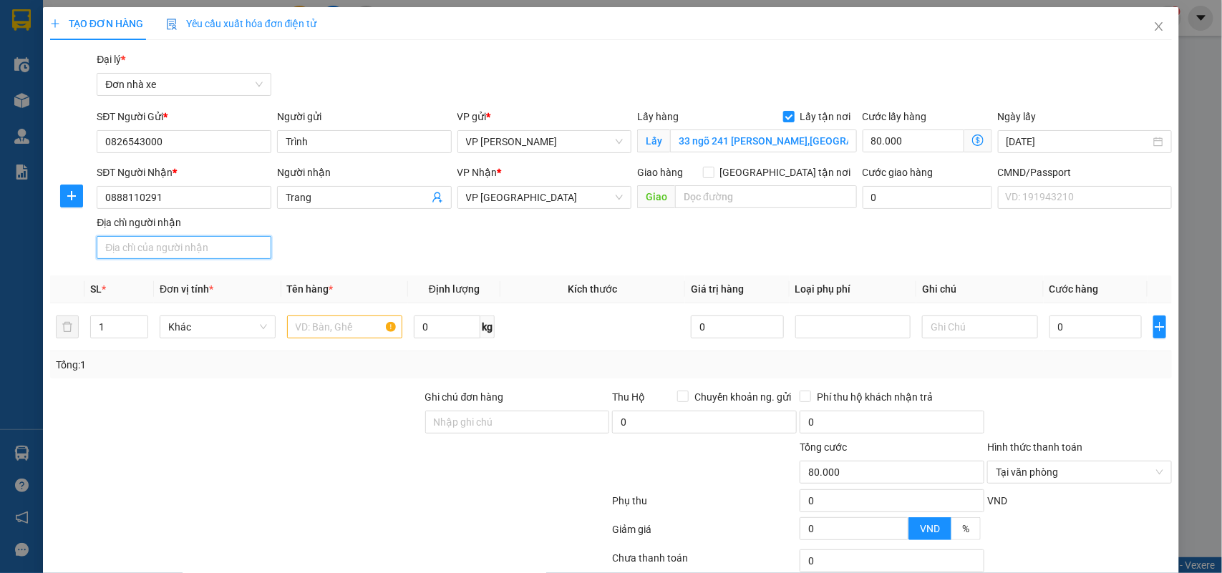
type input "123"
click at [312, 326] on input "text" at bounding box center [345, 327] width 116 height 23
type input "!"
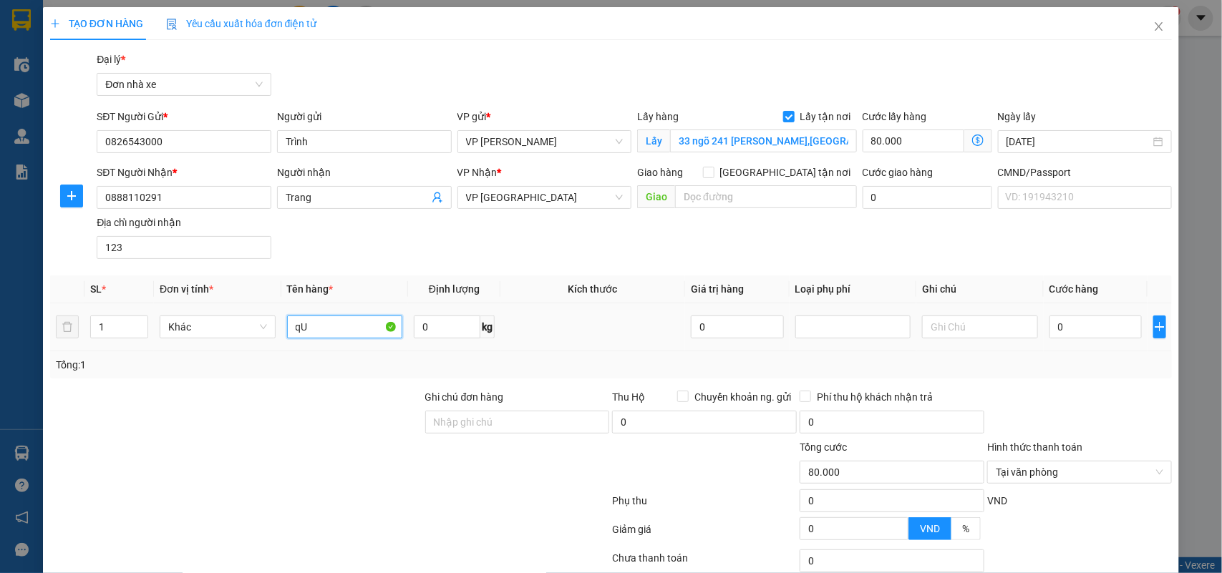
type input "q"
type input "Quần áo"
click at [434, 331] on input "0" at bounding box center [447, 327] width 67 height 23
drag, startPoint x: 442, startPoint y: 326, endPoint x: 426, endPoint y: 323, distance: 16.7
click at [424, 328] on input "30000" at bounding box center [447, 327] width 67 height 23
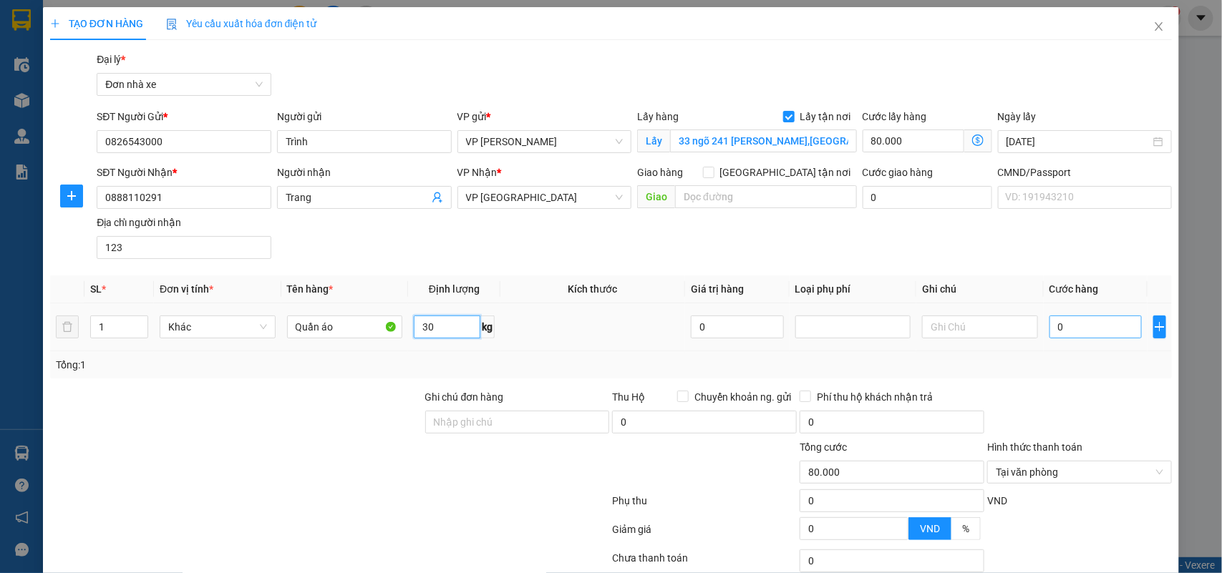
type input "30"
click at [888, 333] on input "0" at bounding box center [1095, 327] width 92 height 23
type input "6"
type input "80.006"
type input "60"
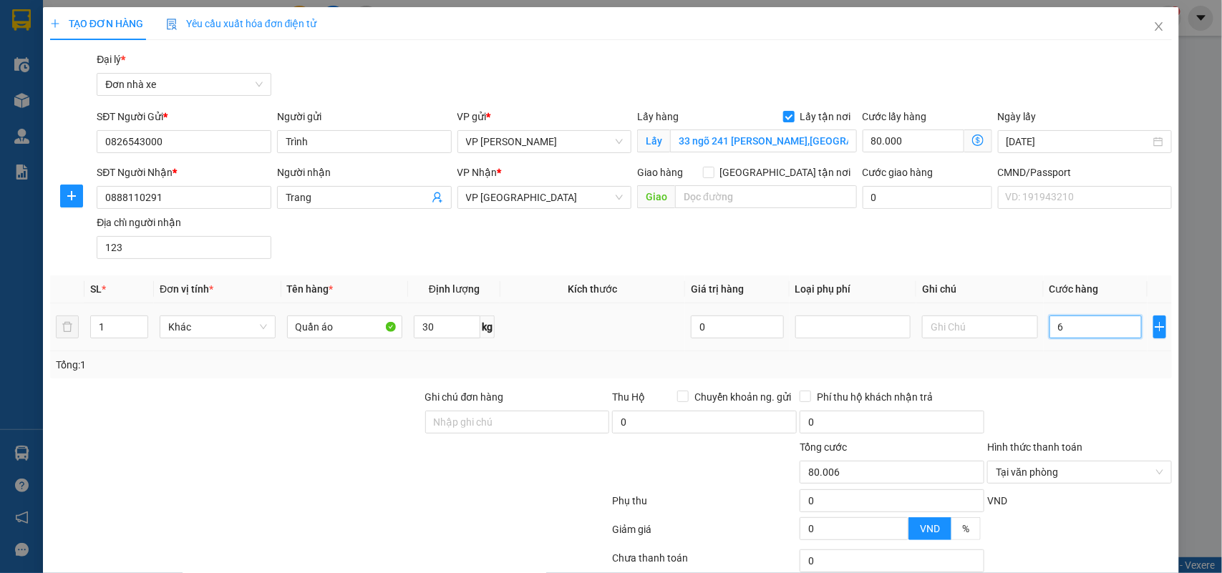
type input "80.060"
type input "600"
type input "80.600"
type input "6.000"
type input "86.000"
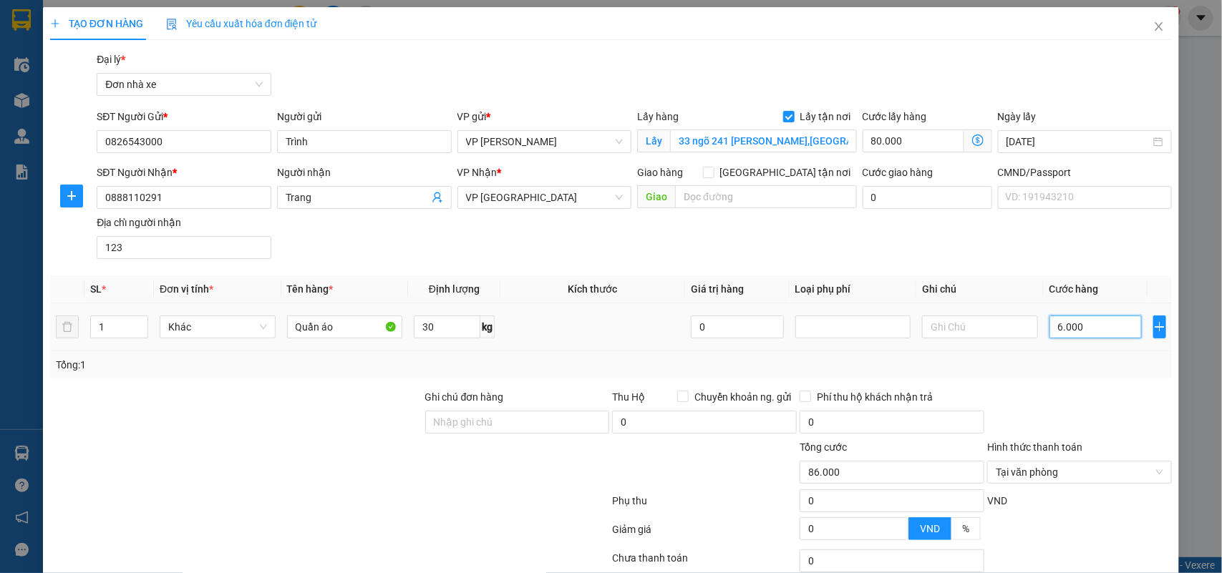
type input "60.000"
type input "140.000"
type input "60.000"
click at [465, 415] on input "Ghi chú đơn hàng" at bounding box center [517, 422] width 185 height 23
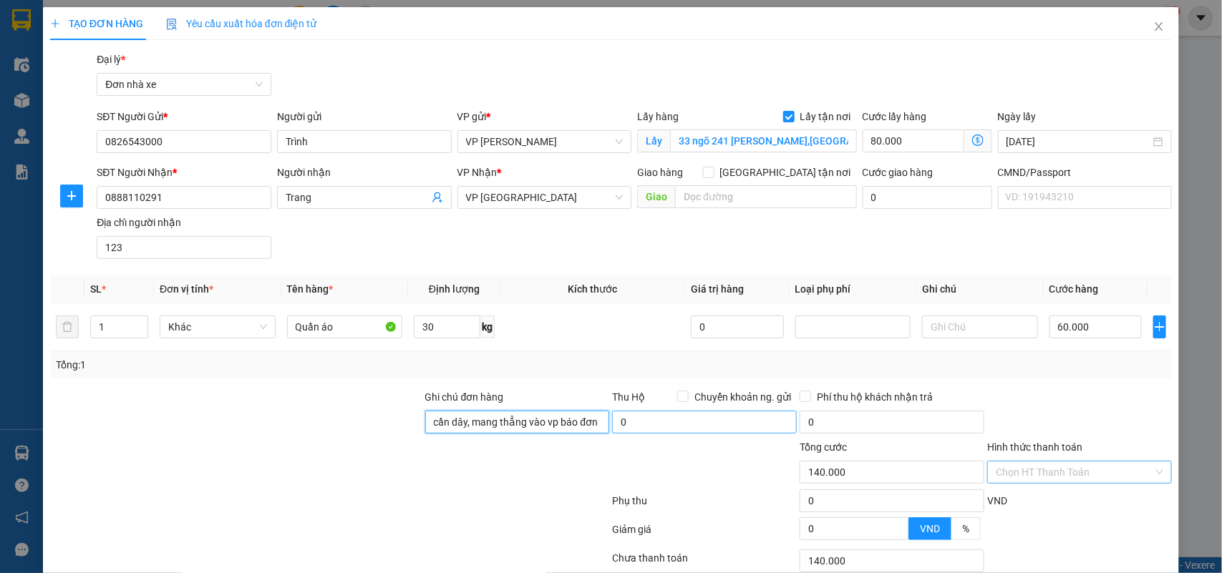
type input "cần dây, [PERSON_NAME] vào [PERSON_NAME] [PERSON_NAME] đài đặt"
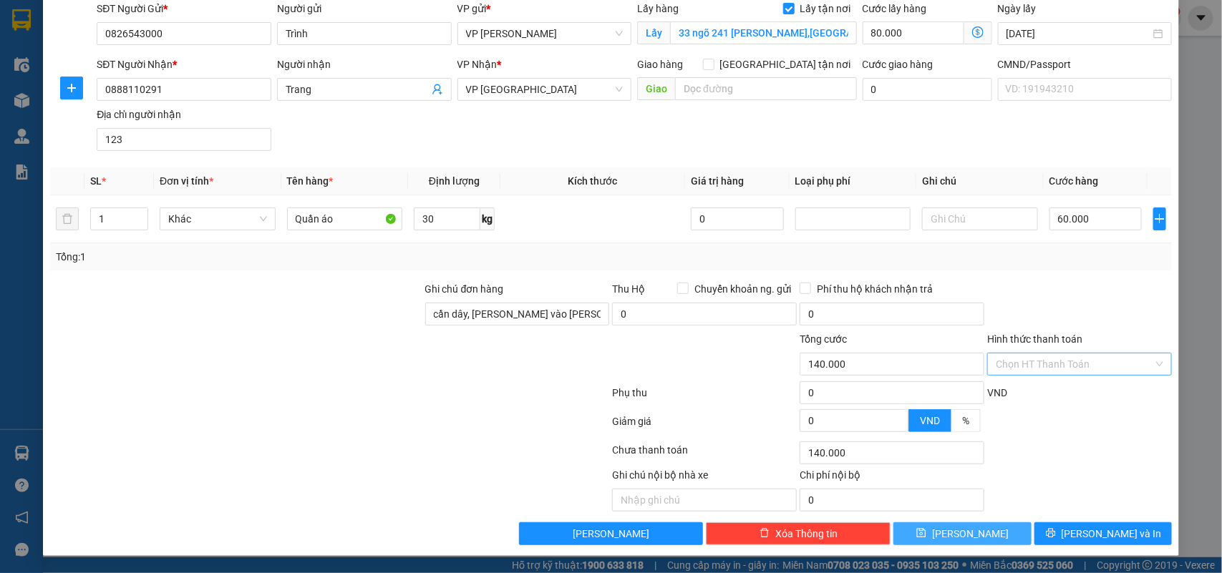
click at [888, 415] on button "[PERSON_NAME]" at bounding box center [961, 533] width 137 height 23
checkbox input "false"
type input "0"
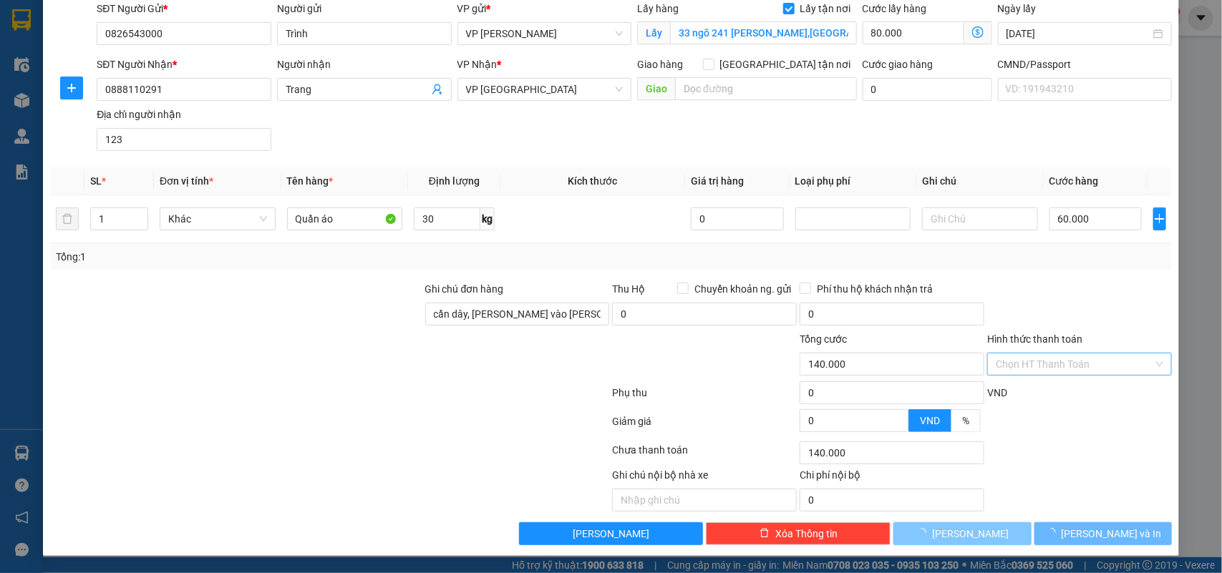
type input "0"
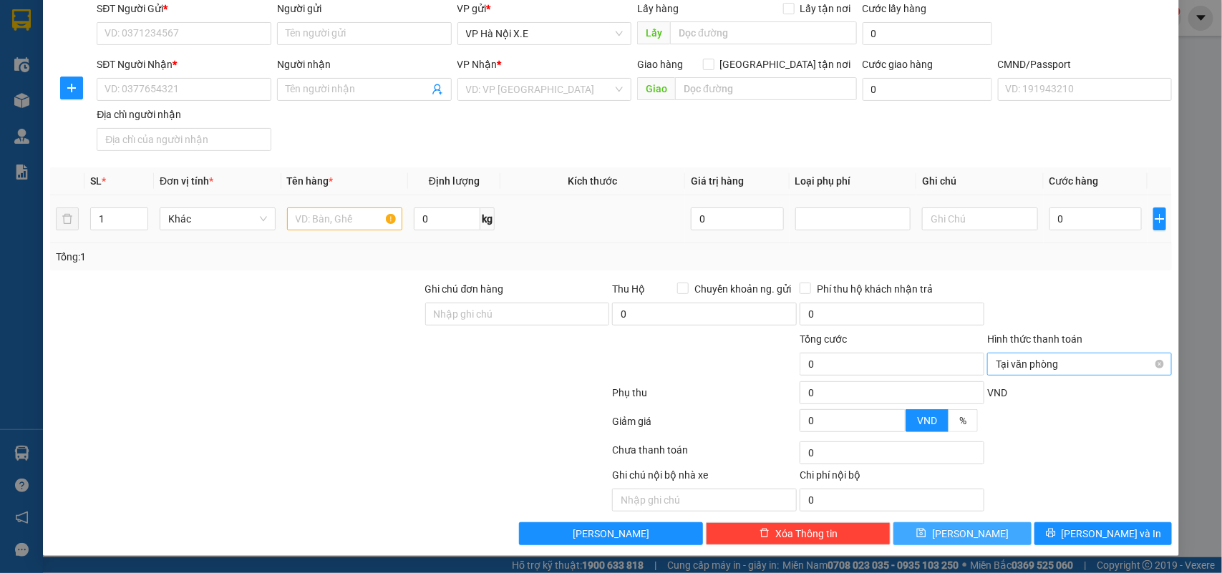
scroll to position [0, 0]
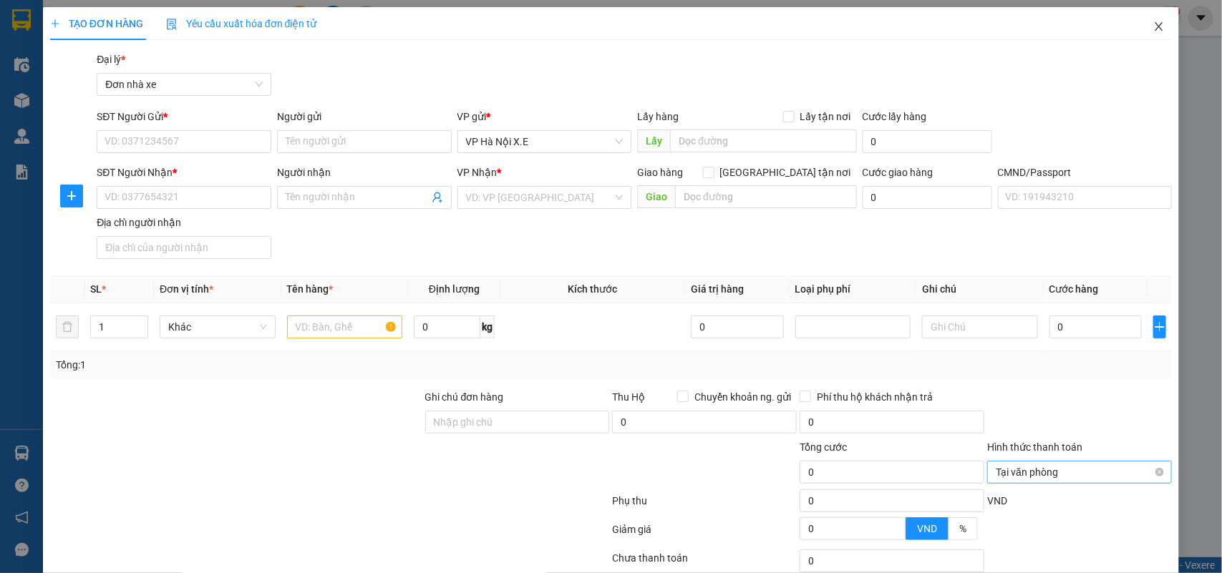
click at [888, 19] on span "Close" at bounding box center [1158, 27] width 40 height 40
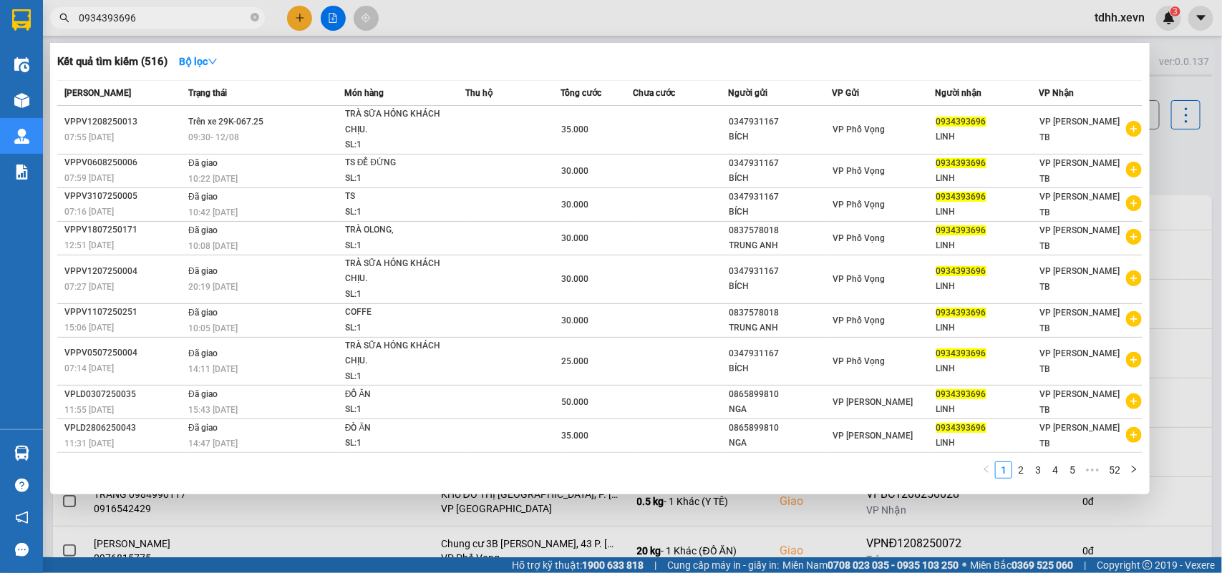
drag, startPoint x: 136, startPoint y: 20, endPoint x: 49, endPoint y: 49, distance: 91.9
click at [49, 31] on div "Kết quả tìm kiếm ( 516 ) Bộ lọc Mã ĐH Trạng thái Món hàng Thu hộ Tổng cước Chưa…" at bounding box center [139, 18] width 279 height 25
paste input "17160802"
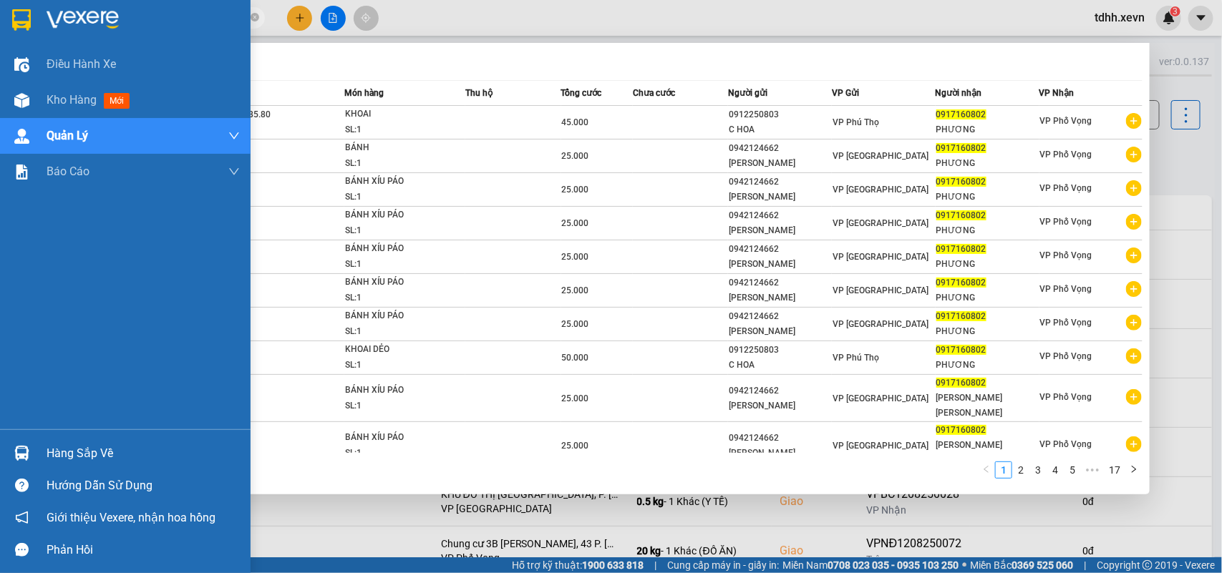
drag, startPoint x: 143, startPoint y: 16, endPoint x: 26, endPoint y: 44, distance: 119.8
click at [26, 44] on section "Kết quả [PERSON_NAME] ( 169 ) Bộ lọc Mã ĐH Trạng thái Món hàng Thu hộ [PERSON_N…" at bounding box center [611, 286] width 1222 height 573
paste input "859448627"
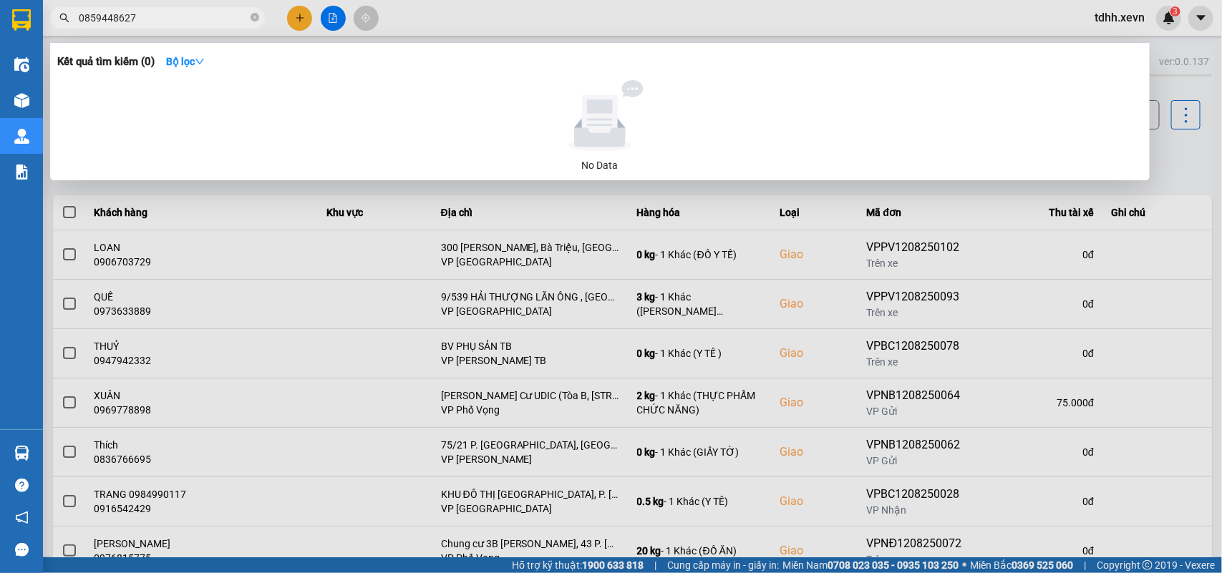
drag, startPoint x: 143, startPoint y: 18, endPoint x: 29, endPoint y: 40, distance: 116.6
click at [29, 40] on section "Kết quả [PERSON_NAME] ( 0 ) Bộ lọc No Data 0859448627 tdhh.xevn 3 Điều [PERSON_…" at bounding box center [611, 286] width 1222 height 573
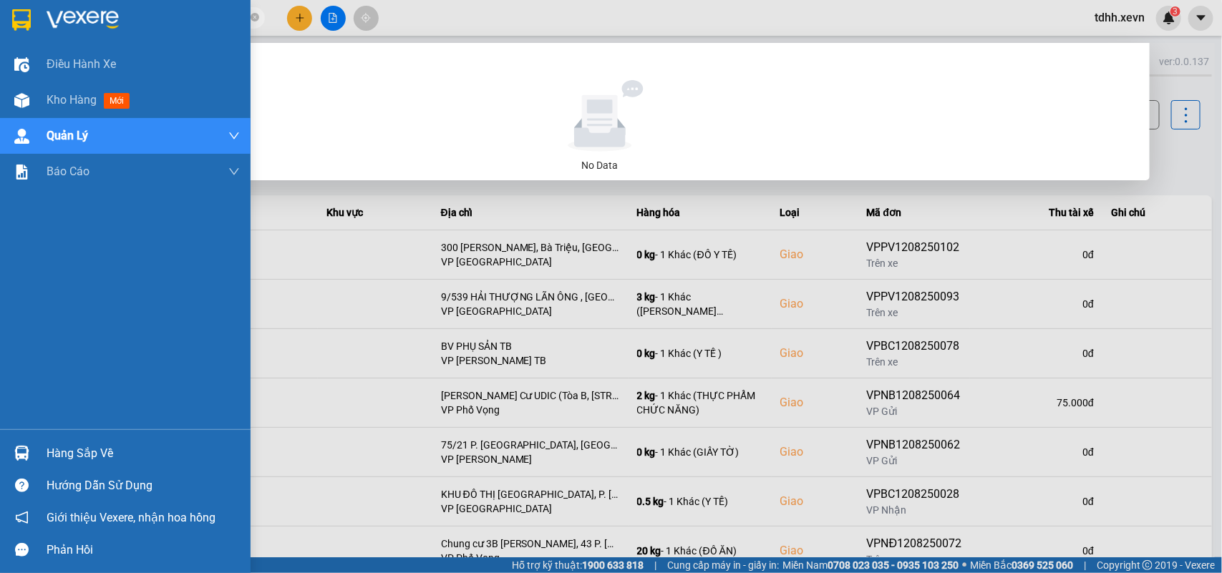
paste input "25791119"
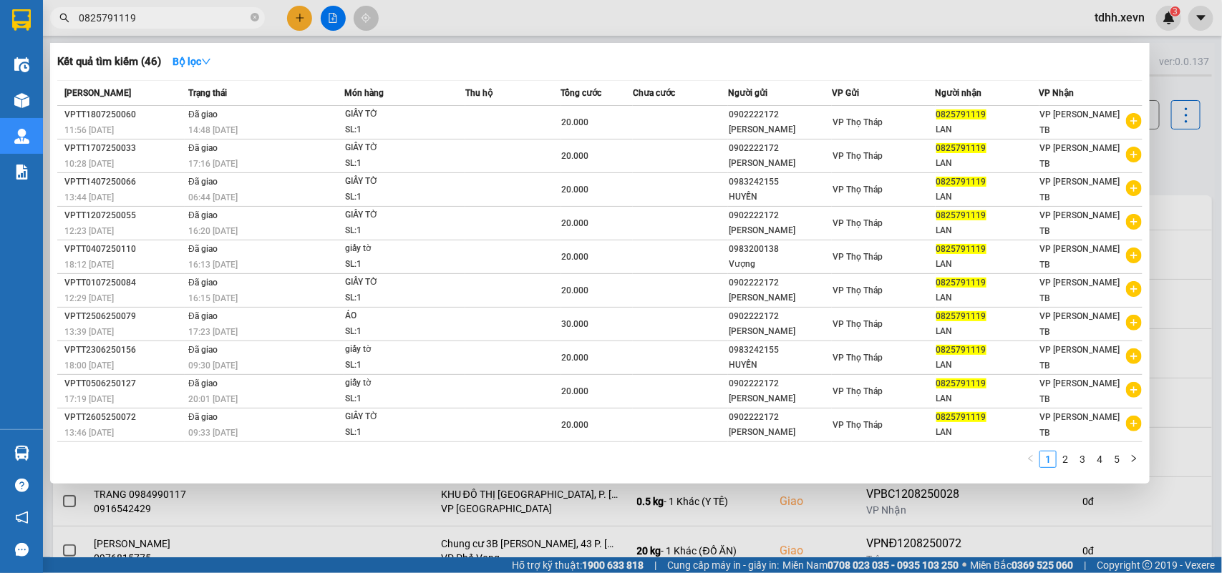
drag, startPoint x: 144, startPoint y: 12, endPoint x: 44, endPoint y: 37, distance: 102.6
click at [44, 31] on div "Kết quả [PERSON_NAME] ( 46 ) Bộ lọc Mã ĐH Trạng thái Món hàng Thu hộ [PERSON_NA…" at bounding box center [139, 18] width 279 height 25
drag, startPoint x: 149, startPoint y: 19, endPoint x: 62, endPoint y: 34, distance: 87.9
click at [62, 31] on div "Kết quả [PERSON_NAME] ( 46 ) Bộ lọc Mã ĐH Trạng thái Món hàng Thu hộ [PERSON_NA…" at bounding box center [139, 18] width 279 height 25
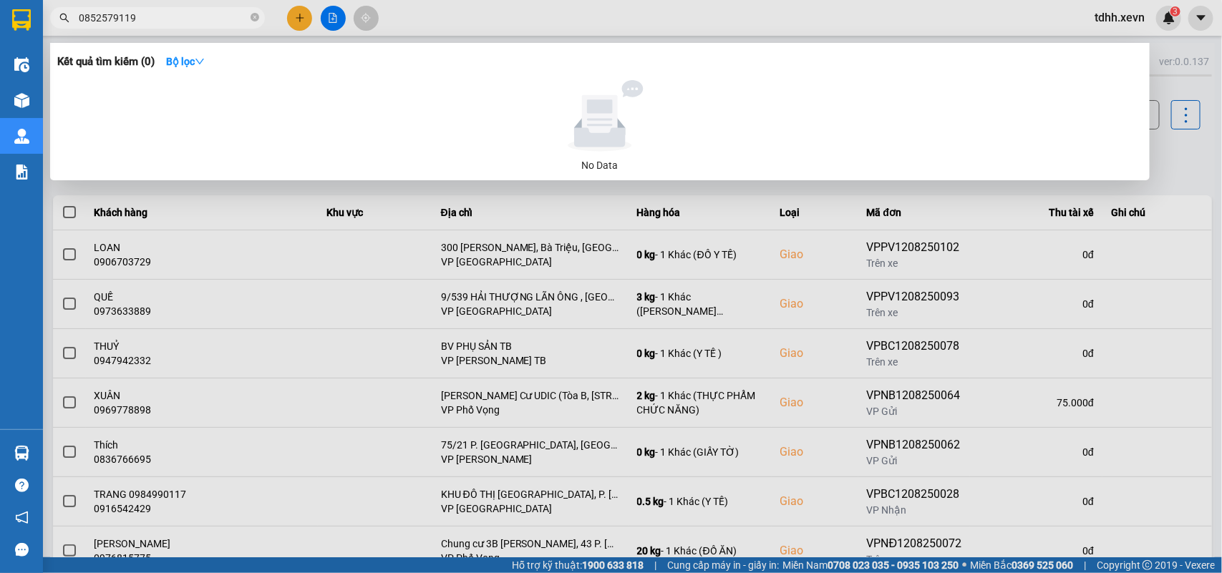
drag, startPoint x: 144, startPoint y: 22, endPoint x: 62, endPoint y: 25, distance: 82.3
click at [62, 25] on span "0852579119" at bounding box center [157, 17] width 215 height 21
paste input "88524983"
drag, startPoint x: 143, startPoint y: 24, endPoint x: 57, endPoint y: 41, distance: 87.6
click at [57, 31] on div "Kết quả [PERSON_NAME] ( 0 ) Bộ lọc No Data 0888524983" at bounding box center [139, 18] width 279 height 25
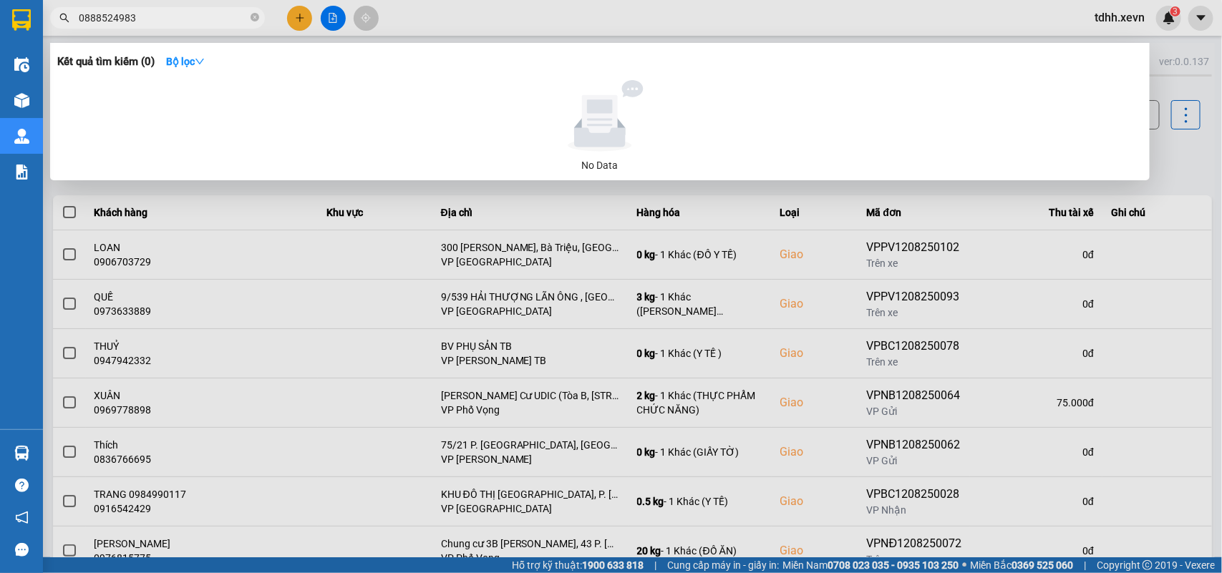
paste input "376045756"
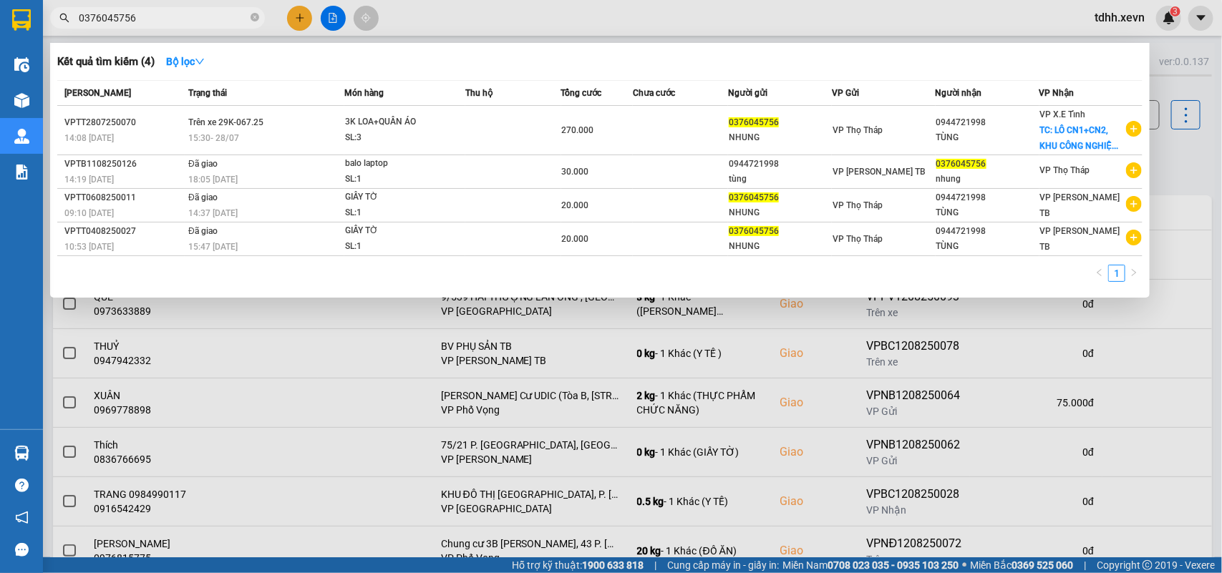
click at [888, 158] on div at bounding box center [611, 286] width 1222 height 573
drag, startPoint x: 147, startPoint y: 22, endPoint x: 36, endPoint y: 42, distance: 112.6
click at [36, 42] on section "Kết quả tìm kiếm ( 4 ) Bộ lọc Mã ĐH Trạng thái Món hàng Thu hộ Tổng cước Chưa c…" at bounding box center [611, 286] width 1222 height 573
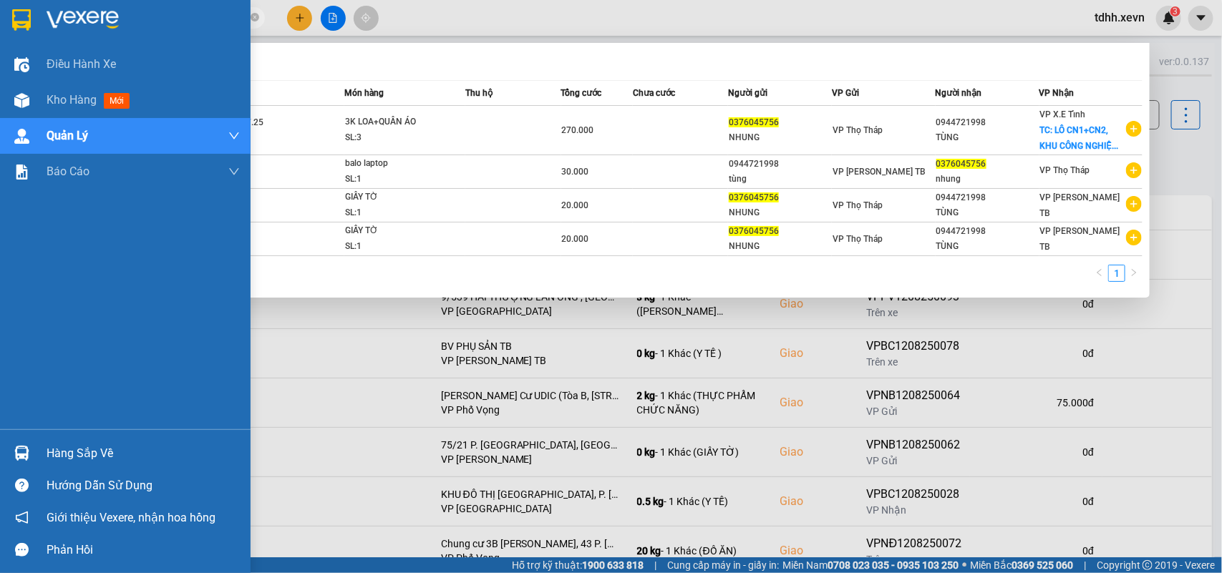
paste input "8270757"
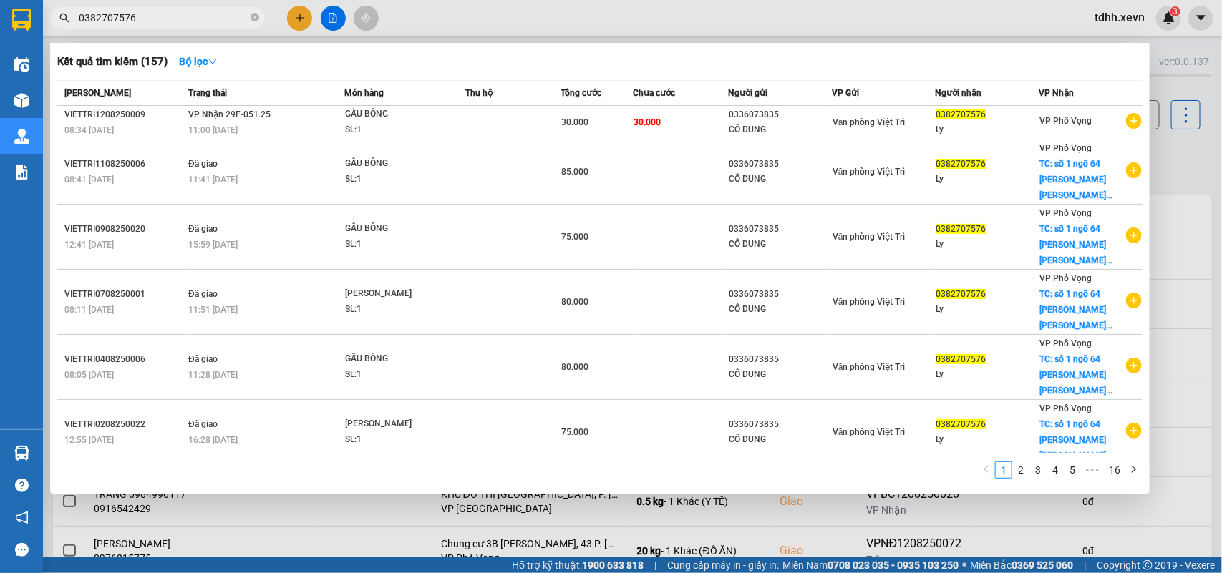
type input "0382707576"
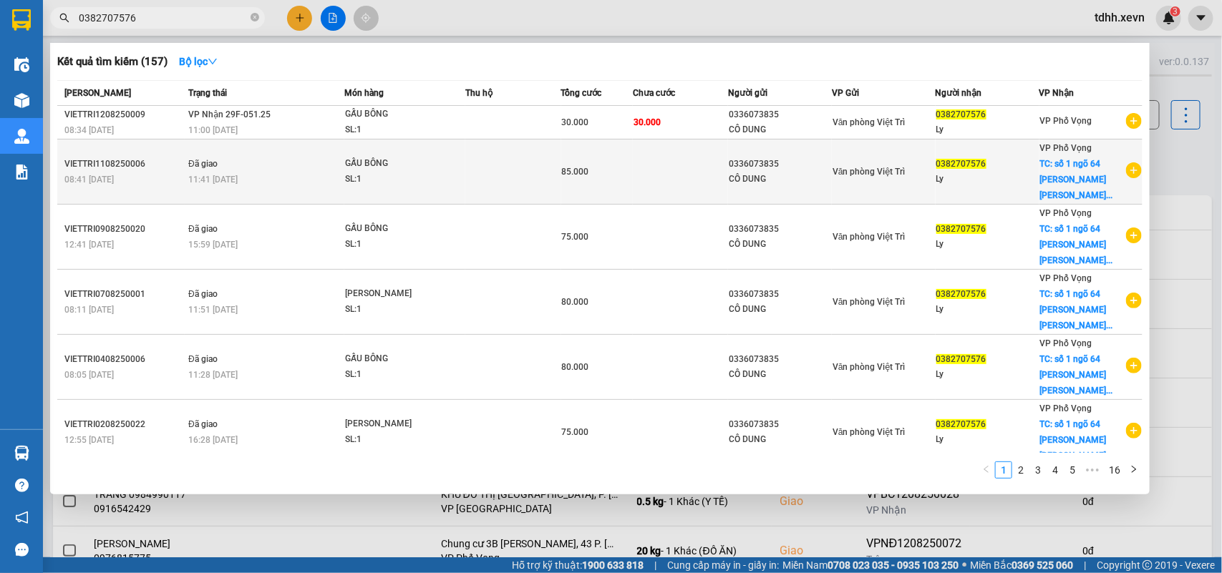
click at [888, 173] on span "TC: số 1 ngõ 64 [PERSON_NAME] [PERSON_NAME]..." at bounding box center [1076, 180] width 73 height 42
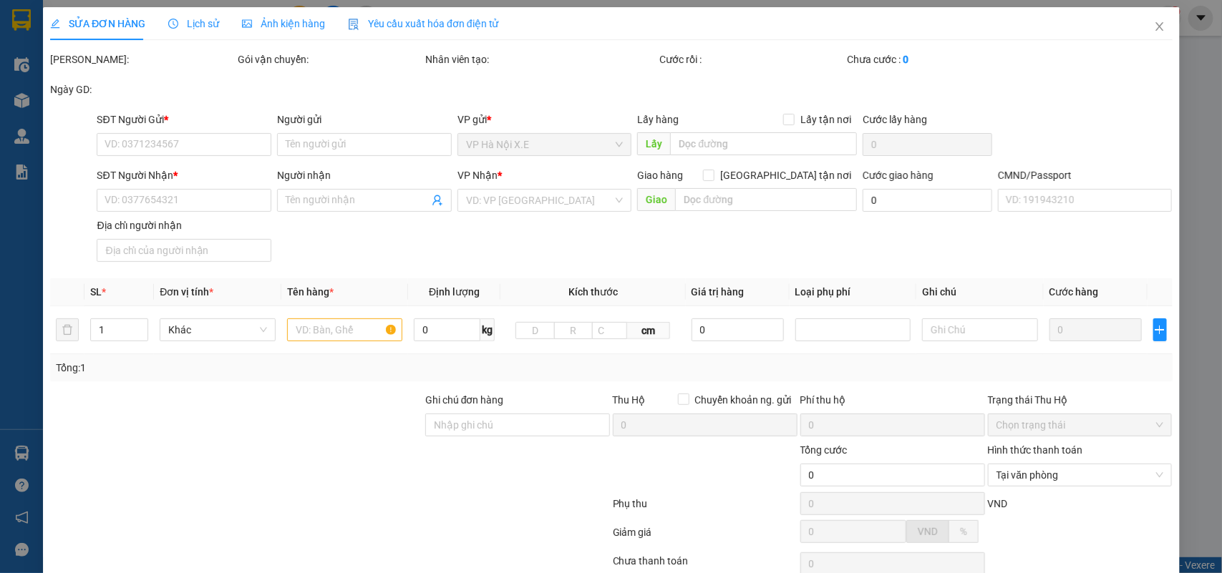
type input "0336073835"
type input "CÔ DUNG"
type input "0382707576"
type input "Ly"
checkbox input "true"
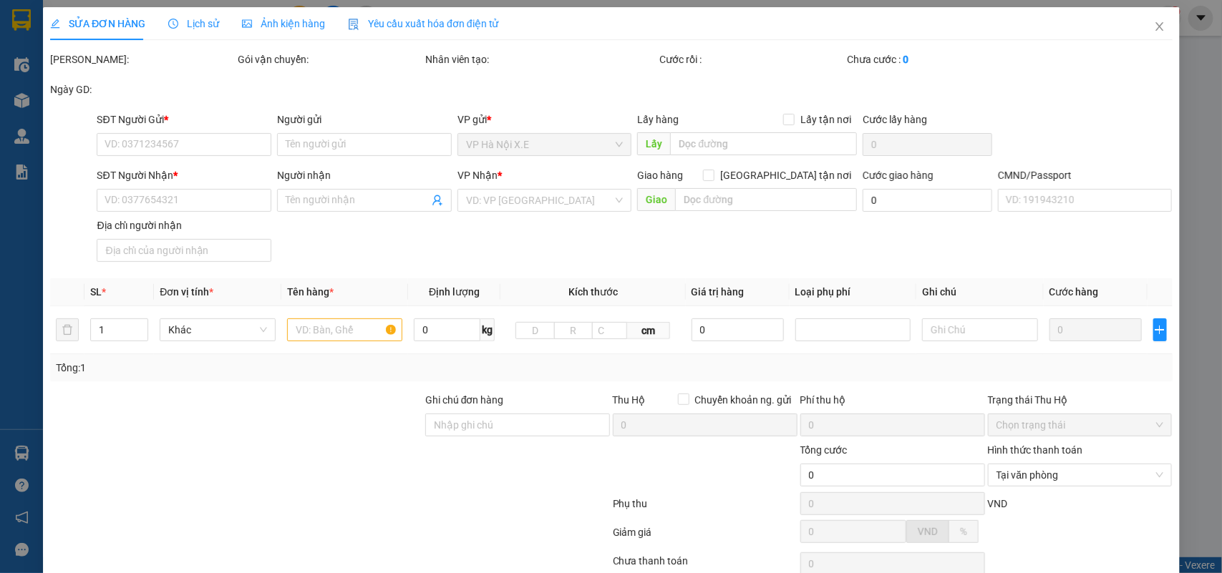
type input "số 1 ngõ 64 [PERSON_NAME] [PERSON_NAME], [PERSON_NAME], Đống Đa, [GEOGRAPHIC_DA…"
type input "40.000"
type input "025092005928 [PERSON_NAME]"
type input "cần dây"
type input "85.000"
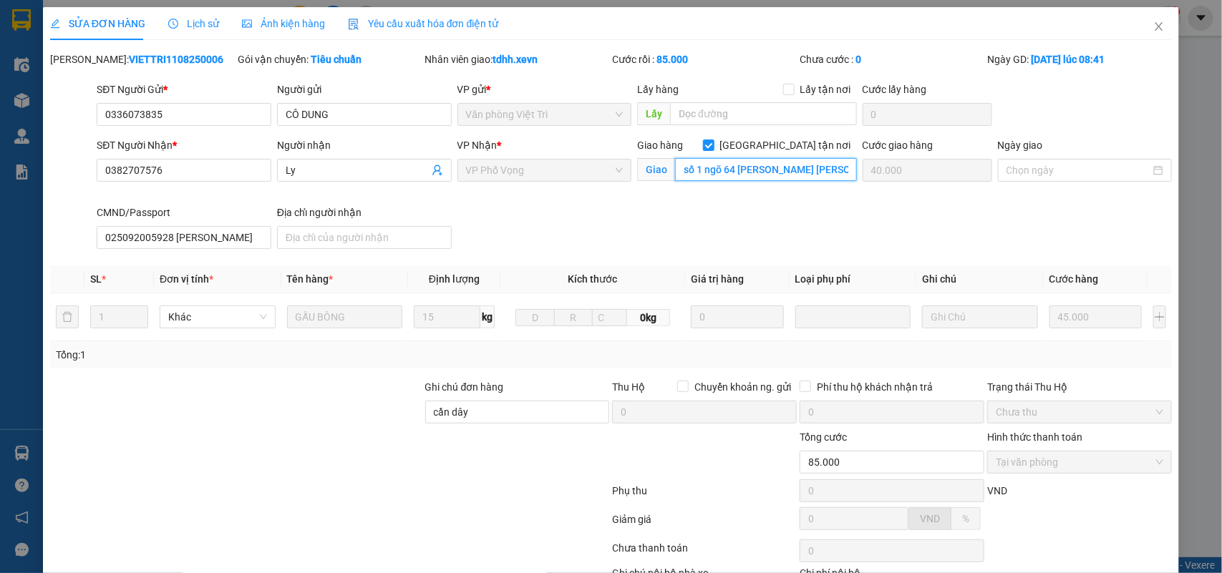
click at [714, 174] on input "số 1 ngõ 64 [PERSON_NAME] [PERSON_NAME], [PERSON_NAME], Đống Đa, [GEOGRAPHIC_DA…" at bounding box center [766, 169] width 182 height 23
click at [888, 25] on span "Close" at bounding box center [1158, 27] width 40 height 40
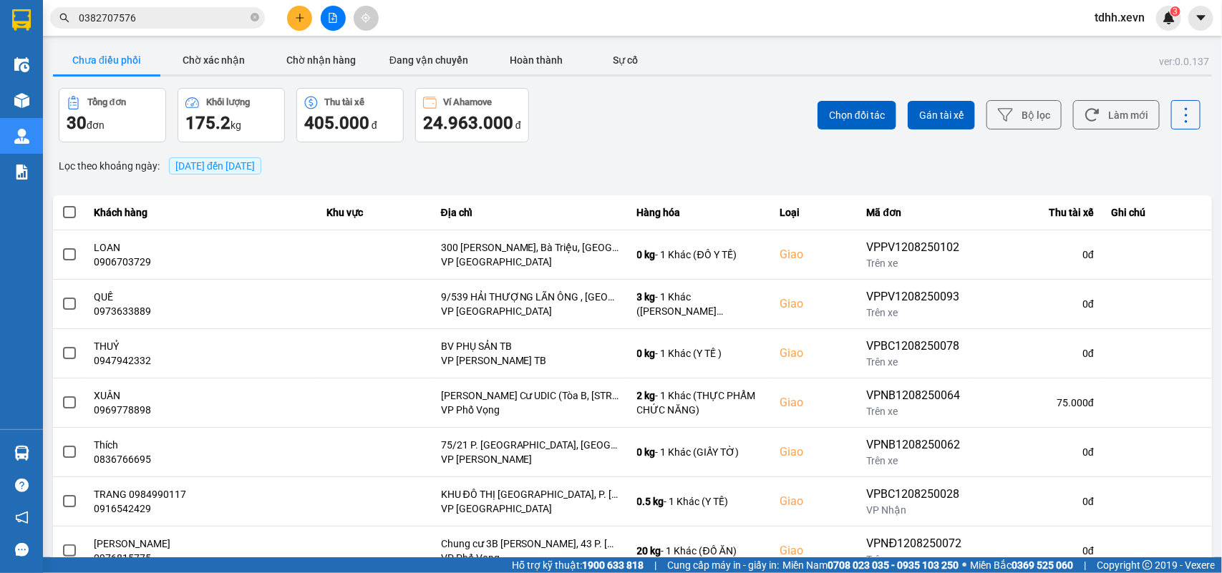
click at [187, 23] on input "0382707576" at bounding box center [163, 18] width 169 height 16
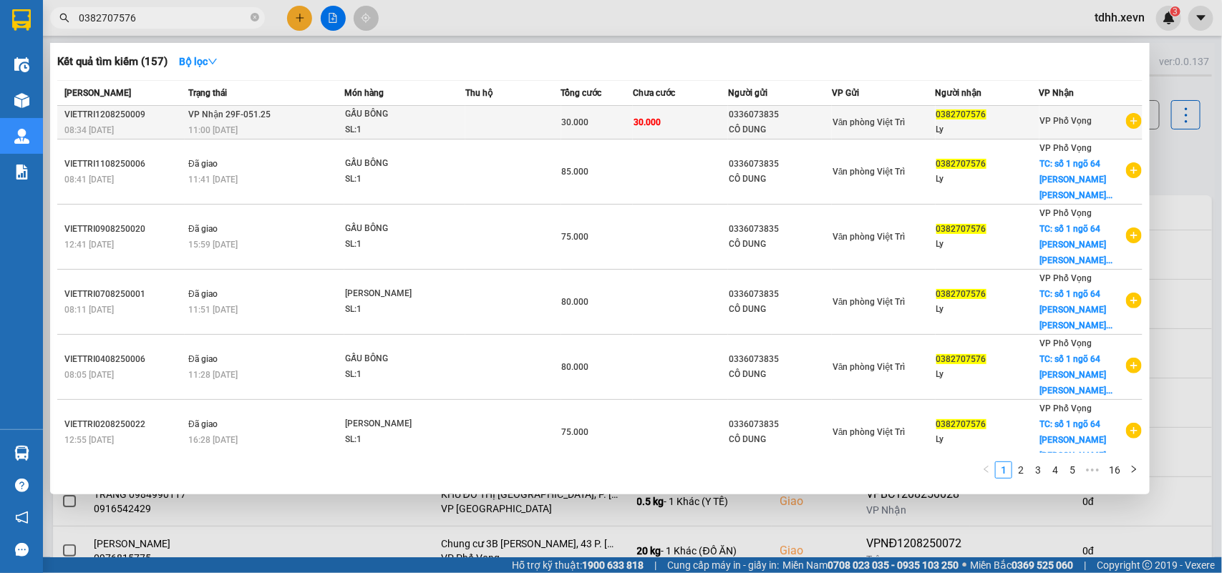
click at [394, 120] on div "GẤU BÔNG" at bounding box center [398, 115] width 107 height 16
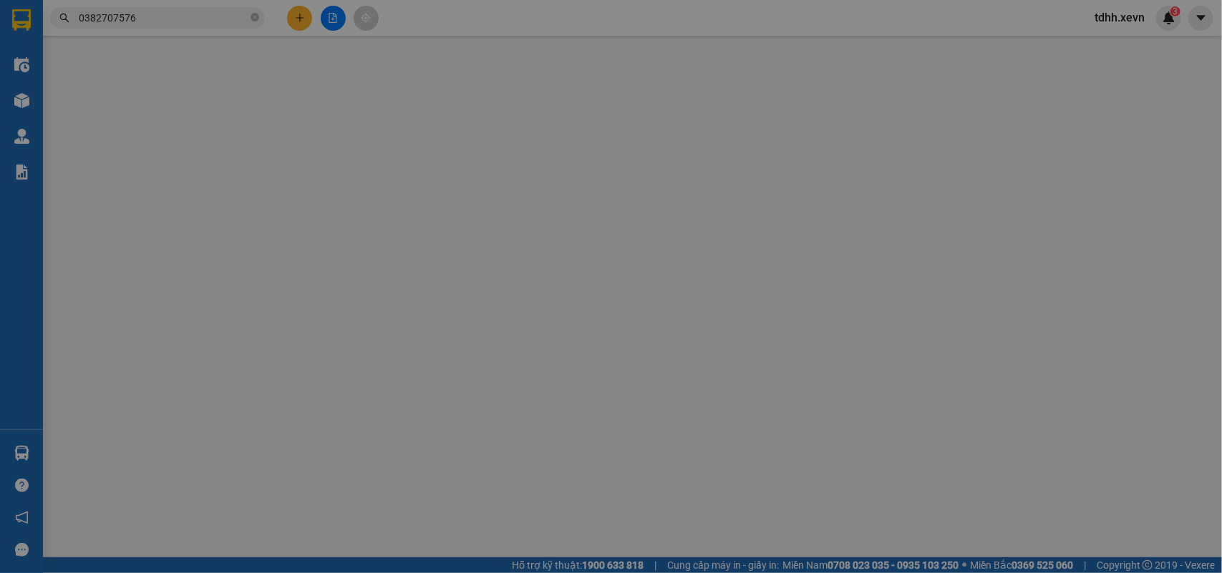
type input "0336073835"
type input "CÔ DUNG"
type input "0382707576"
type input "Ly"
type input "025092005928 [PERSON_NAME]"
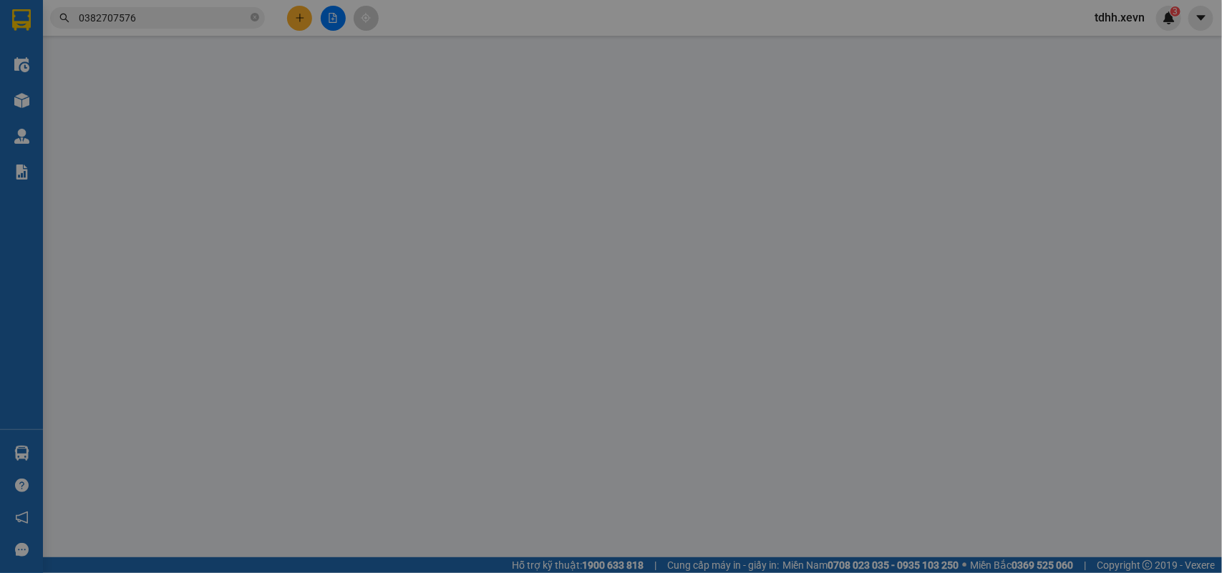
type input "30.000"
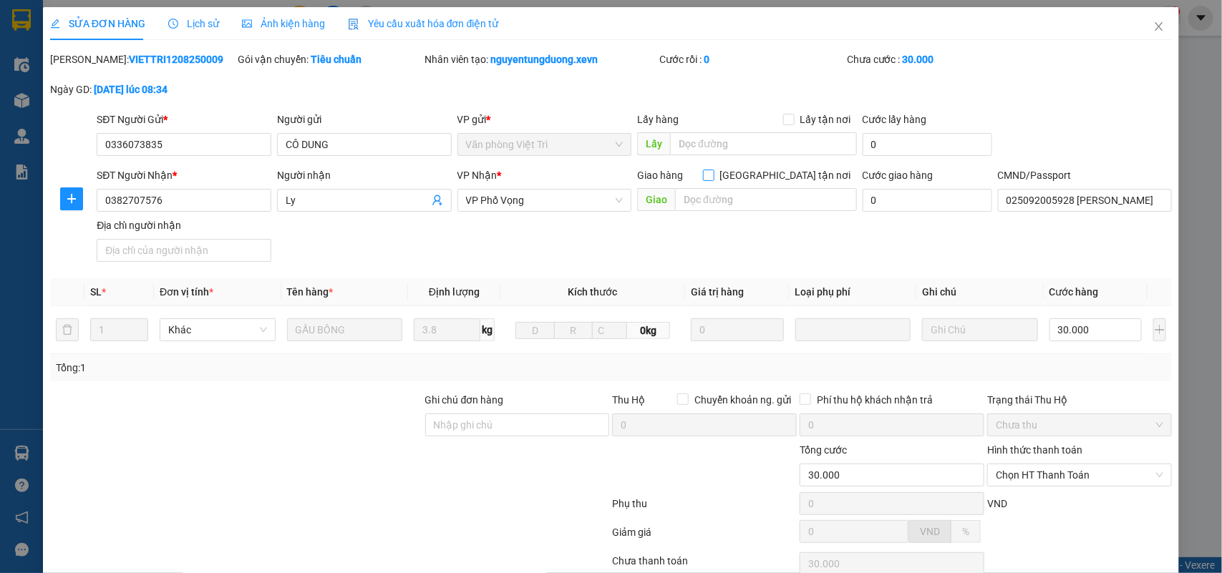
click at [713, 176] on input "[GEOGRAPHIC_DATA] tận nơi" at bounding box center [708, 175] width 10 height 10
checkbox input "true"
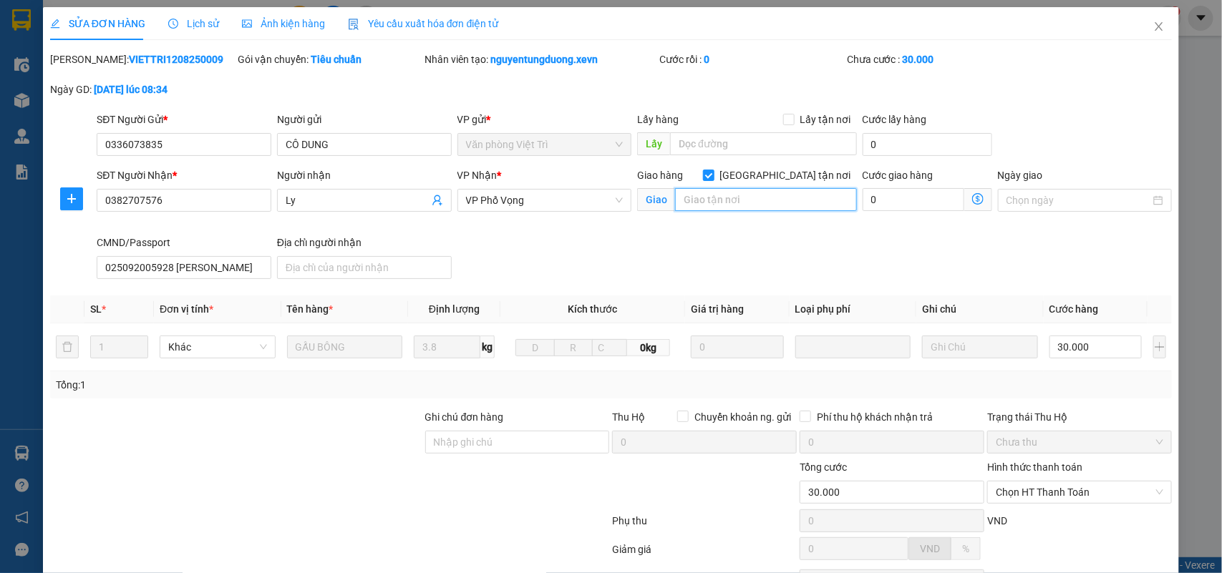
click at [750, 198] on input "text" at bounding box center [766, 199] width 182 height 23
paste input "số 1 ngõ 64 [PERSON_NAME] [PERSON_NAME], [PERSON_NAME], Đống Đa, [GEOGRAPHIC_DA…"
type input "số 1 ngõ 64 [PERSON_NAME] [PERSON_NAME], [PERSON_NAME], Đống Đa, [GEOGRAPHIC_DA…"
click at [874, 199] on input "0" at bounding box center [913, 199] width 102 height 23
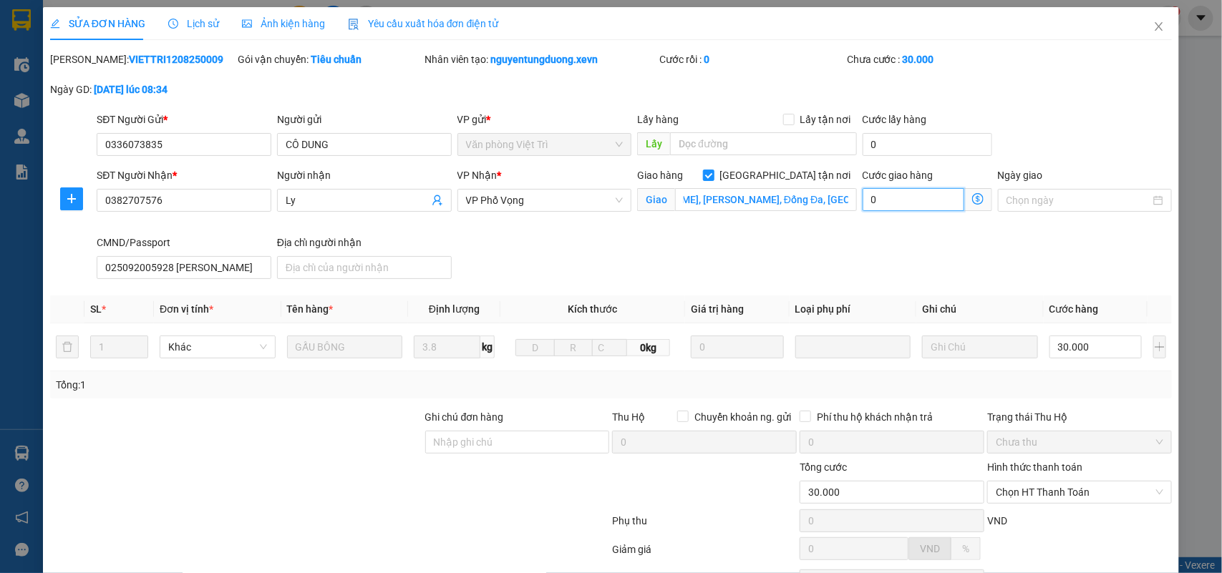
scroll to position [0, 0]
type input "30.004"
type input "4"
type input "30.045"
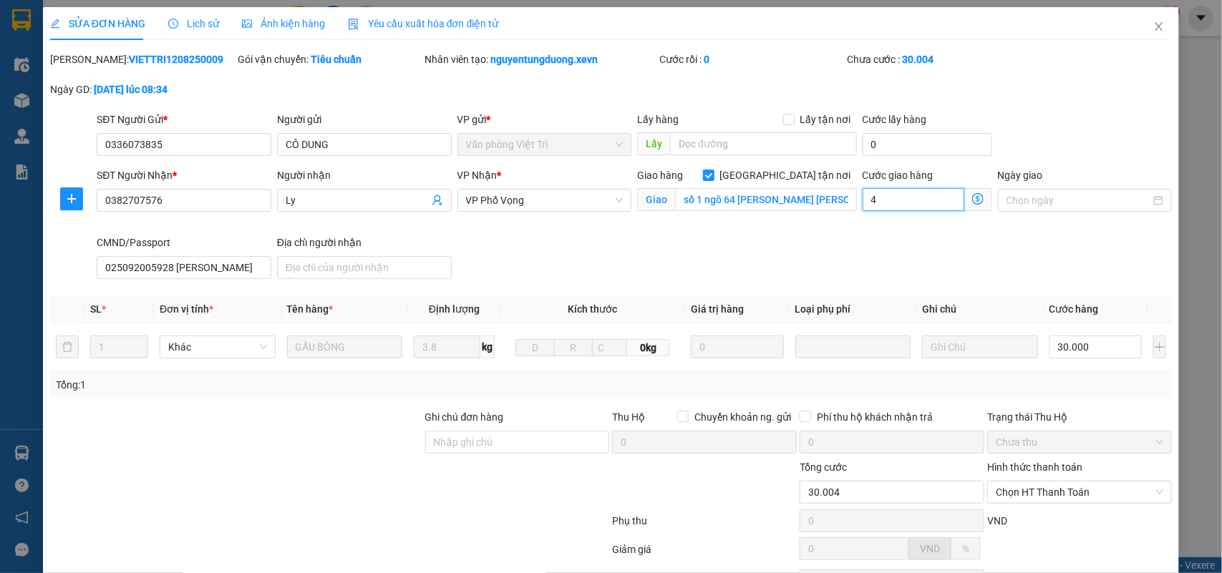
type input "30.045"
type input "450"
type input "30.450"
type input "34.500"
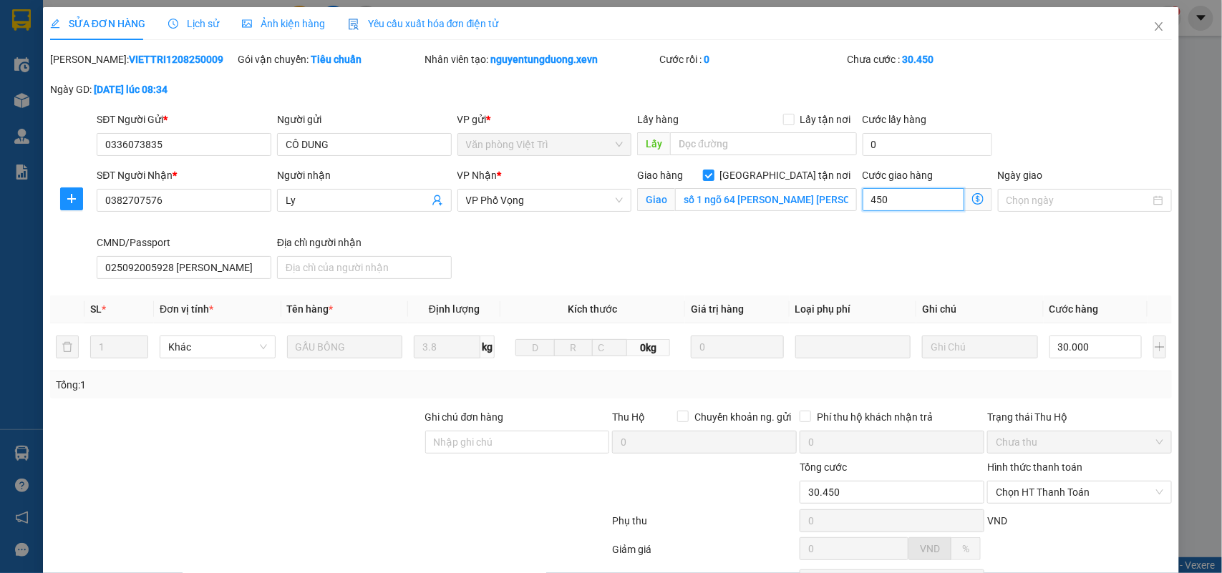
type input "34.500"
type input "45.000"
type input "75.000"
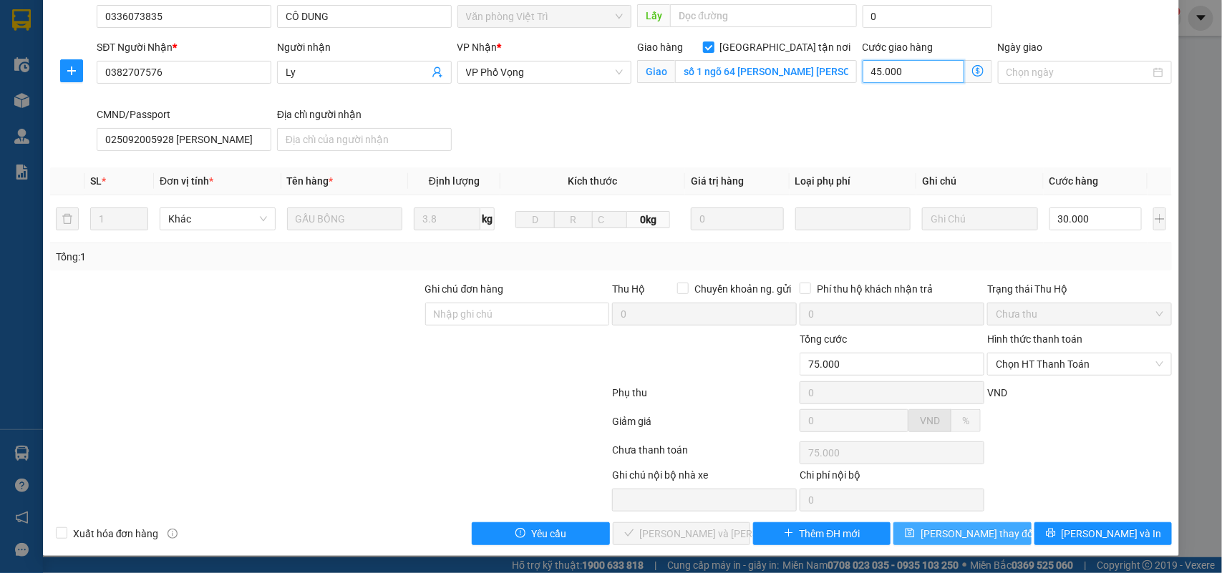
type input "45.000"
click at [888, 415] on span "[PERSON_NAME] thay đổi" at bounding box center [977, 534] width 114 height 16
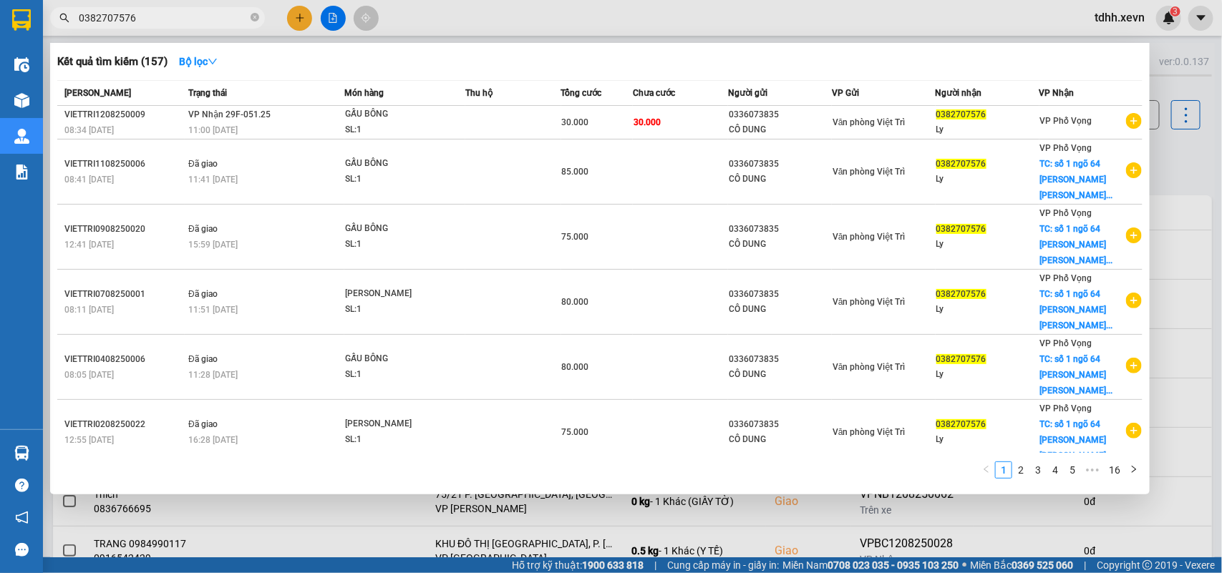
drag, startPoint x: 133, startPoint y: 23, endPoint x: 37, endPoint y: 40, distance: 97.4
click at [37, 40] on section "Kết quả [PERSON_NAME] ( 157 ) Bộ lọc Mã ĐH Trạng thái Món hàng Thu hộ [PERSON_N…" at bounding box center [611, 286] width 1222 height 573
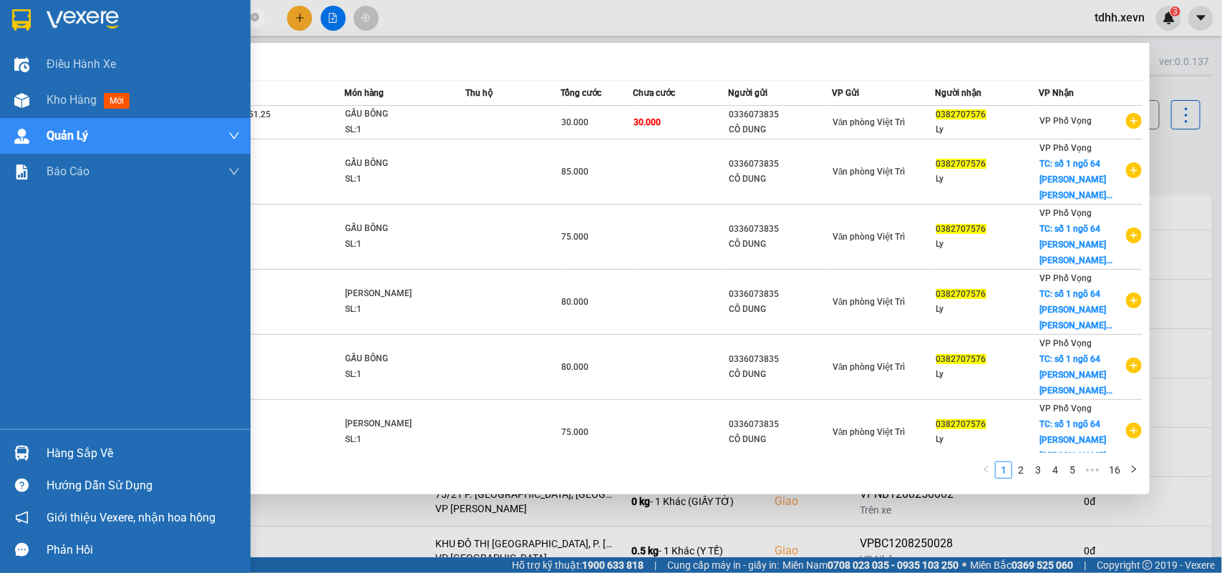
paste input "912898328"
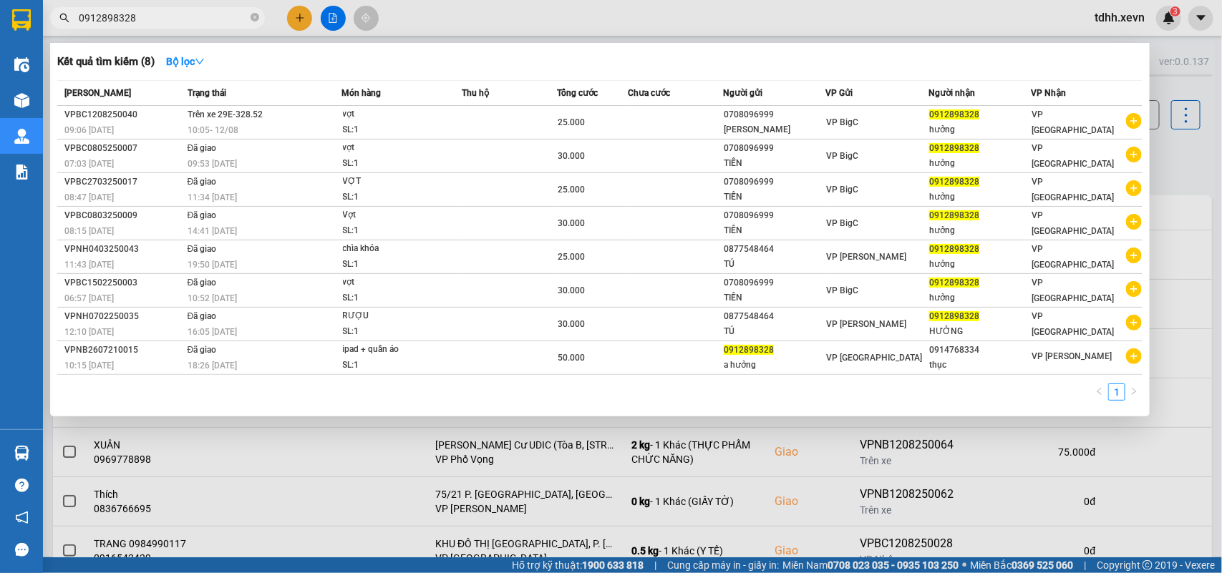
drag, startPoint x: 143, startPoint y: 11, endPoint x: 57, endPoint y: 48, distance: 93.6
click at [57, 31] on div "Kết quả tìm kiếm ( 8 ) Bộ lọc Mã ĐH Trạng thái Món hàng Thu hộ Tổng cước Chưa c…" at bounding box center [139, 18] width 279 height 25
paste input "886133789"
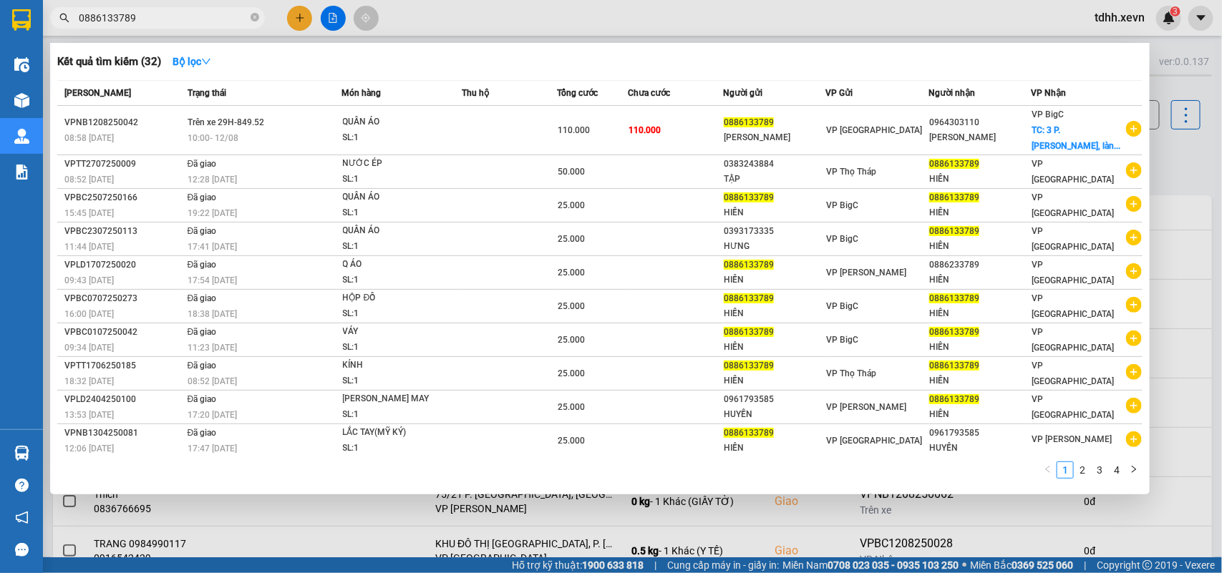
drag, startPoint x: 144, startPoint y: 18, endPoint x: 47, endPoint y: 24, distance: 96.8
click at [47, 24] on div "0886133789" at bounding box center [139, 17] width 279 height 21
paste input "705096986"
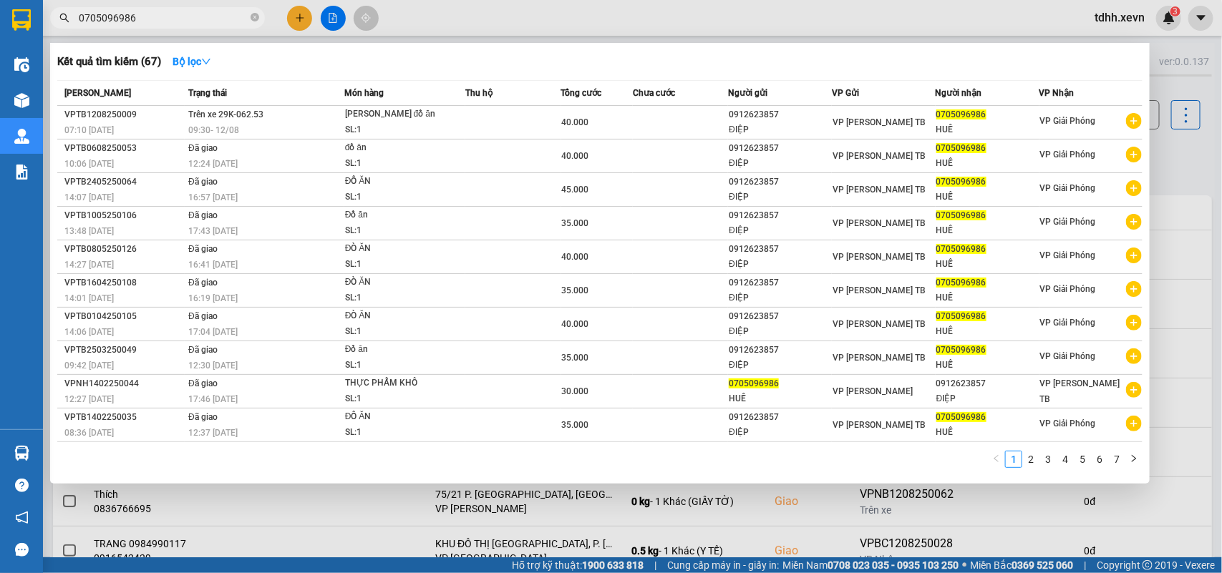
drag, startPoint x: 136, startPoint y: 9, endPoint x: 45, endPoint y: 26, distance: 92.5
click at [47, 26] on div "0705096986" at bounding box center [139, 17] width 279 height 21
paste input "979691989"
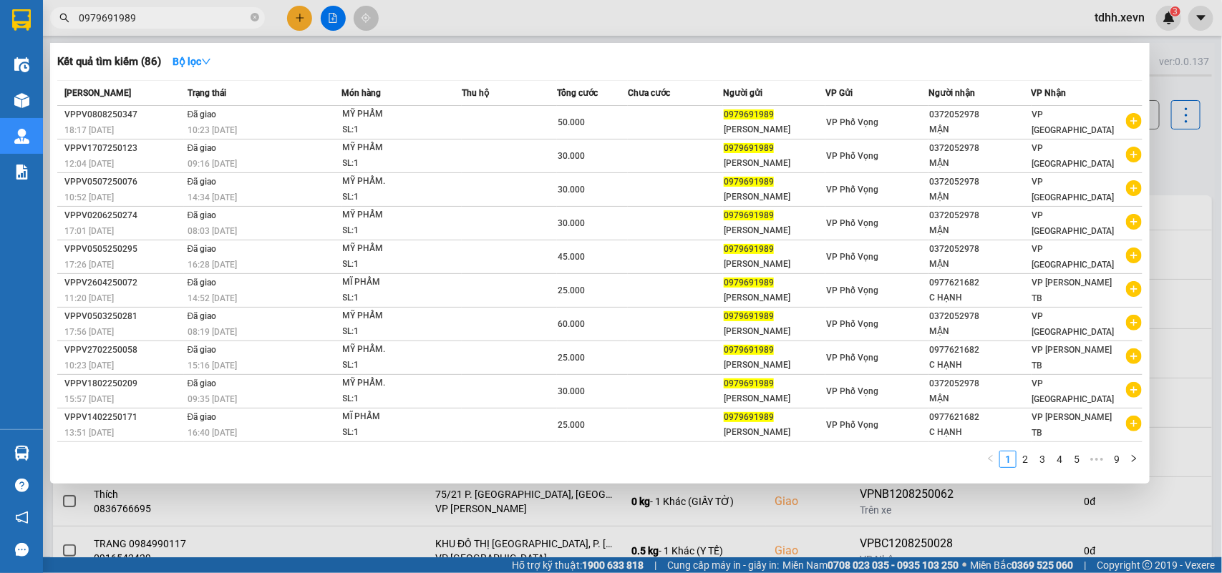
drag, startPoint x: 137, startPoint y: 20, endPoint x: 54, endPoint y: 38, distance: 84.9
click at [54, 31] on div "Kết quả [PERSON_NAME] ( 86 ) Bộ lọc Mã ĐH Trạng thái Món hàng Thu hộ [PERSON_NA…" at bounding box center [139, 18] width 279 height 25
paste input "63934088"
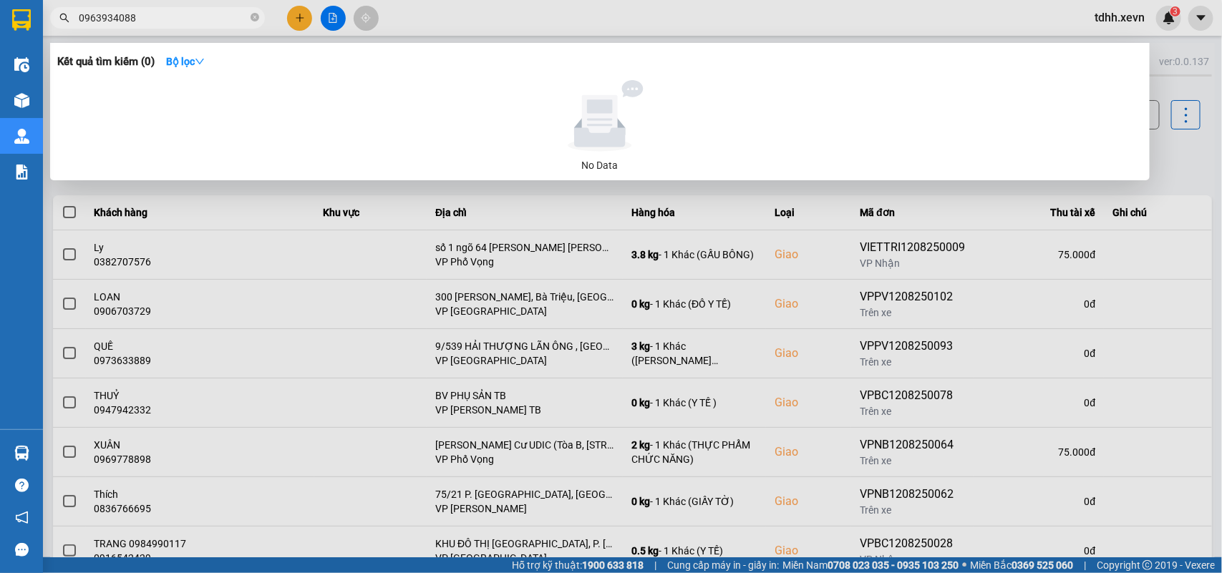
drag, startPoint x: 135, startPoint y: 19, endPoint x: 54, endPoint y: 37, distance: 83.0
click at [54, 31] on div "Kết quả [PERSON_NAME] ( 0 ) Bộ lọc No Data 0963934088" at bounding box center [139, 18] width 279 height 25
paste input "825791119"
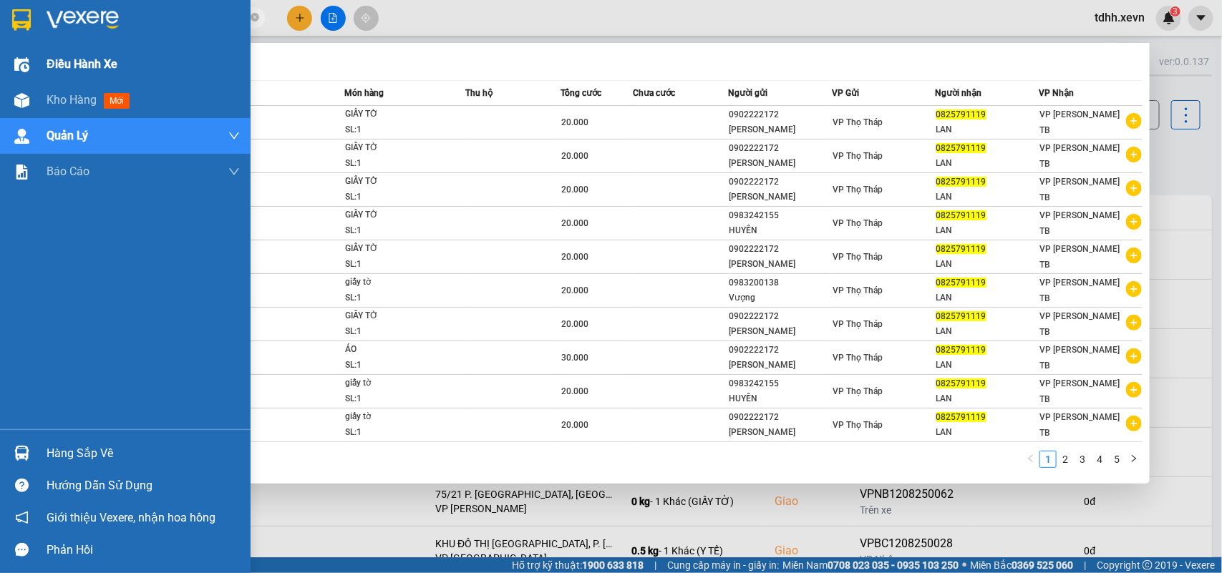
drag, startPoint x: 143, startPoint y: 19, endPoint x: 18, endPoint y: 58, distance: 131.1
click at [18, 58] on section "Kết quả [PERSON_NAME] ( 47 ) Bộ lọc Mã ĐH Trạng thái Món hàng Thu hộ [PERSON_NA…" at bounding box center [611, 286] width 1222 height 573
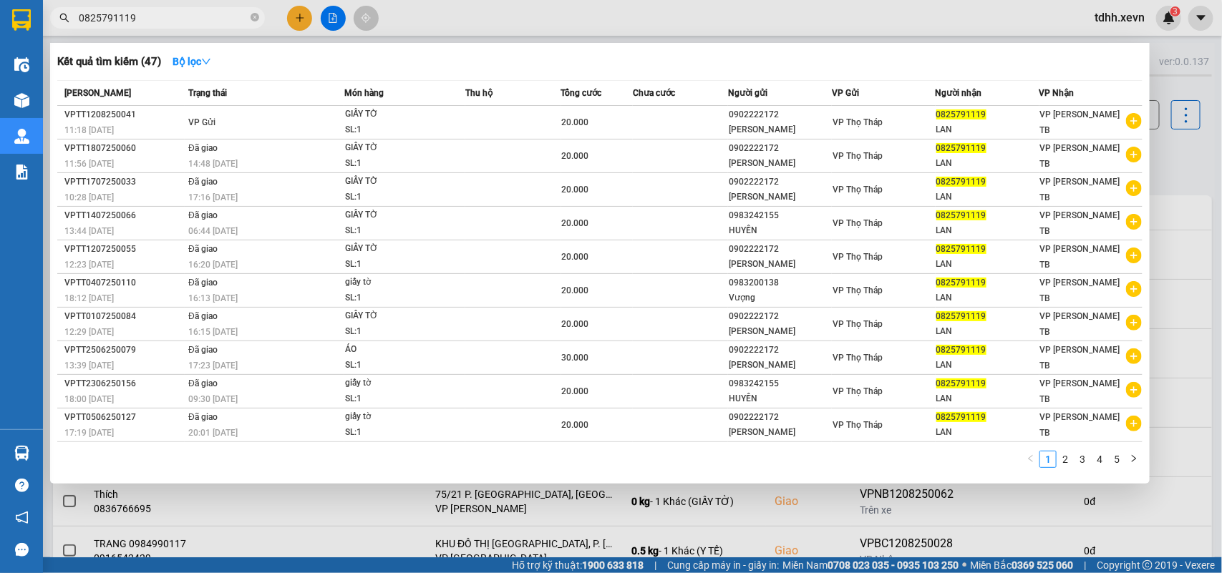
paste input "54493333"
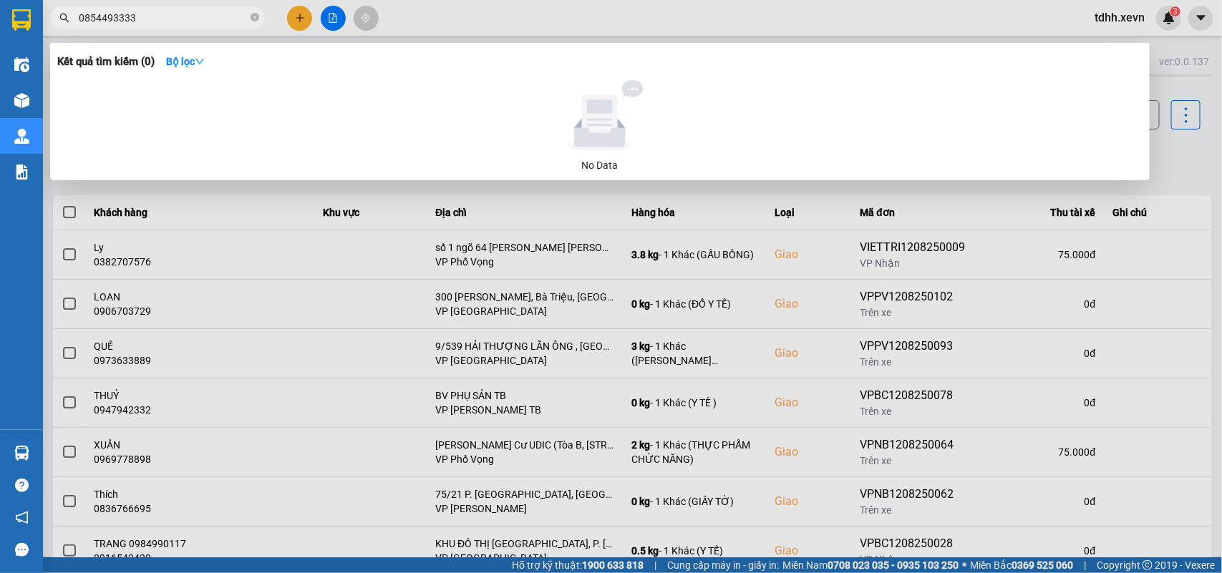
drag, startPoint x: 87, startPoint y: 30, endPoint x: 47, endPoint y: 43, distance: 42.8
click at [47, 31] on div "Kết quả tìm kiếm ( 0 ) Bộ lọc No Data 0854493333" at bounding box center [139, 18] width 279 height 25
paste input "978900098"
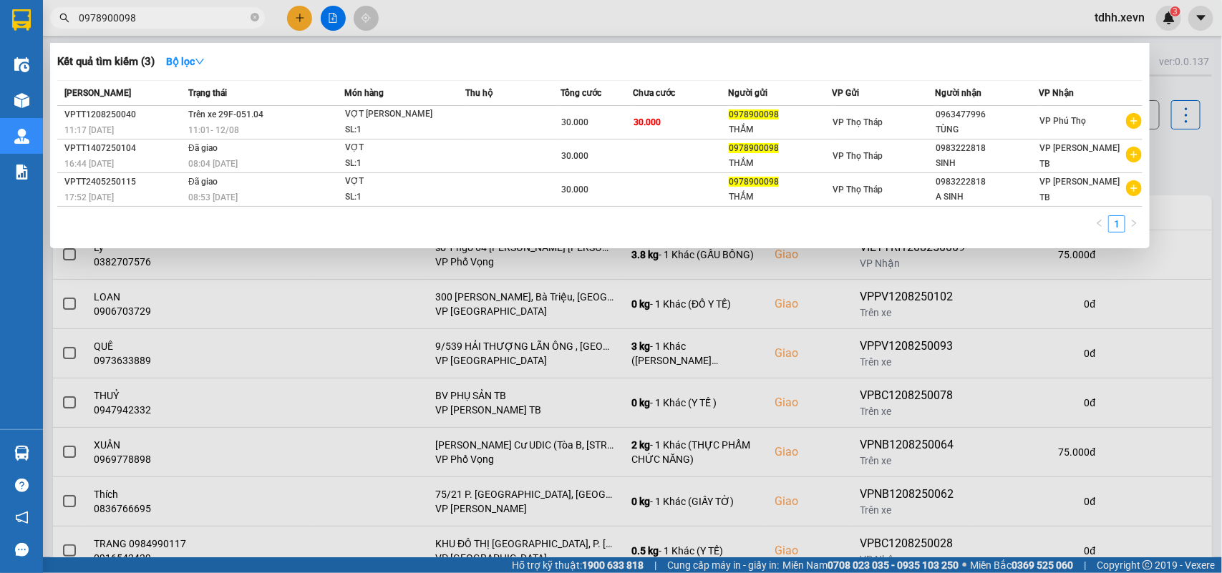
drag, startPoint x: 147, startPoint y: 20, endPoint x: 51, endPoint y: 26, distance: 96.1
click at [51, 26] on div "0978900098" at bounding box center [139, 17] width 279 height 21
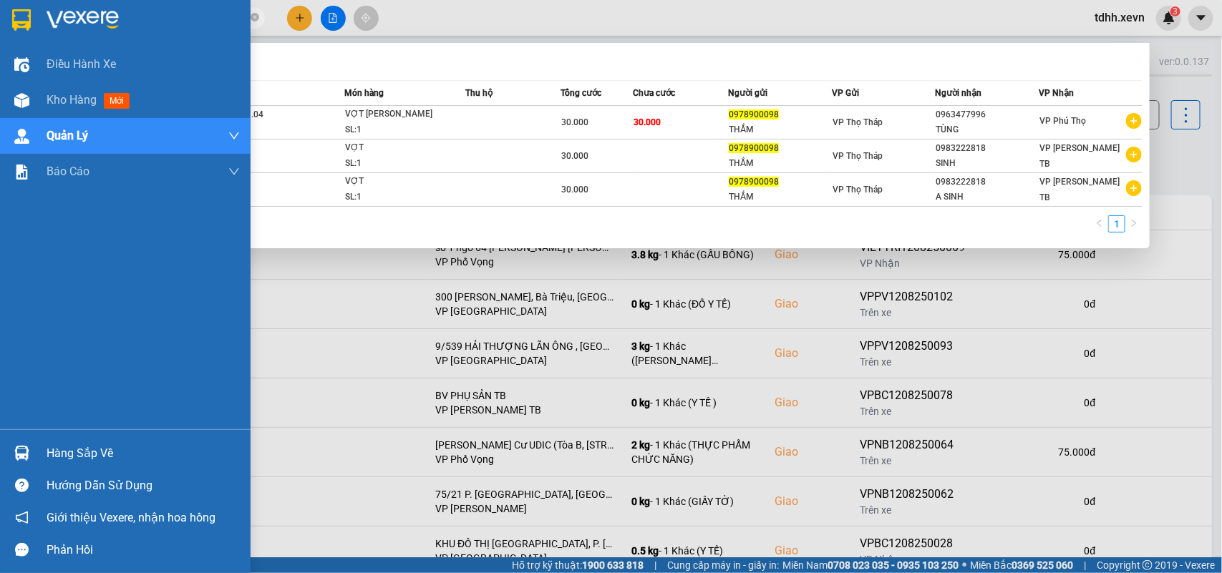
paste input "877812765"
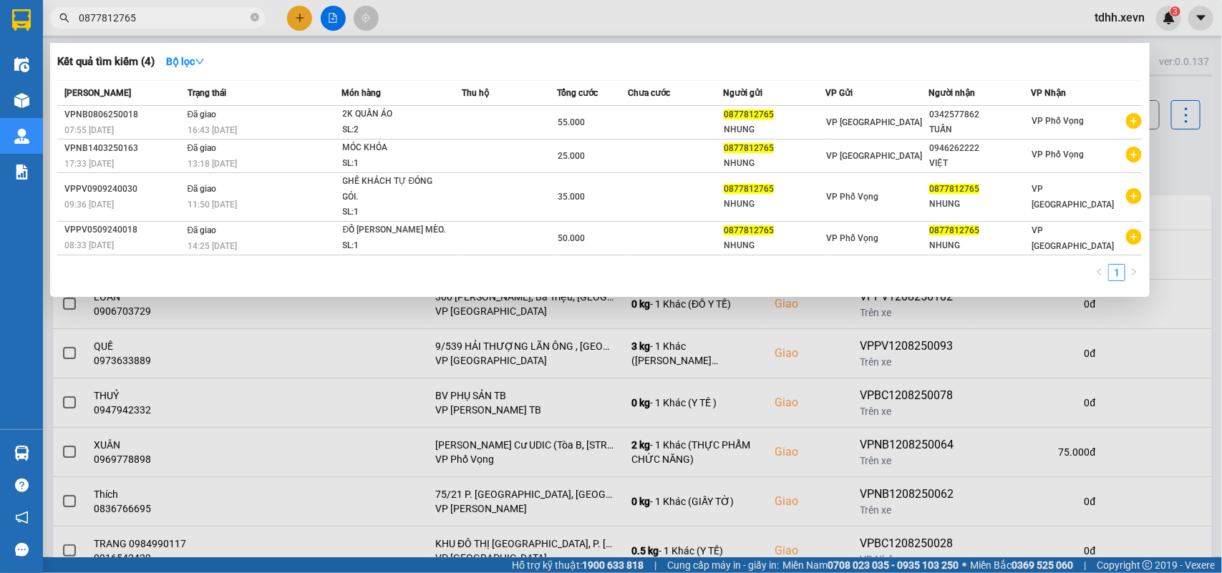
drag, startPoint x: 145, startPoint y: 16, endPoint x: 61, endPoint y: 26, distance: 84.2
click at [61, 26] on span "0877812765" at bounding box center [157, 17] width 215 height 21
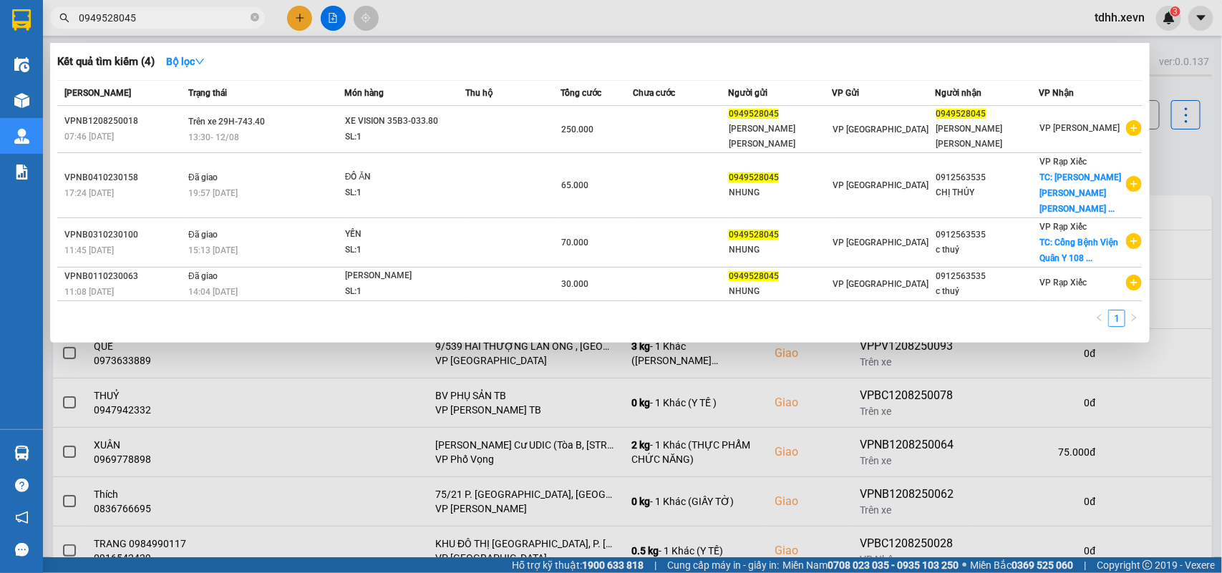
drag, startPoint x: 145, startPoint y: 15, endPoint x: 62, endPoint y: 34, distance: 85.1
click at [62, 31] on div "Kết quả [PERSON_NAME] ( 4 ) Bộ lọc Mã ĐH Trạng thái Món hàng Thu hộ [PERSON_NAM…" at bounding box center [139, 18] width 279 height 25
drag, startPoint x: 135, startPoint y: 24, endPoint x: 69, endPoint y: 40, distance: 67.9
click at [69, 31] on div "Kết quả [PERSON_NAME] ( 4 ) Bộ lọc Mã ĐH Trạng thái Món hàng Thu hộ [PERSON_NAM…" at bounding box center [139, 18] width 279 height 25
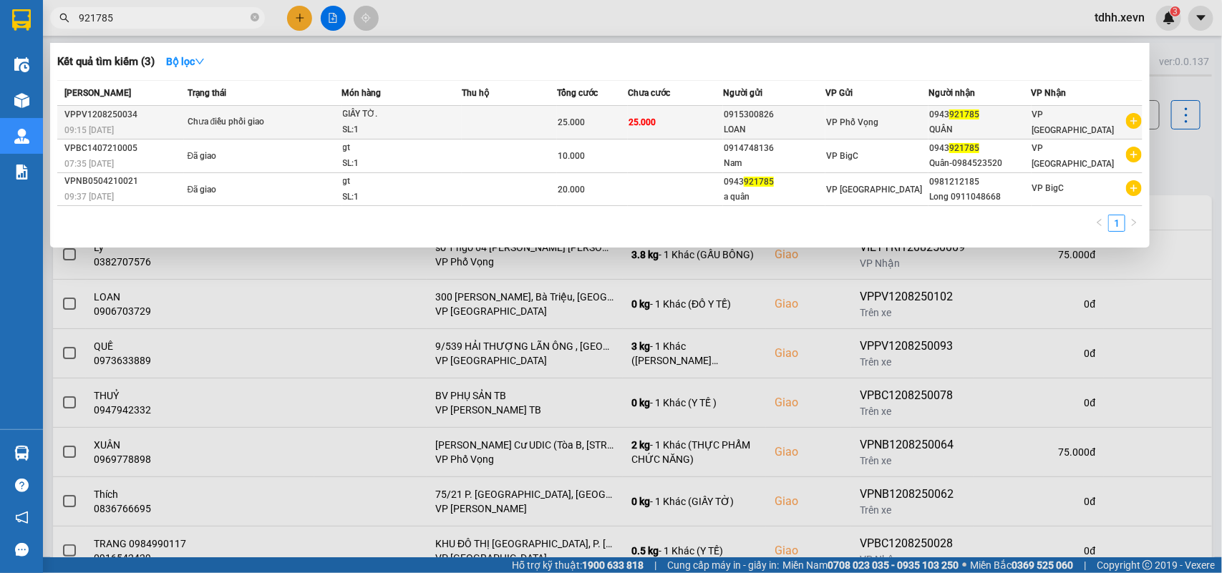
type input "921785"
click at [794, 123] on div "LOAN" at bounding box center [774, 129] width 102 height 15
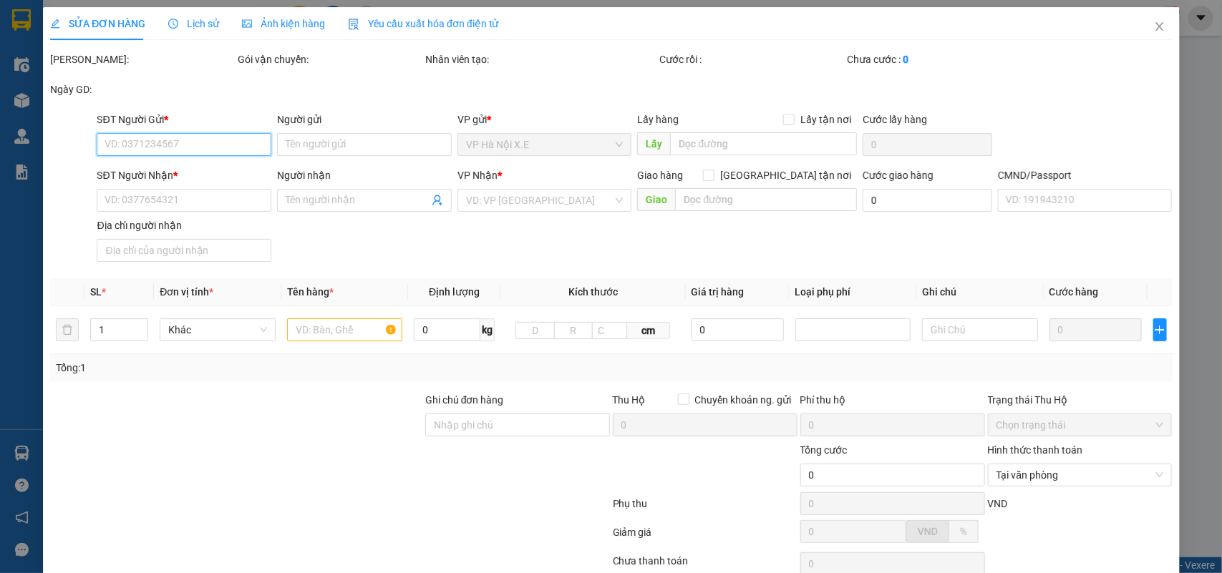
type input "0915300826"
type input "LOAN"
type input "0943921785"
type input "QUÂN"
type input "037097003456 [PERSON_NAME]"
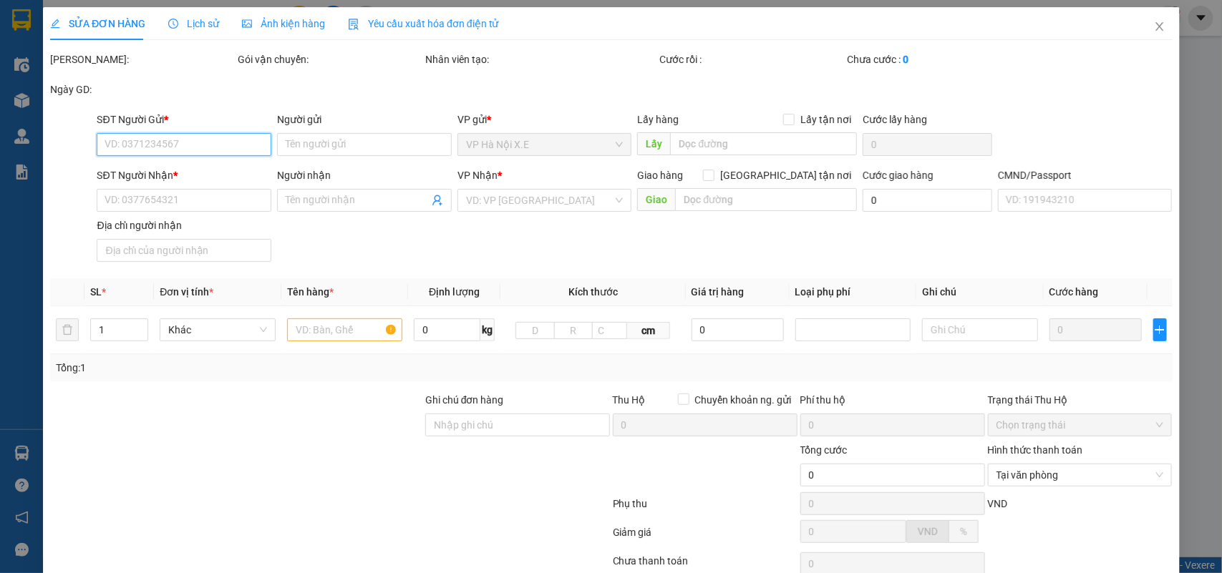
type input "25.000"
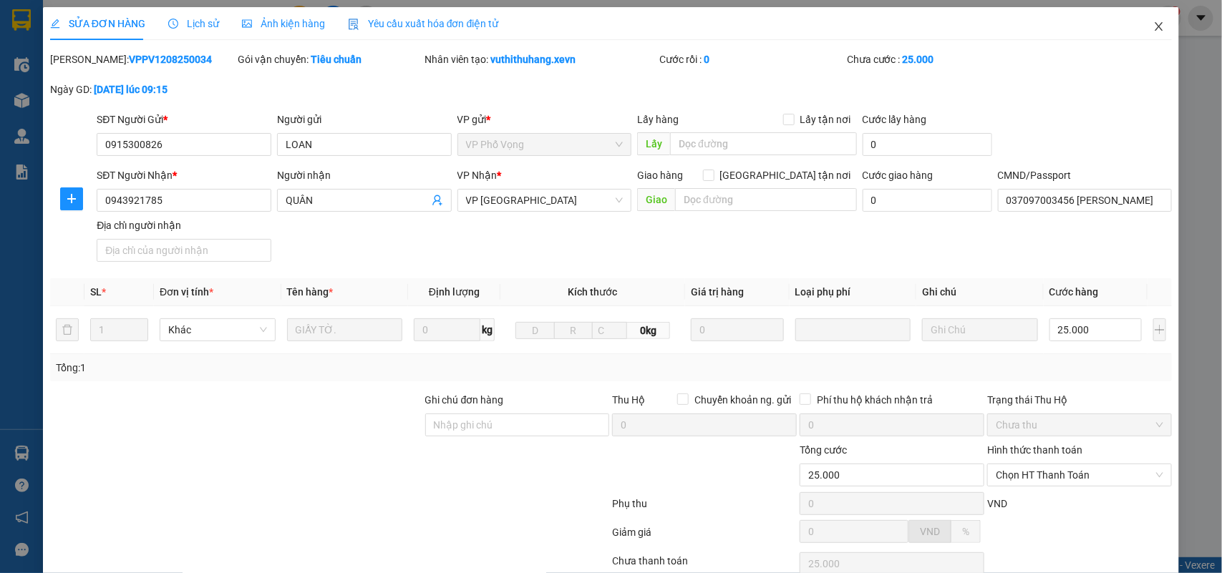
click at [888, 29] on icon "close" at bounding box center [1158, 26] width 11 height 11
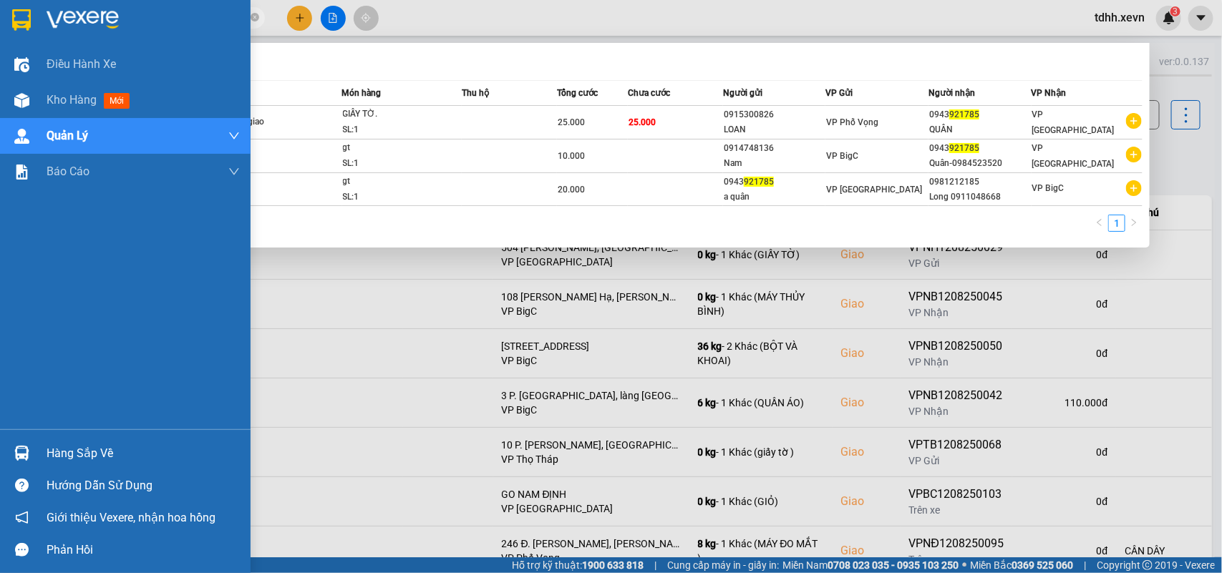
drag, startPoint x: 127, startPoint y: 22, endPoint x: 0, endPoint y: 22, distance: 127.4
click at [0, 22] on section "Kết quả [PERSON_NAME] ( 3 ) Bộ lọc Mã ĐH Trạng thái Món hàng Thu hộ [PERSON_NAM…" at bounding box center [611, 286] width 1222 height 573
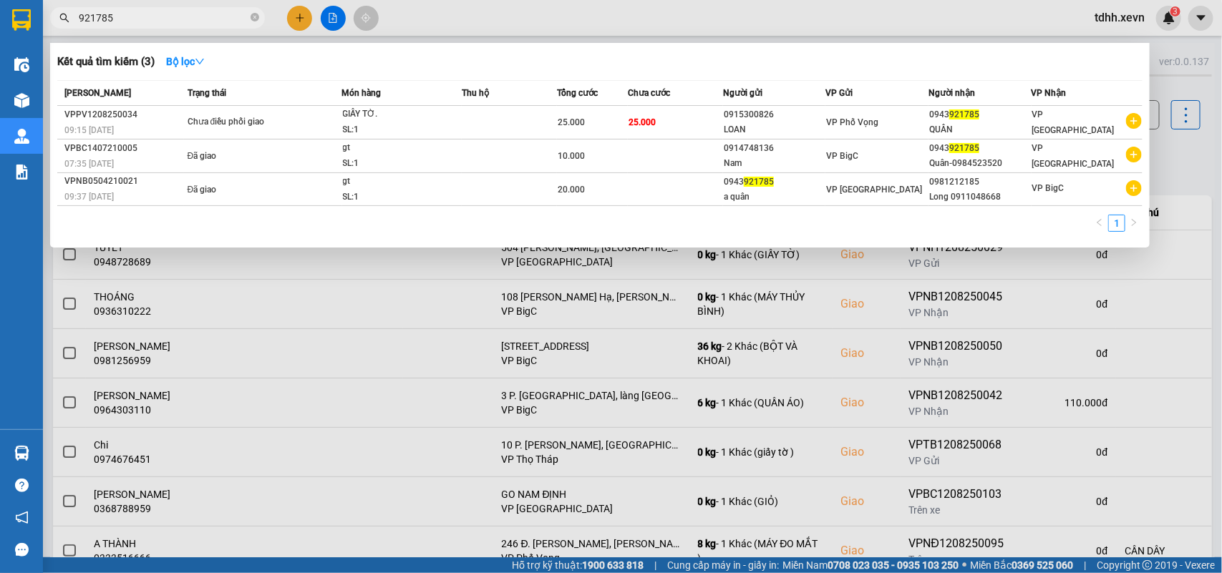
paste input "0582196688"
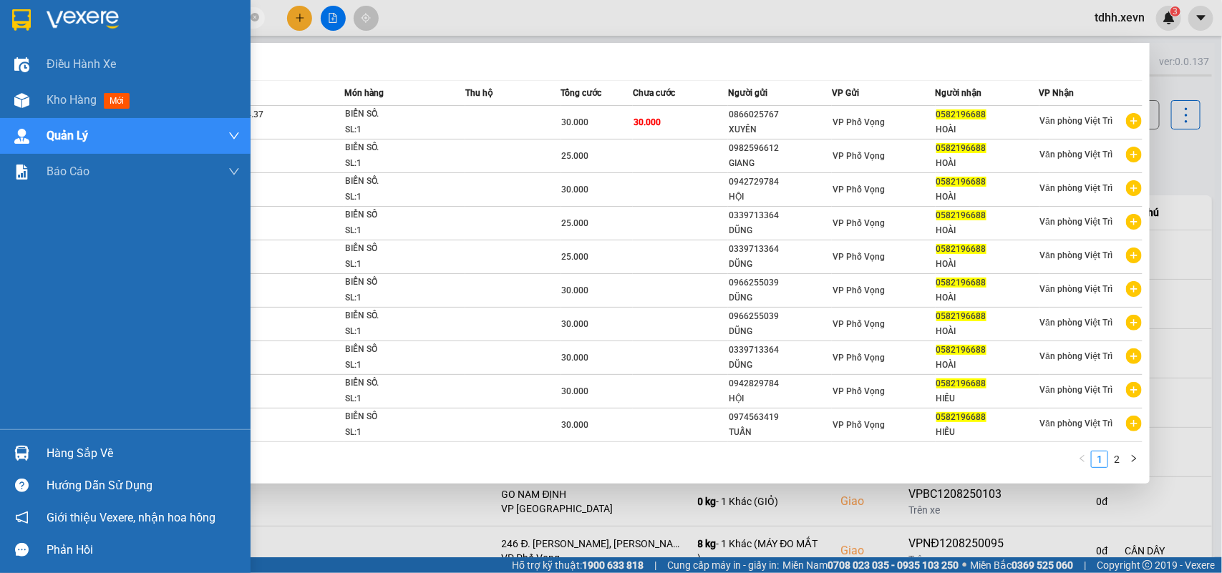
drag, startPoint x: 151, startPoint y: 19, endPoint x: 30, endPoint y: 38, distance: 122.5
click at [30, 38] on section "Kết quả tìm kiếm ( 17 ) Bộ lọc Mã ĐH Trạng thái Món hàng Thu hộ Tổng cước Chưa …" at bounding box center [611, 286] width 1222 height 573
paste input "969231823"
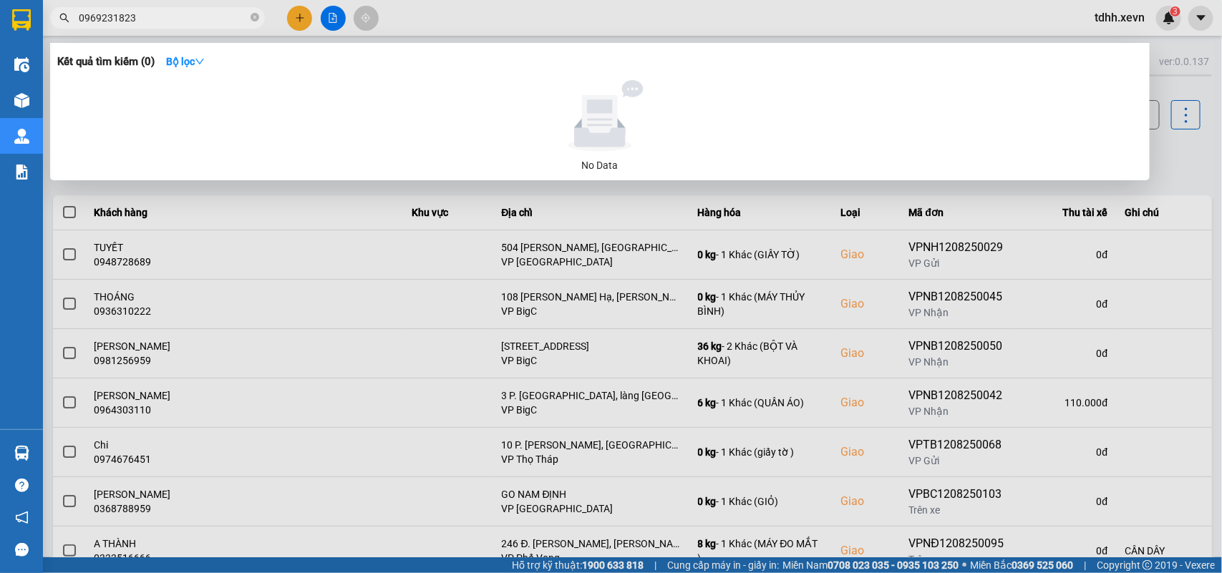
drag, startPoint x: 143, startPoint y: 16, endPoint x: 36, endPoint y: 41, distance: 110.1
click at [36, 41] on section "Kết quả [PERSON_NAME] ( 0 ) Bộ lọc No Data 0969231823 tdhh.xevn 3 Điều [PERSON_…" at bounding box center [611, 286] width 1222 height 573
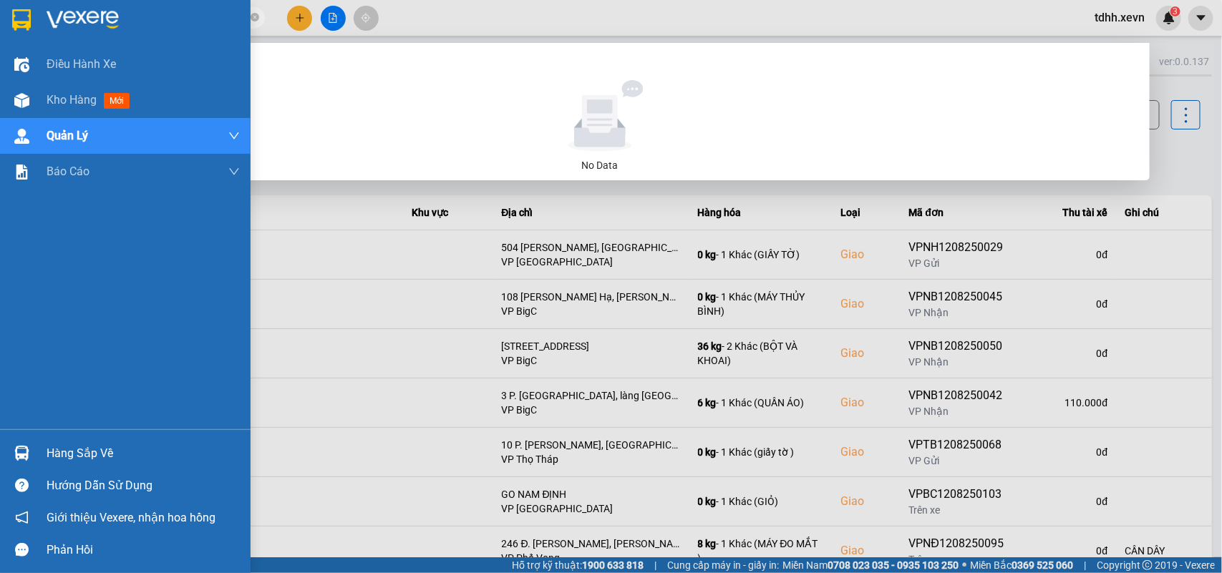
paste input "13512882"
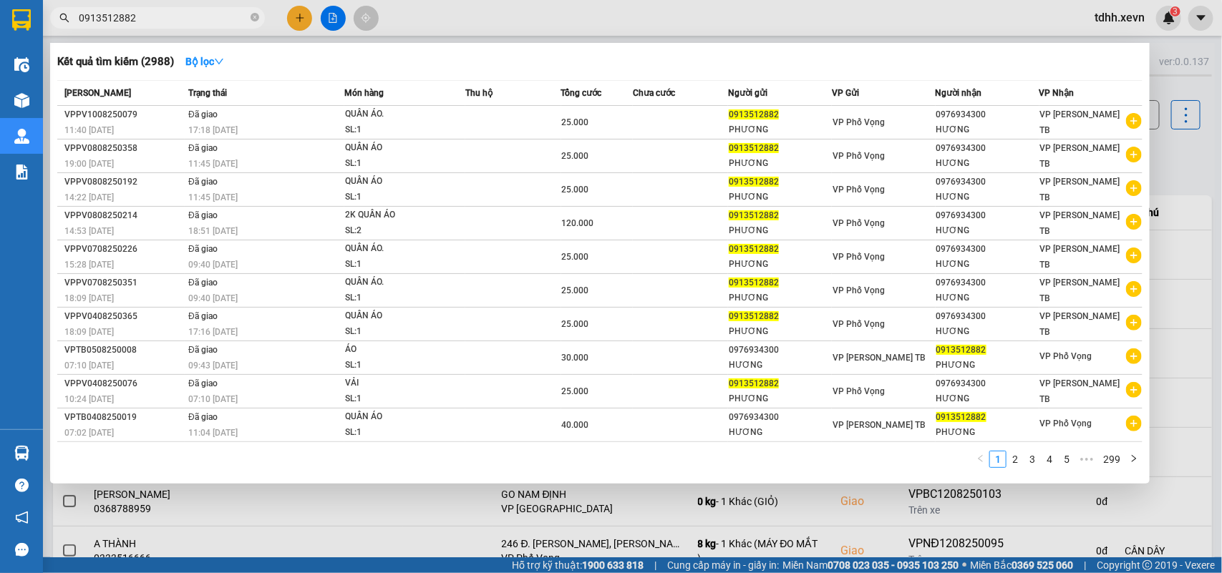
drag, startPoint x: 155, startPoint y: 21, endPoint x: 54, endPoint y: 42, distance: 102.9
click at [54, 31] on div "Kết quả [PERSON_NAME] ( 2988 ) Bộ lọc Mã ĐH Trạng thái Món hàng Thu hộ [PERSON_…" at bounding box center [139, 18] width 279 height 25
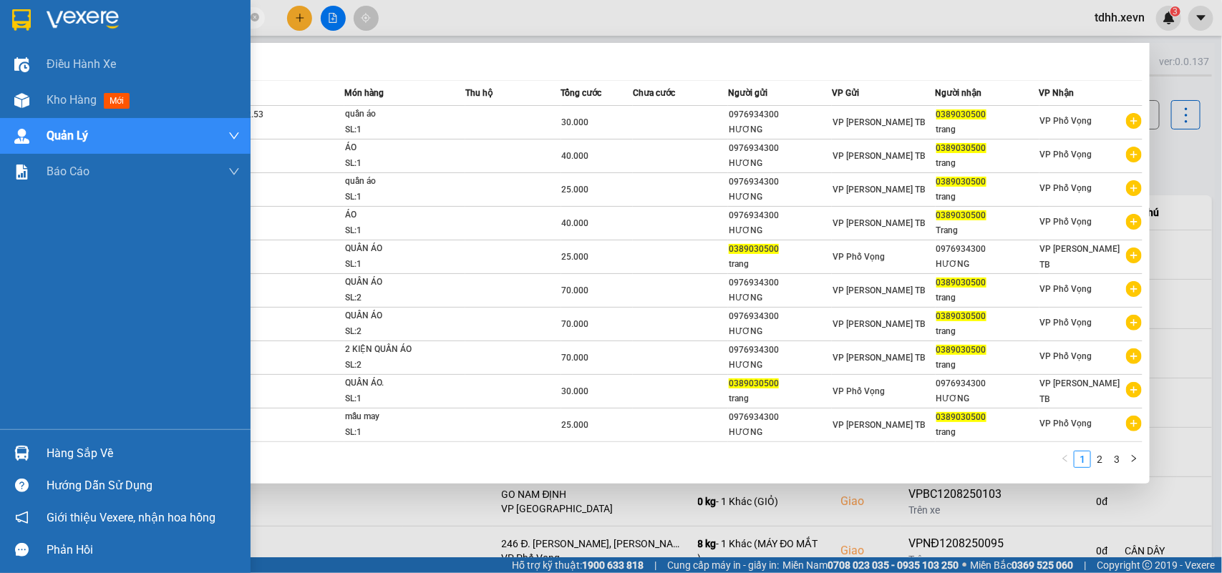
drag, startPoint x: 140, startPoint y: 20, endPoint x: 26, endPoint y: 26, distance: 113.9
click at [26, 26] on section "Kết quả [PERSON_NAME] ( 28 ) Bộ lọc Mã ĐH Trạng thái Món hàng Thu hộ [PERSON_NA…" at bounding box center [611, 286] width 1222 height 573
paste input "64031974"
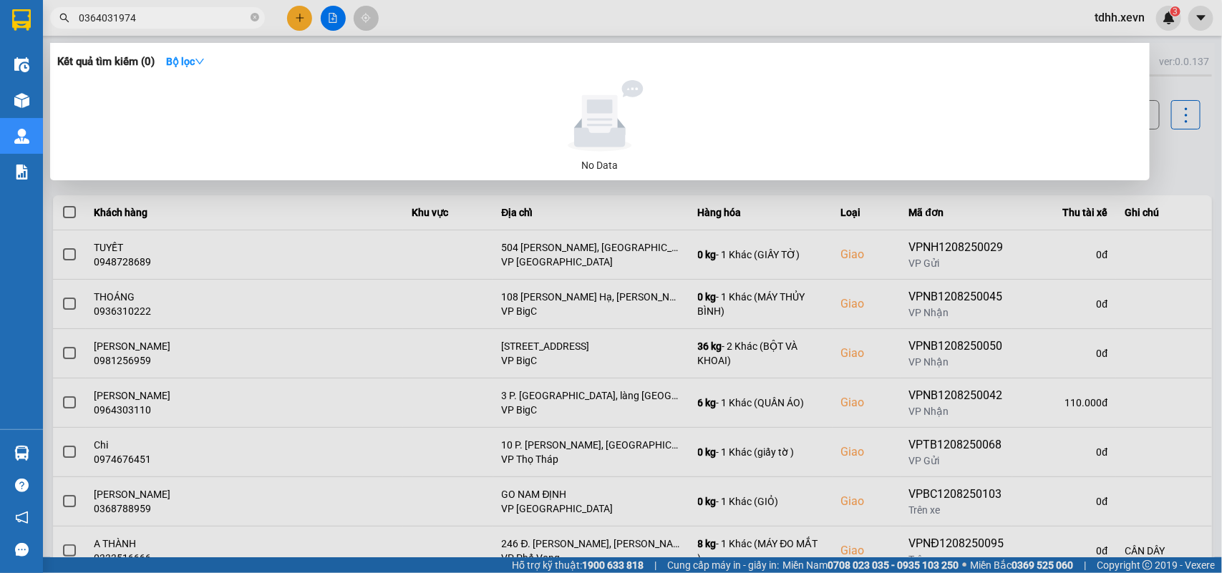
drag, startPoint x: 137, startPoint y: 24, endPoint x: 36, endPoint y: 39, distance: 102.1
click at [38, 39] on section "Kết quả tìm kiếm ( 0 ) Bộ lọc No Data 0364031974 tdhh.xevn 3 Điều hành xe Kho h…" at bounding box center [611, 286] width 1222 height 573
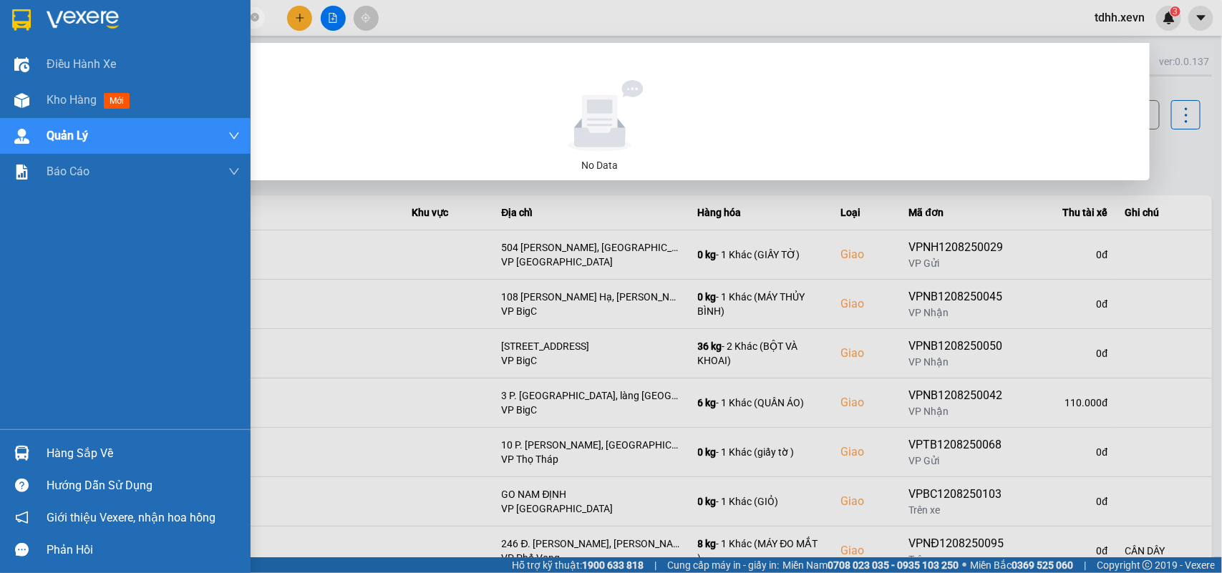
paste input "961683535"
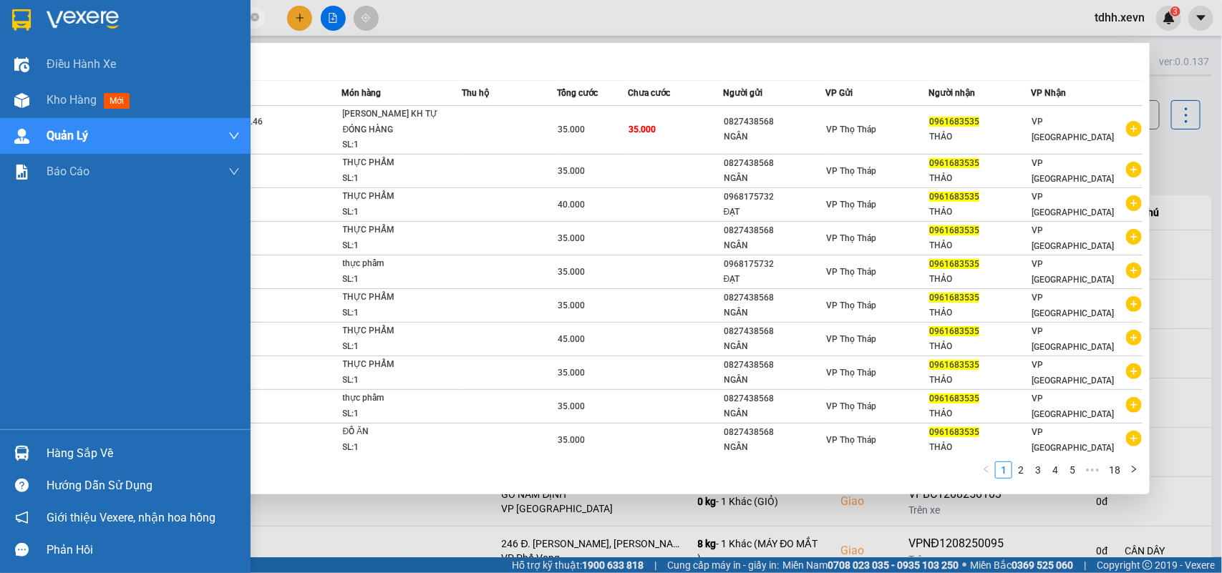
drag, startPoint x: 137, startPoint y: 11, endPoint x: 30, endPoint y: 30, distance: 108.9
click at [30, 30] on section "Kết quả [PERSON_NAME] ( 176 ) Bộ lọc Mã ĐH Trạng thái Món hàng Thu hộ [PERSON_N…" at bounding box center [611, 286] width 1222 height 573
paste input "386829691"
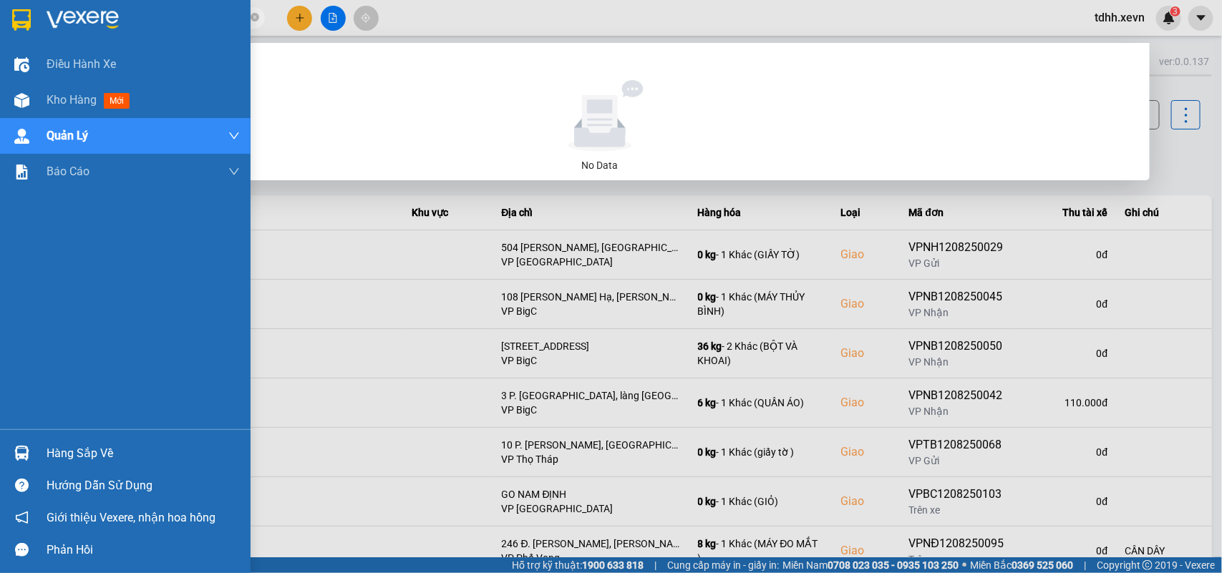
drag, startPoint x: 140, startPoint y: 18, endPoint x: 14, endPoint y: 37, distance: 127.4
click at [1, 40] on section "Kết quả [PERSON_NAME] ( 0 ) Bộ lọc No Data 0386829691 tdhh.xevn 3 Điều [PERSON_…" at bounding box center [611, 286] width 1222 height 573
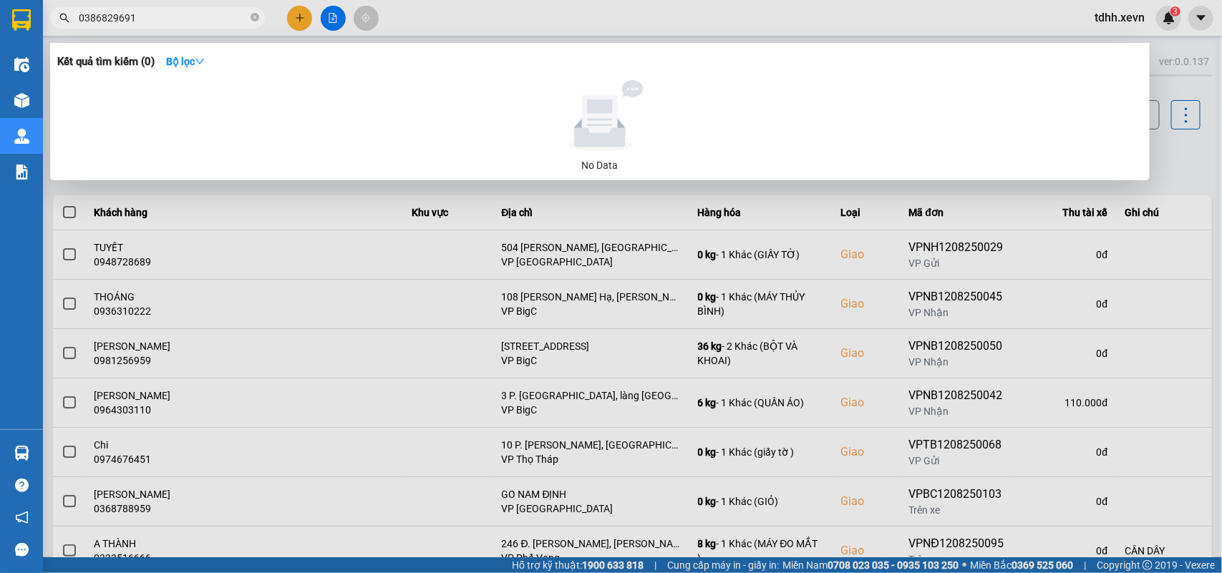
paste input "48427385"
type input "0348427385"
